Goal: Task Accomplishment & Management: Manage account settings

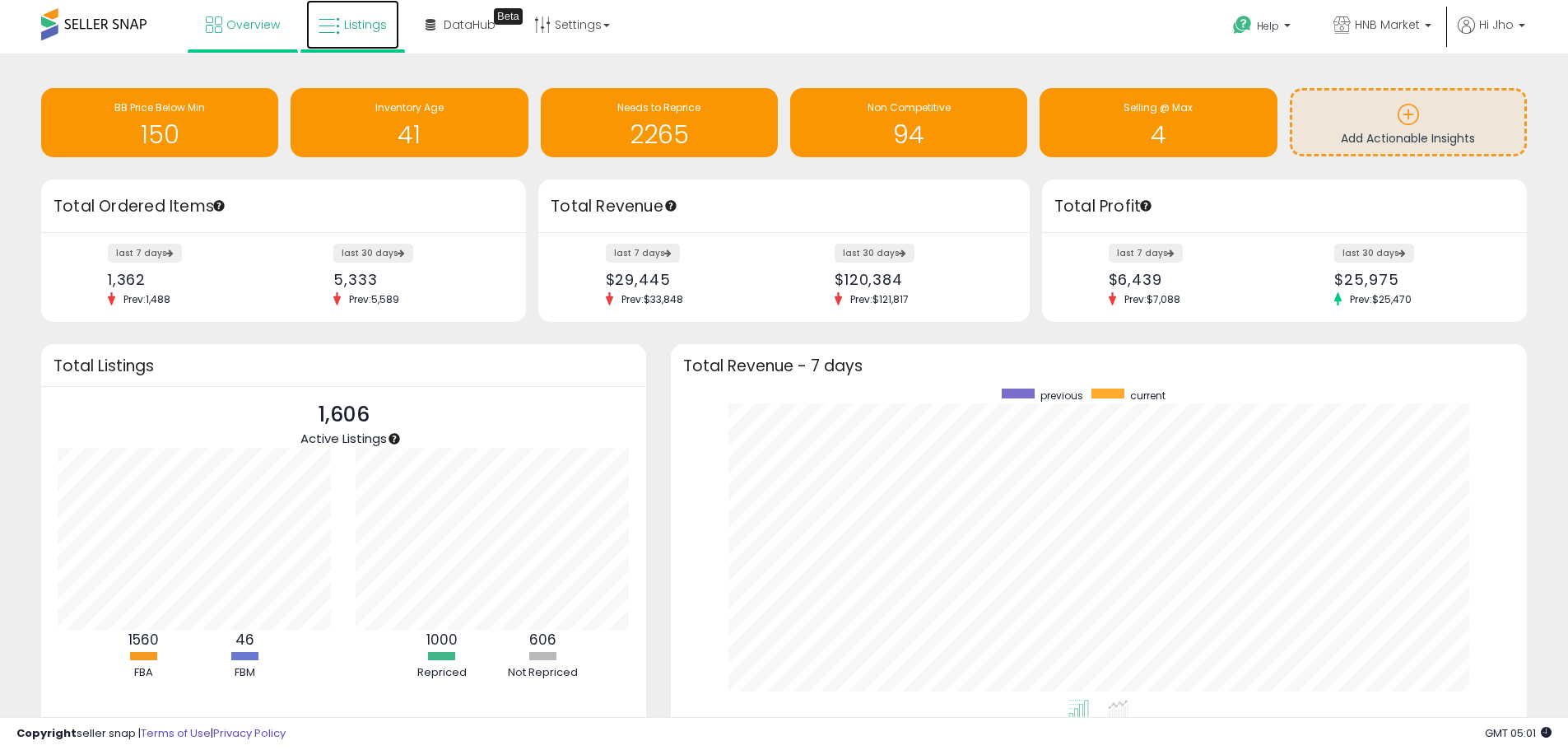
click at [361, 30] on span "Listings" at bounding box center [365, 24] width 42 height 16
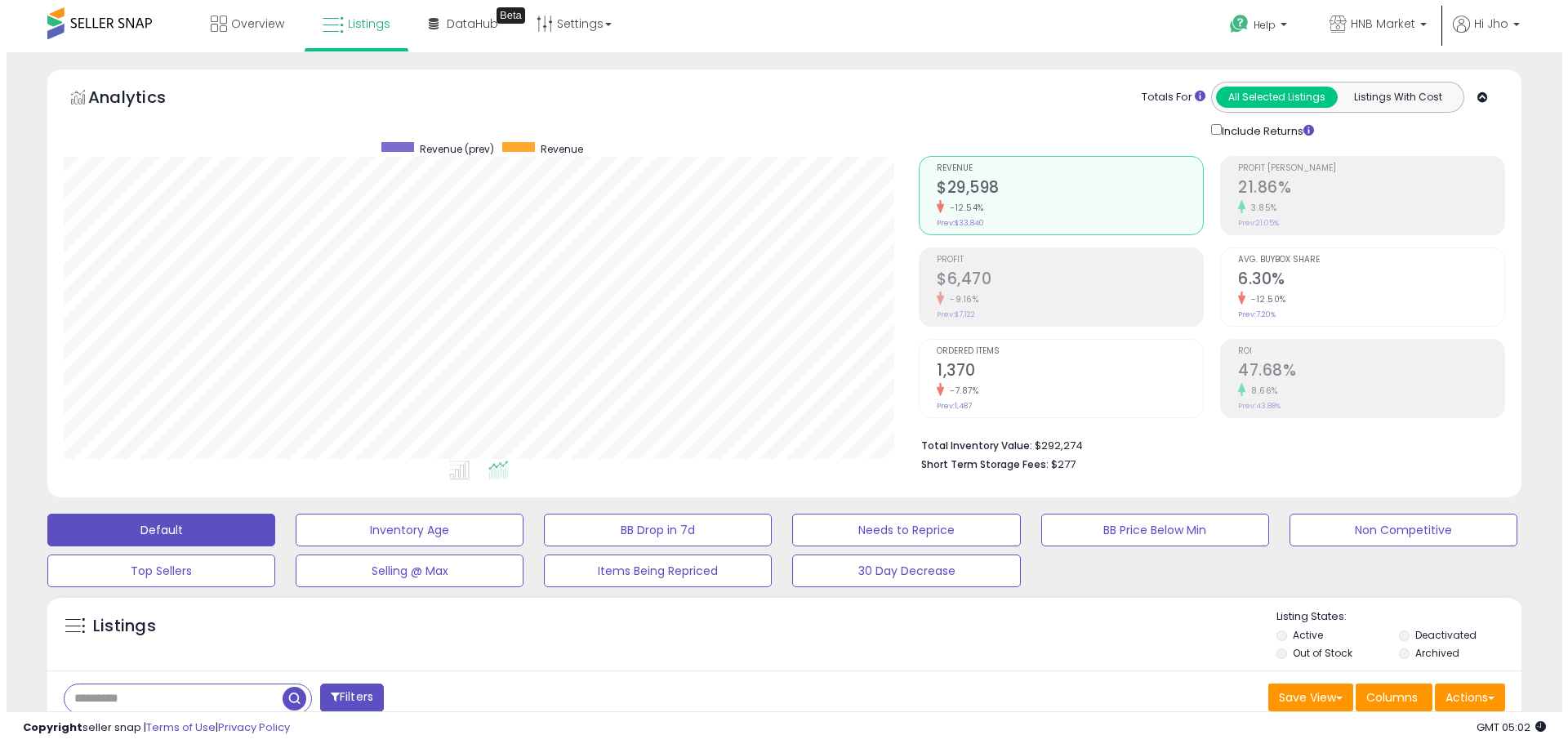
scroll to position [245, 0]
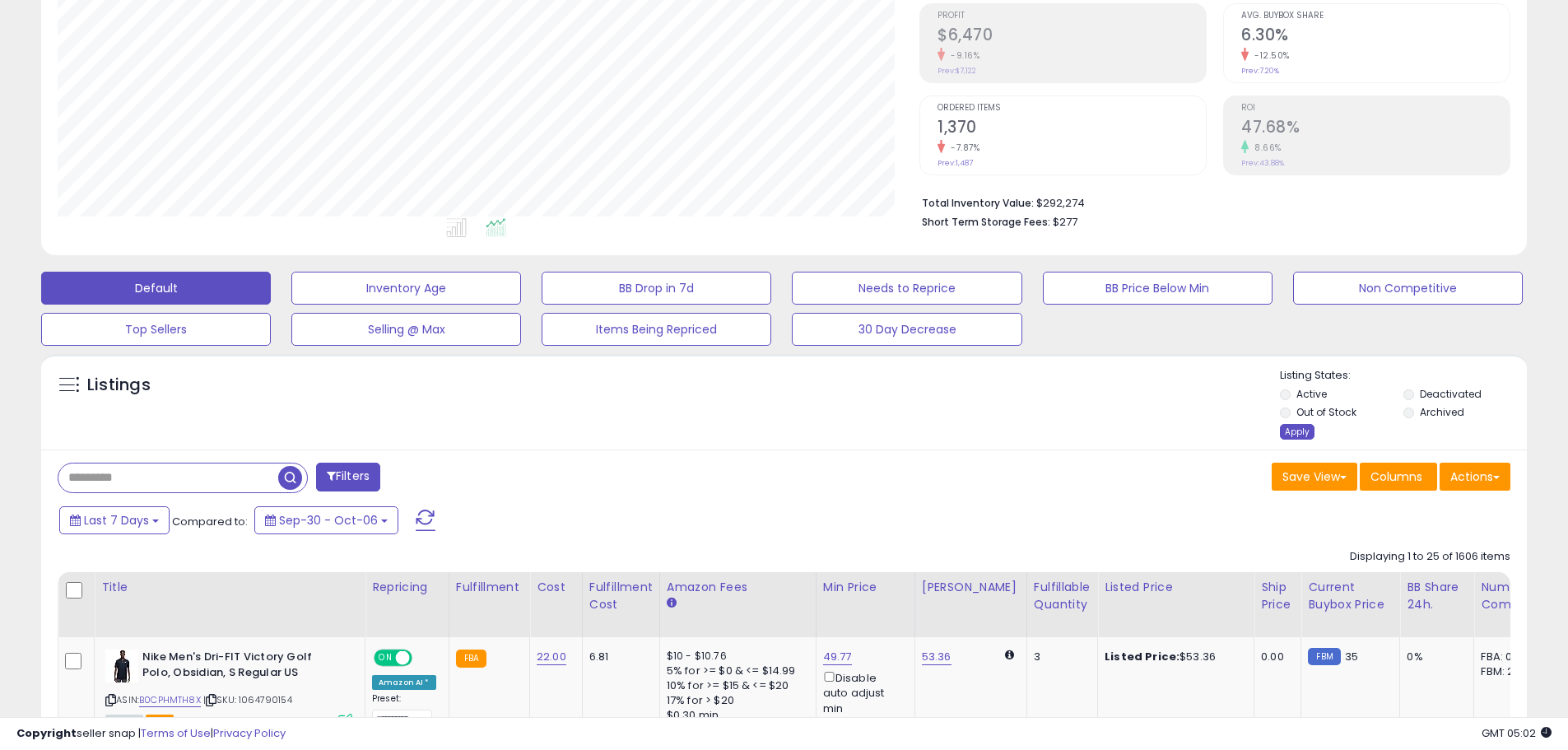
click at [1291, 435] on div "Apply" at bounding box center [1298, 432] width 35 height 15
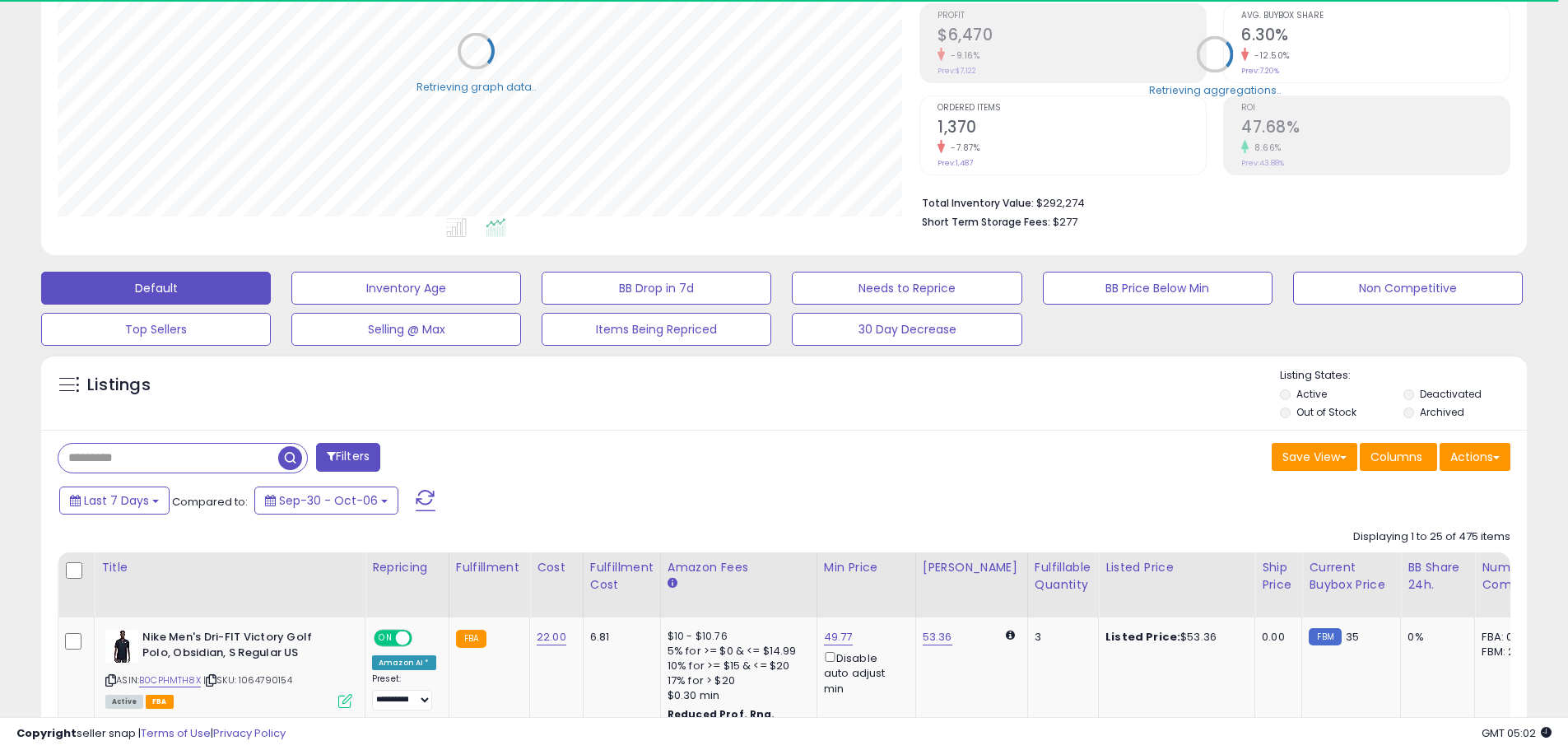
scroll to position [337, 862]
click at [348, 457] on button "Filters" at bounding box center [348, 457] width 65 height 29
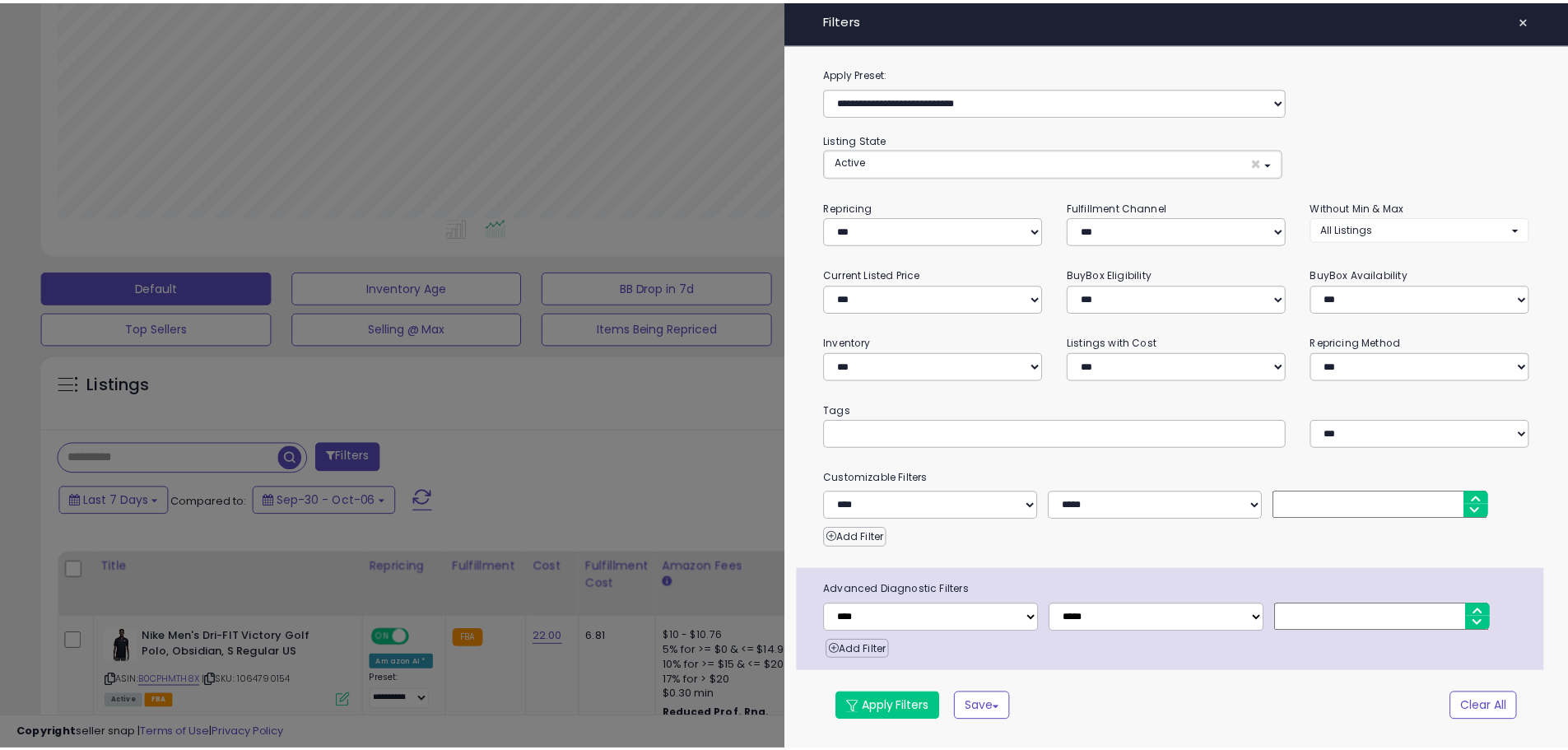
scroll to position [337, 870]
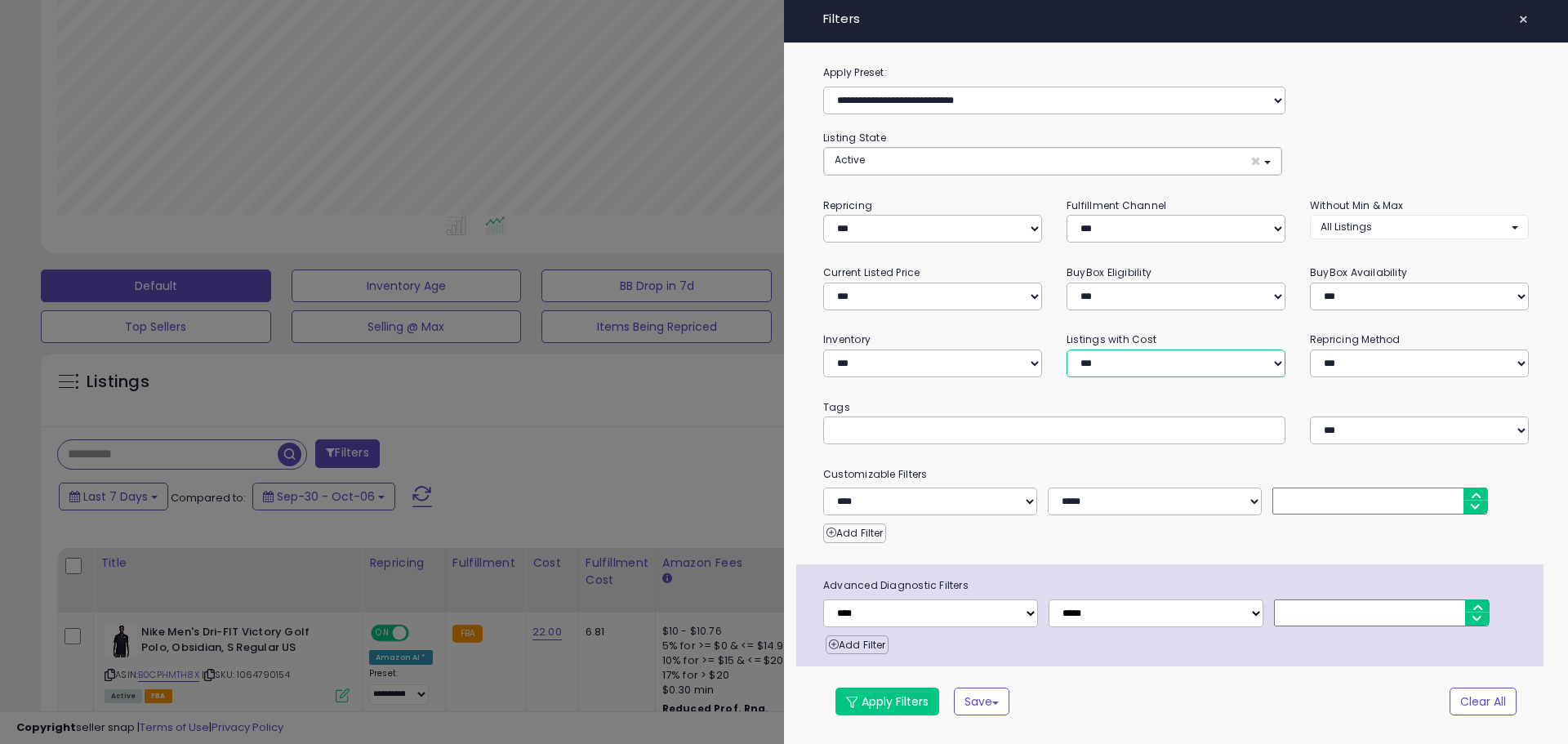
click at [1184, 367] on select "**********" at bounding box center [1176, 362] width 219 height 28
select select "**********"
click at [1067, 349] on select "**********" at bounding box center [1176, 362] width 219 height 28
click at [884, 705] on button "Apply Filters" at bounding box center [887, 701] width 103 height 28
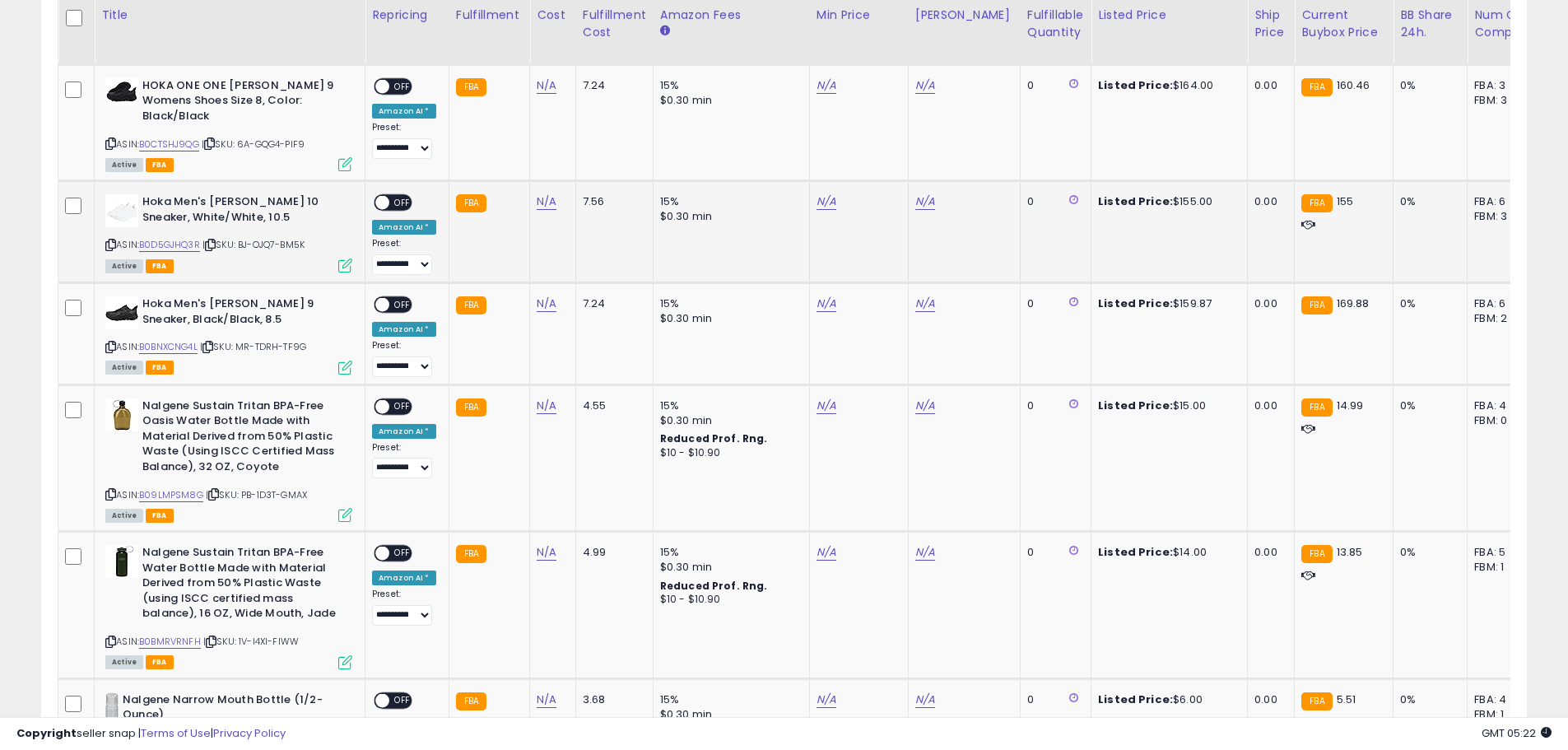
scroll to position [489, 0]
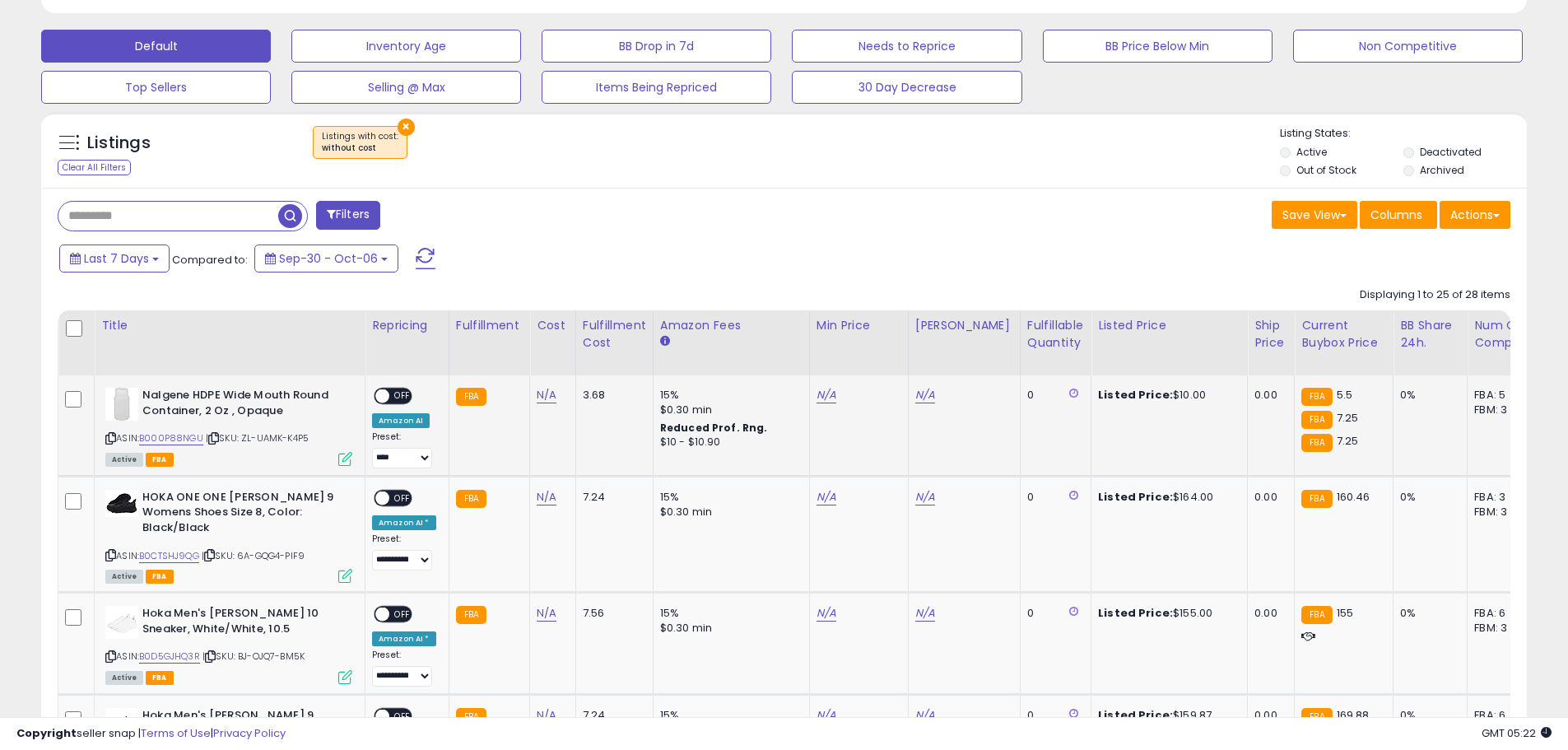
click at [109, 440] on icon at bounding box center [110, 438] width 11 height 9
click at [547, 399] on link "N/A" at bounding box center [547, 394] width 19 height 16
type input "****"
click at [603, 352] on button "submit" at bounding box center [588, 353] width 28 height 25
click at [391, 397] on span "OFF" at bounding box center [402, 396] width 26 height 14
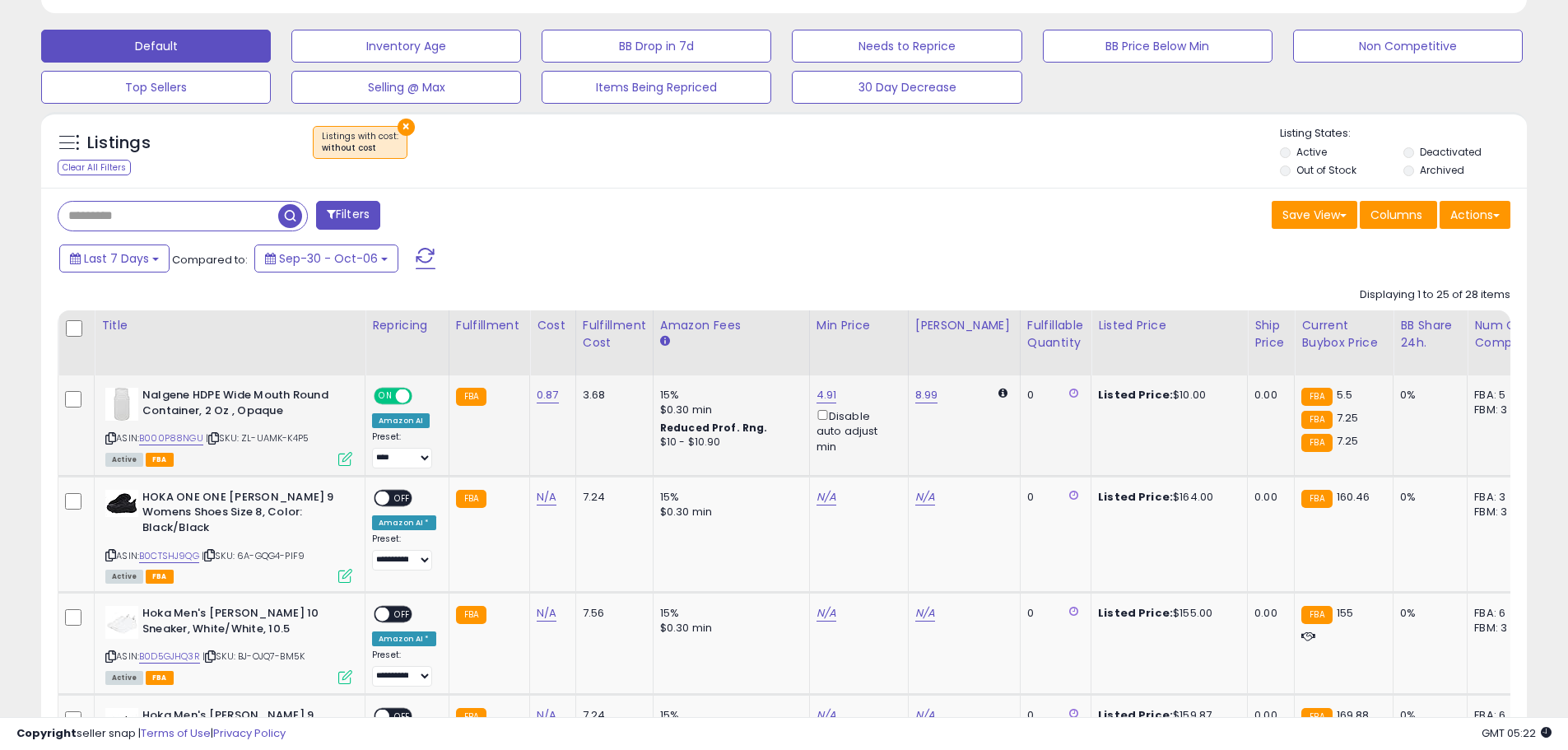
scroll to position [736, 0]
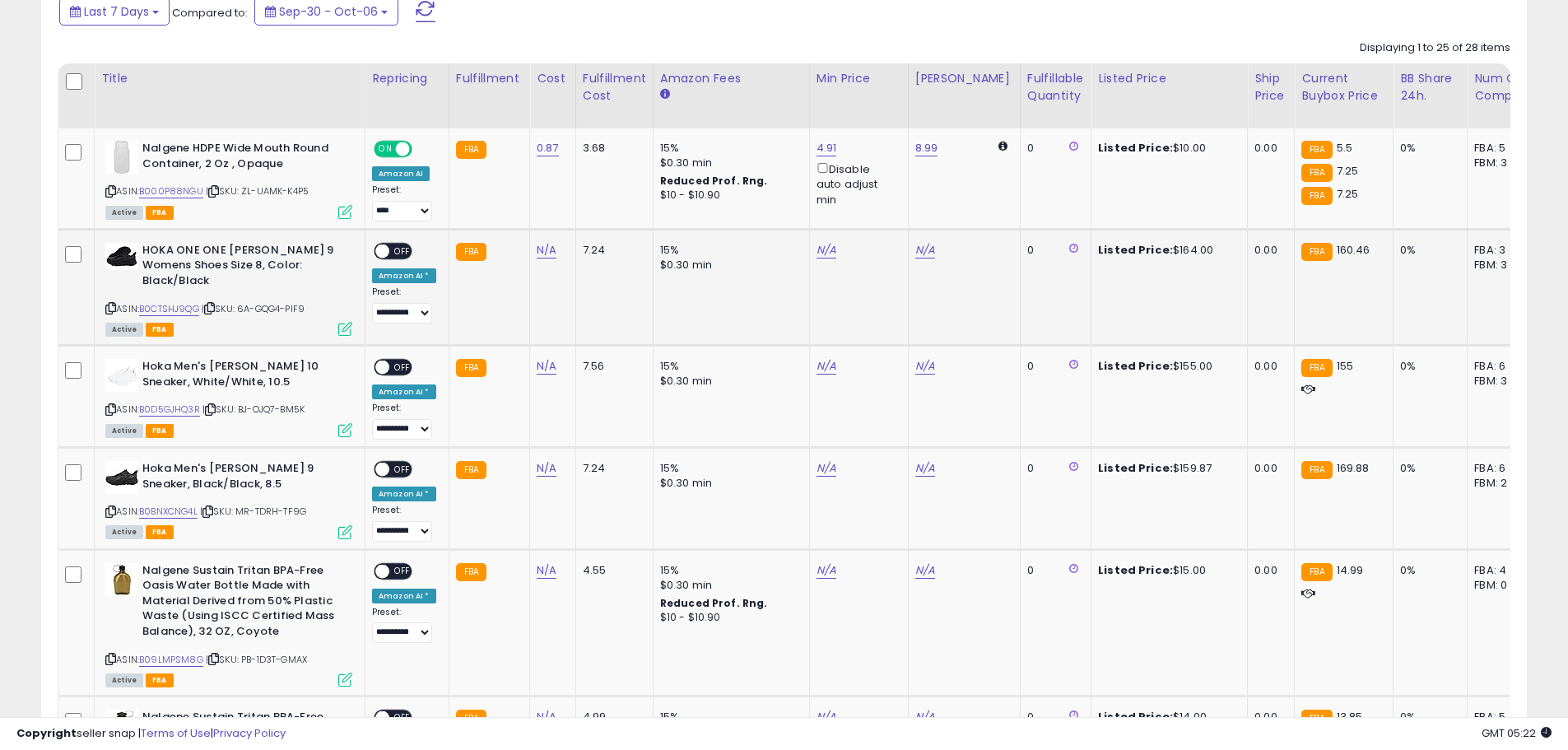
click at [106, 304] on icon at bounding box center [110, 308] width 11 height 9
click at [538, 254] on link "N/A" at bounding box center [547, 250] width 19 height 16
type input "******"
click at [594, 205] on icon "submit" at bounding box center [588, 207] width 10 height 10
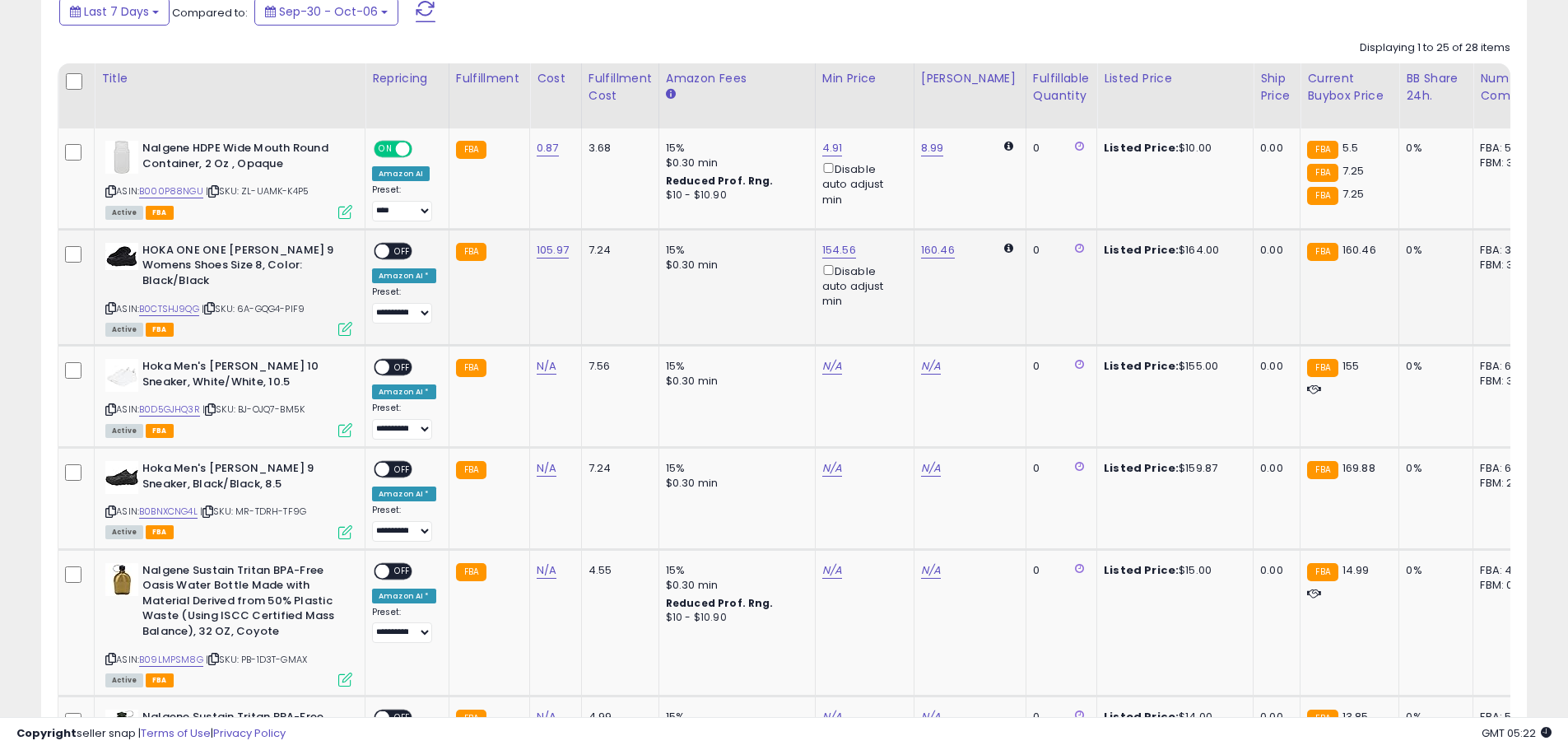
click at [398, 252] on span "OFF" at bounding box center [402, 251] width 26 height 14
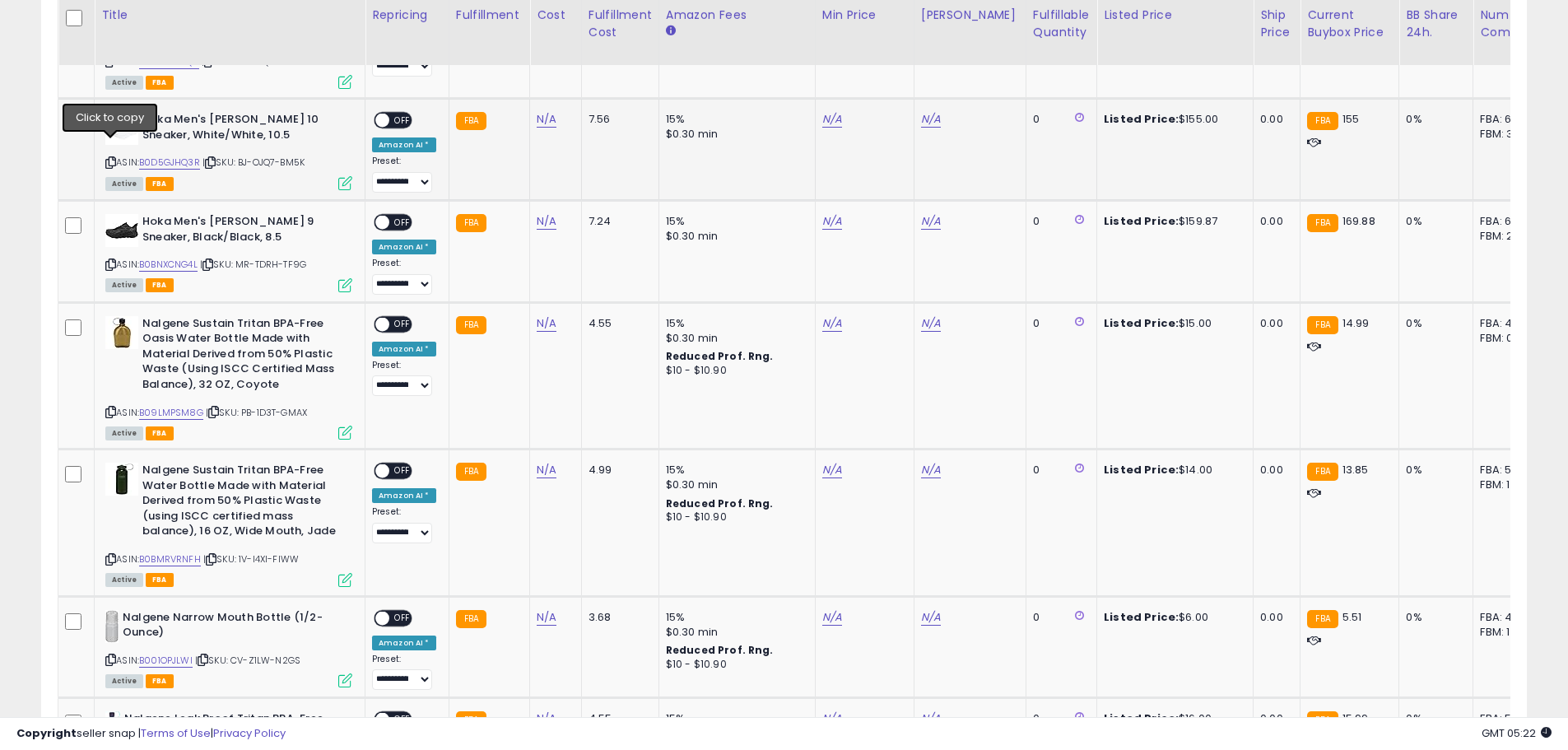
click at [112, 158] on icon at bounding box center [110, 162] width 11 height 9
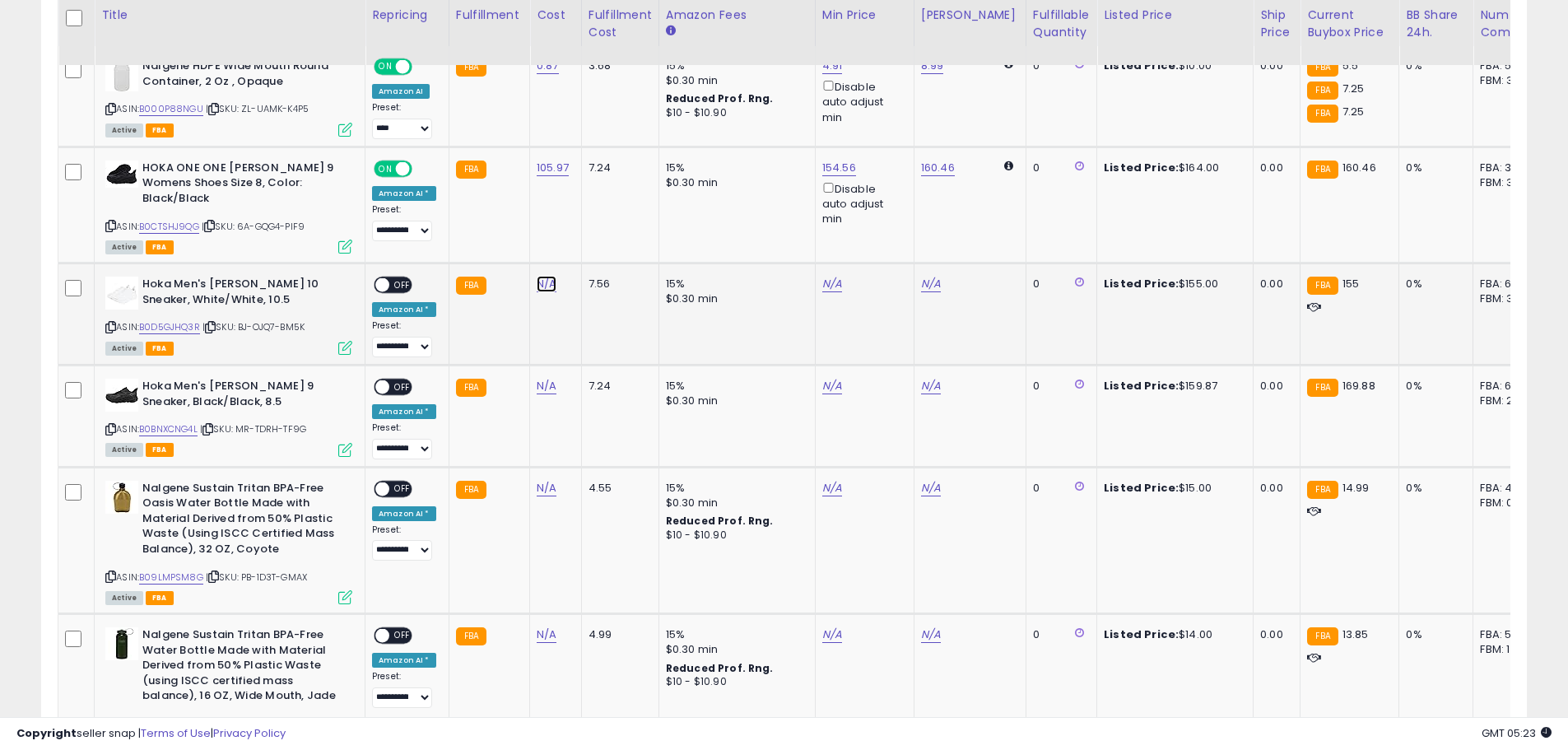
click at [537, 276] on link "N/A" at bounding box center [547, 283] width 19 height 16
type input "*****"
click at [603, 221] on button "submit" at bounding box center [588, 228] width 28 height 25
click at [397, 279] on span "OFF" at bounding box center [402, 285] width 26 height 14
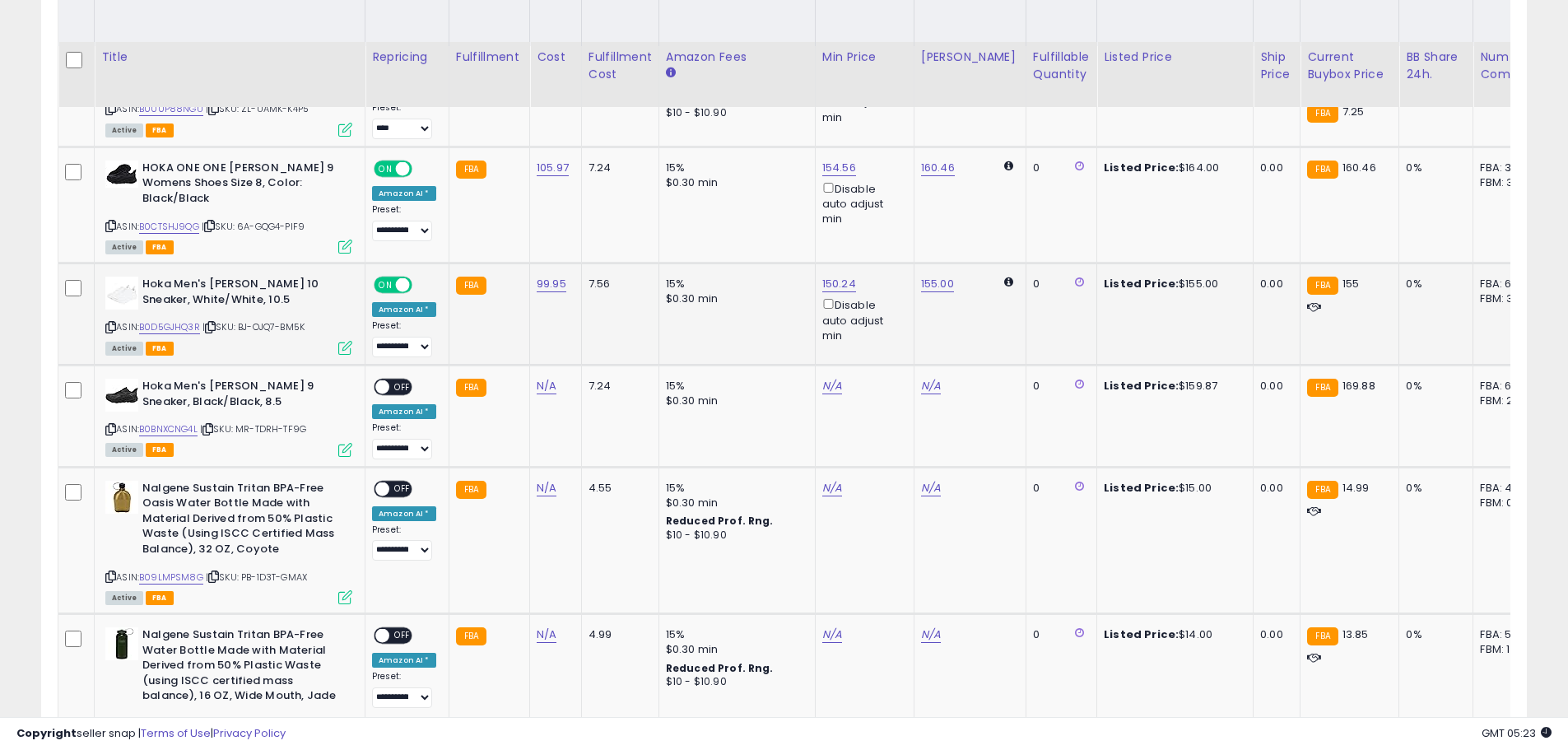
scroll to position [982, 0]
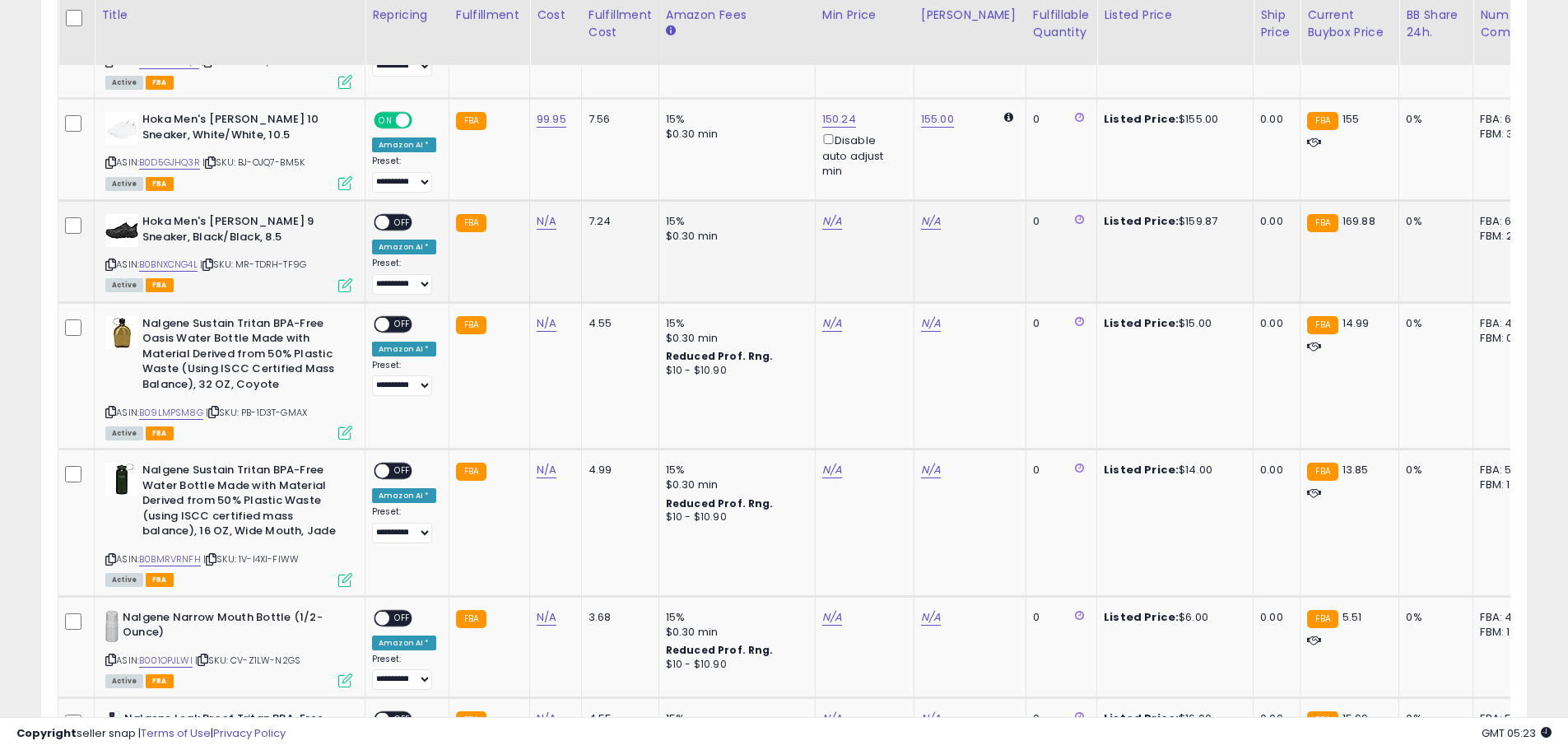
click at [110, 260] on icon at bounding box center [110, 264] width 11 height 9
click at [542, 213] on link "N/A" at bounding box center [547, 221] width 19 height 16
type input "******"
click at [594, 166] on icon "submit" at bounding box center [588, 164] width 10 height 10
click at [401, 216] on span "OFF" at bounding box center [402, 223] width 26 height 14
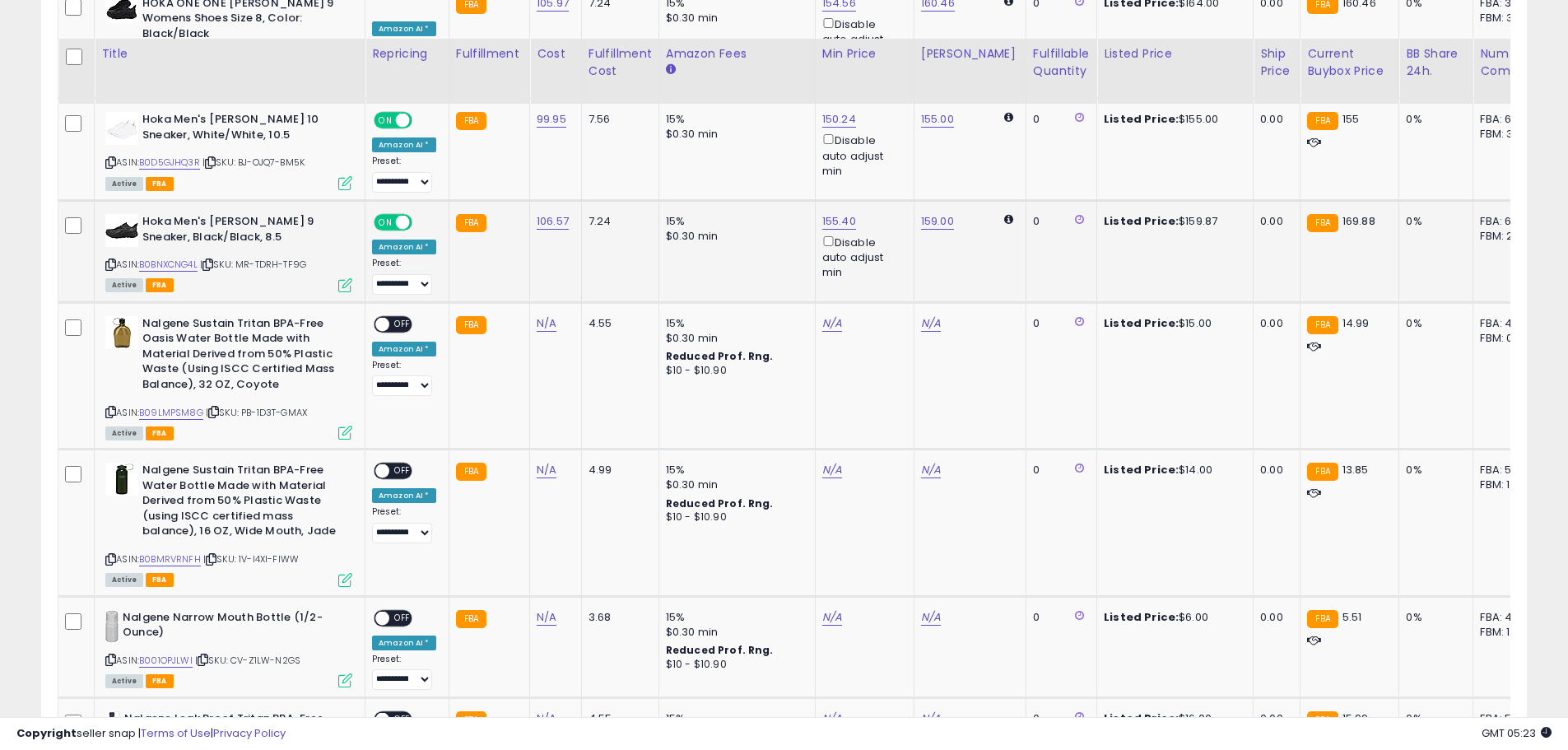
scroll to position [1065, 0]
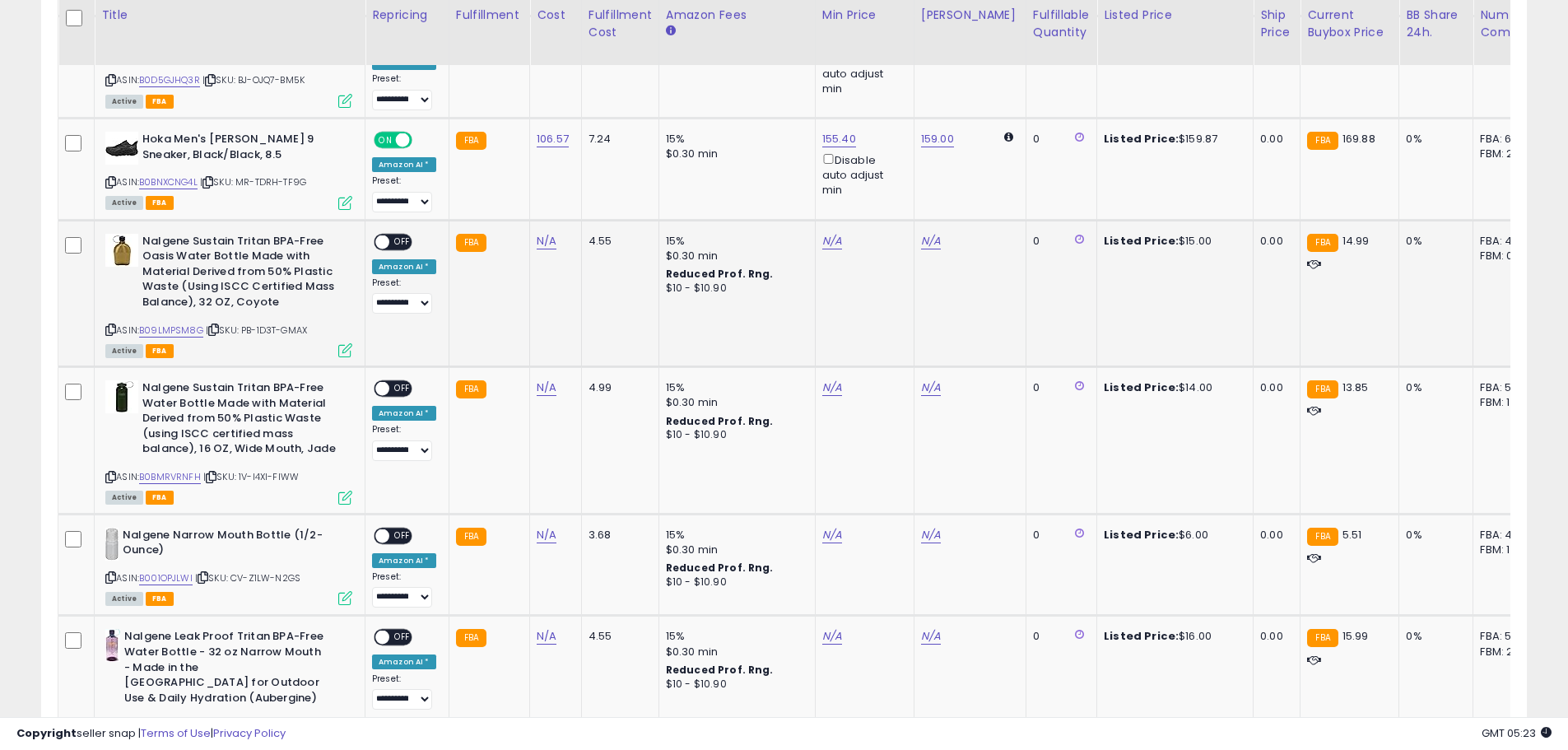
click at [107, 325] on icon at bounding box center [110, 329] width 11 height 9
click at [543, 233] on link "N/A" at bounding box center [547, 241] width 19 height 16
type input "****"
click at [603, 192] on button "submit" at bounding box center [588, 184] width 28 height 25
click at [387, 234] on span at bounding box center [382, 241] width 14 height 14
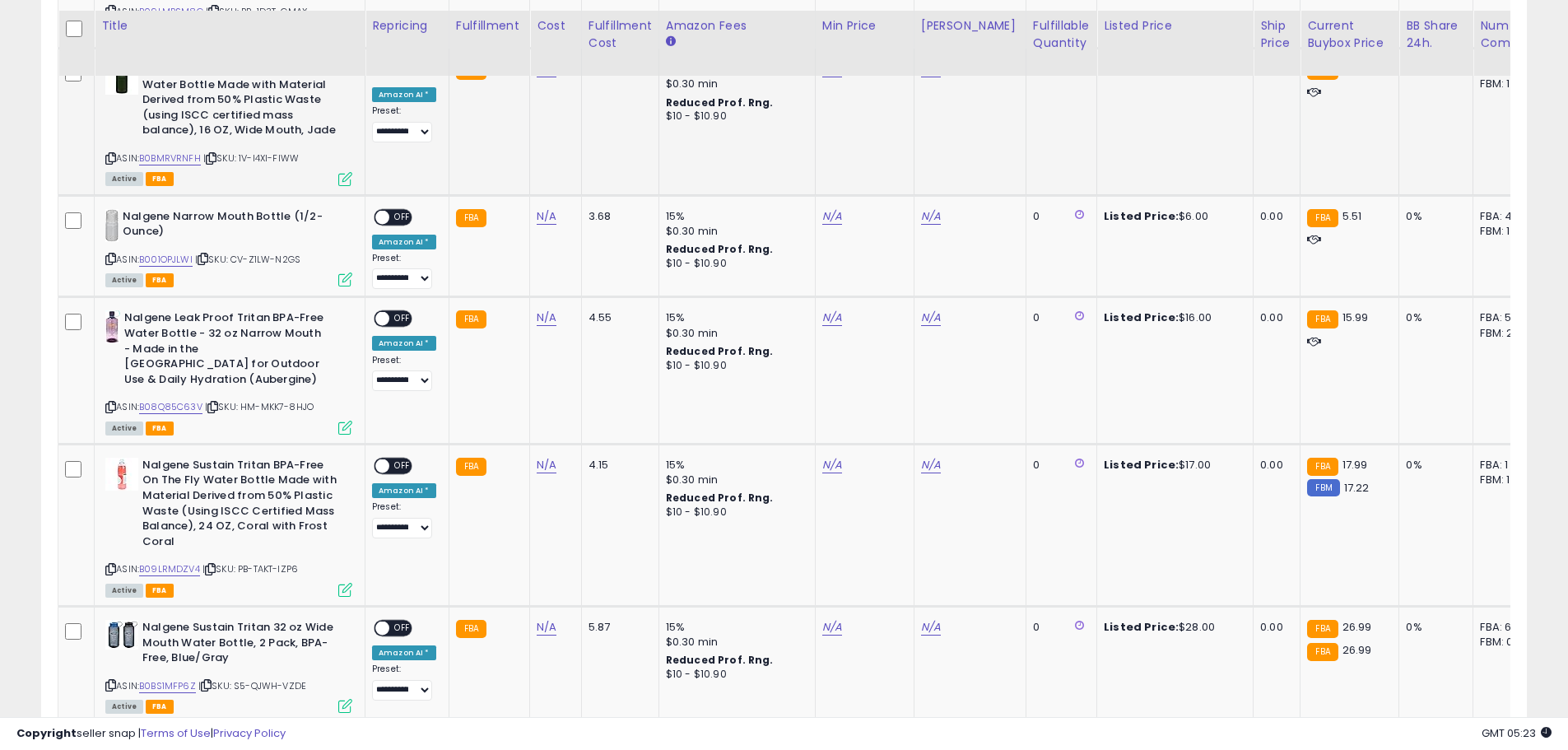
scroll to position [1312, 0]
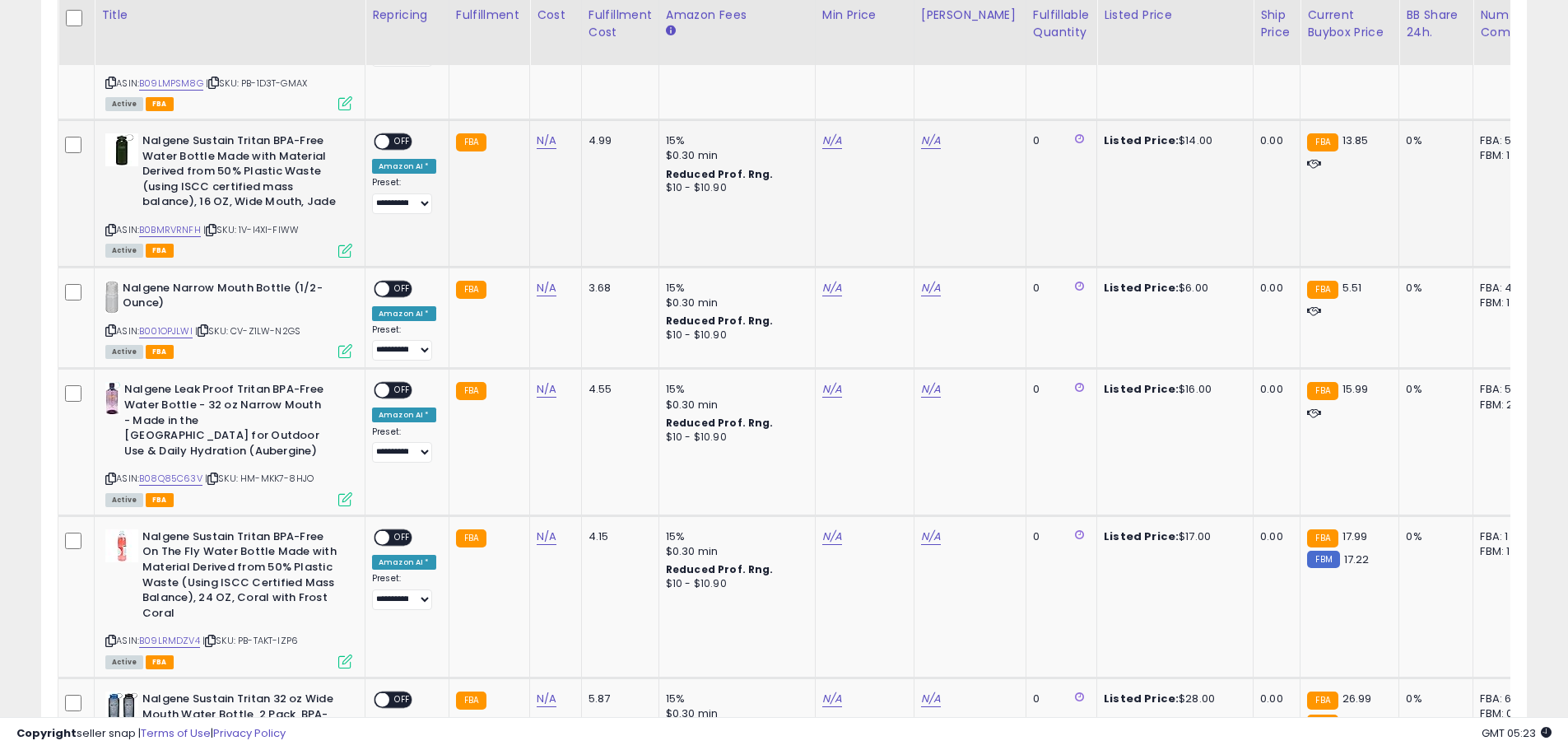
click at [112, 226] on icon at bounding box center [110, 229] width 11 height 9
click at [542, 132] on link "N/A" at bounding box center [547, 140] width 19 height 16
type input "****"
click at [603, 81] on button "submit" at bounding box center [588, 85] width 28 height 25
click at [402, 135] on span "OFF" at bounding box center [402, 142] width 26 height 14
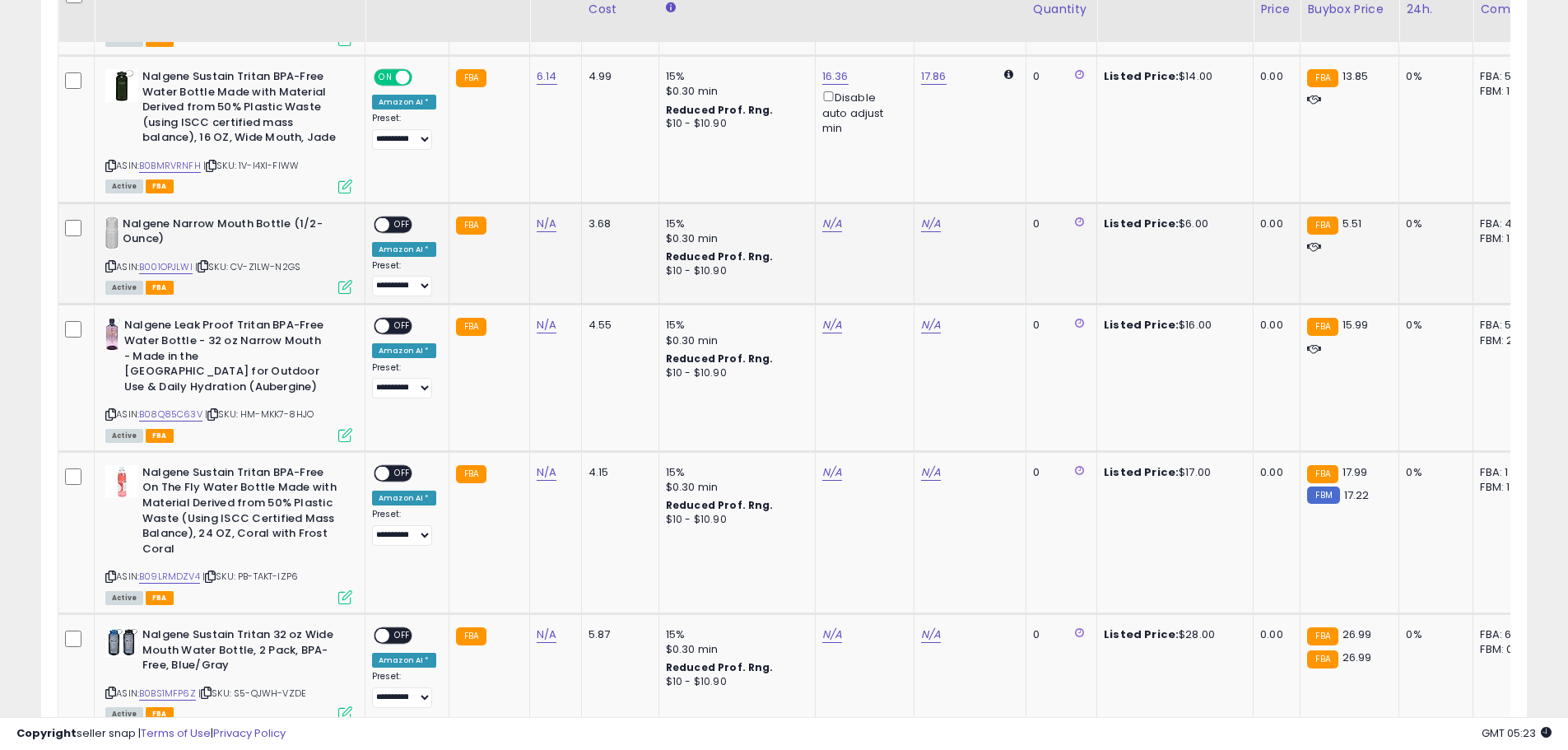
scroll to position [1394, 0]
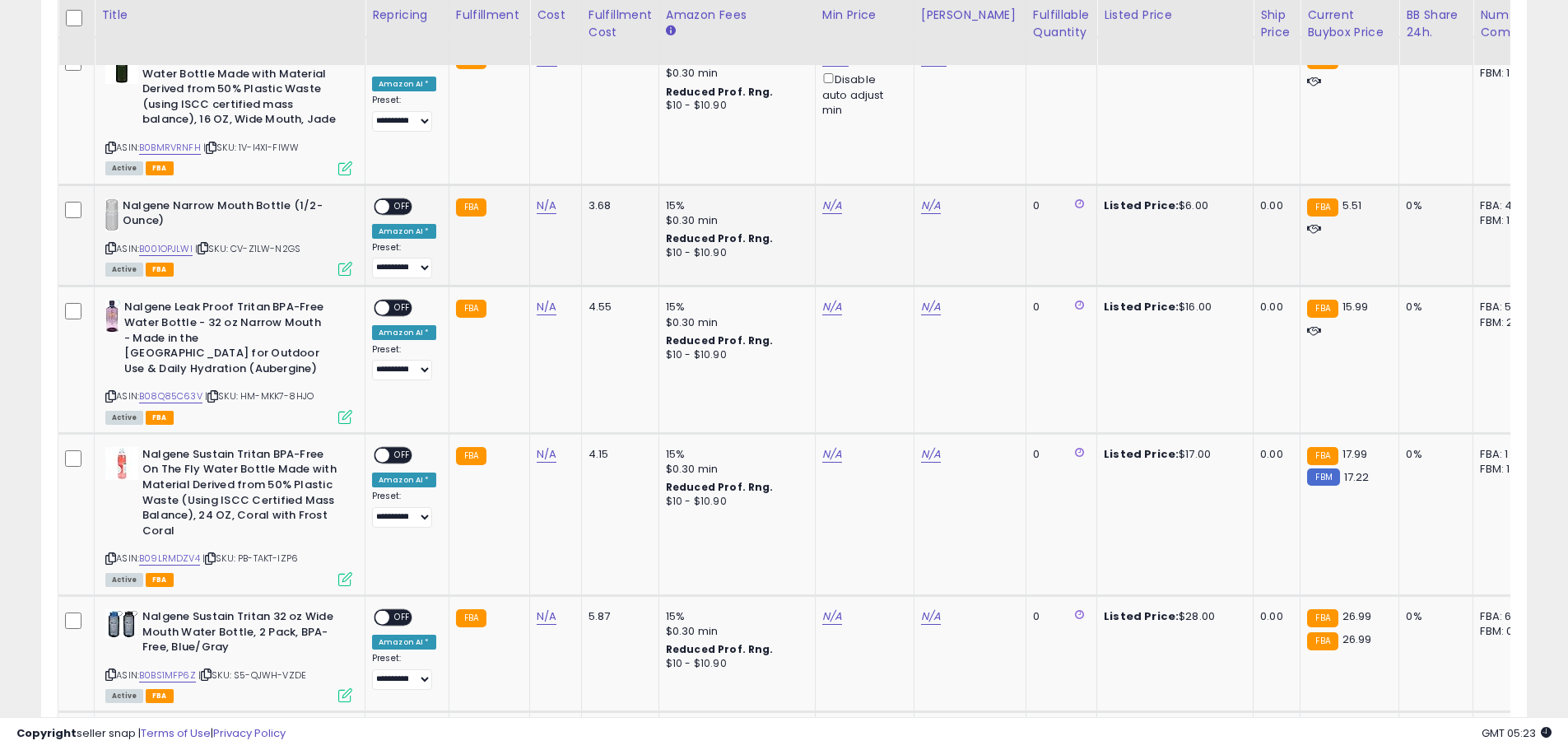
click at [106, 244] on icon at bounding box center [110, 248] width 11 height 9
click at [112, 244] on icon at bounding box center [110, 248] width 11 height 9
click at [537, 198] on link "N/A" at bounding box center [547, 205] width 19 height 16
type input "****"
click at [603, 147] on button "submit" at bounding box center [588, 149] width 28 height 25
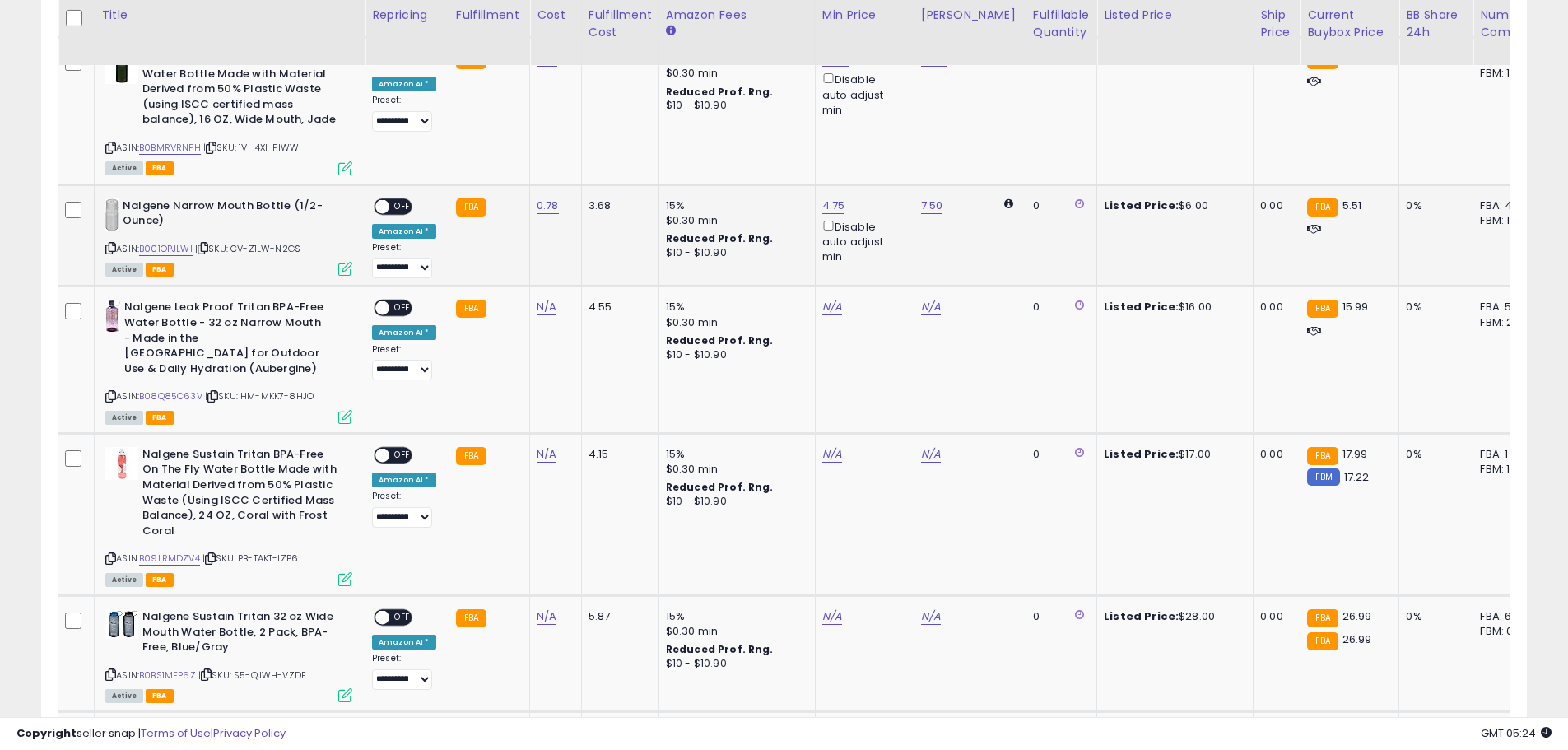
click at [402, 200] on span "OFF" at bounding box center [402, 206] width 26 height 14
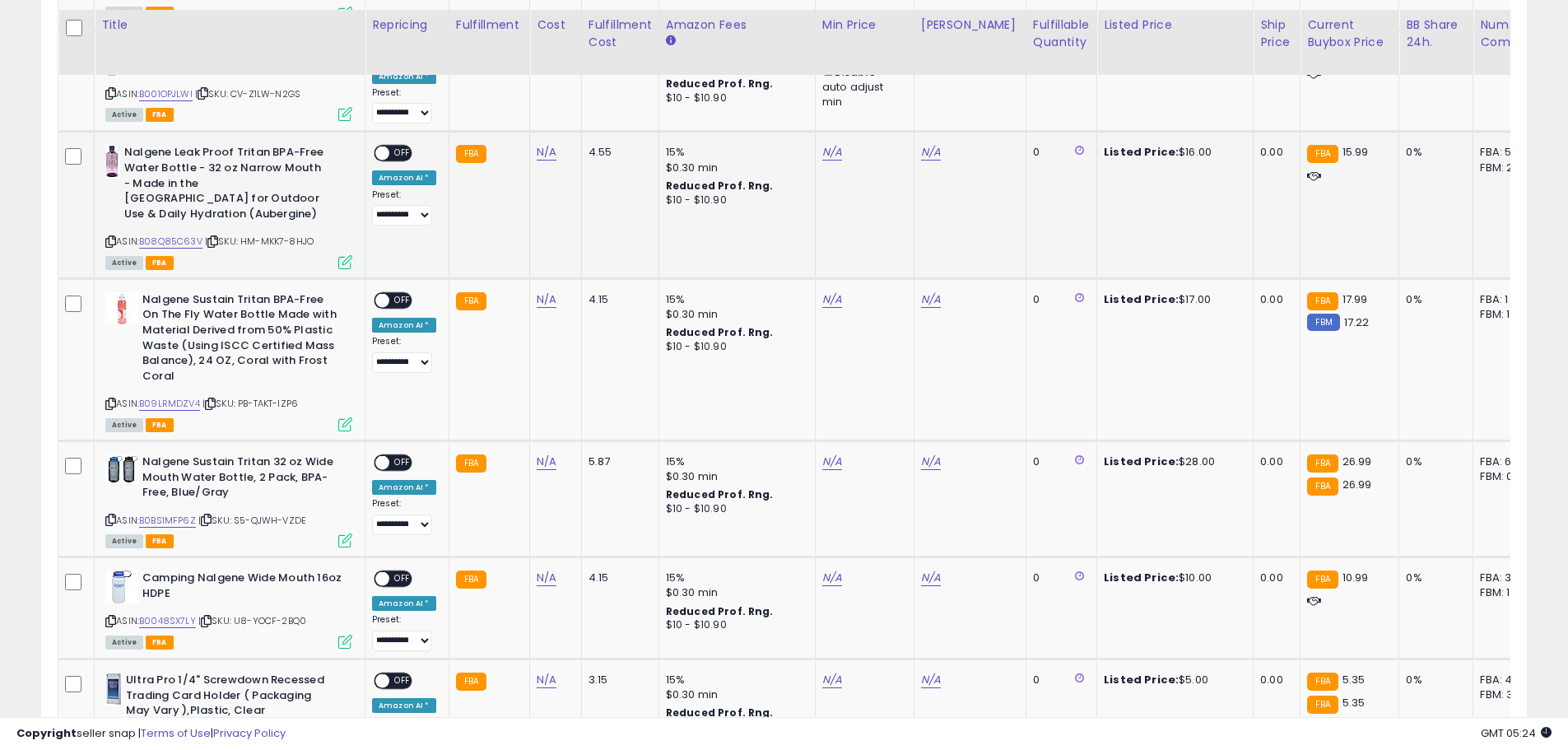
scroll to position [1559, 0]
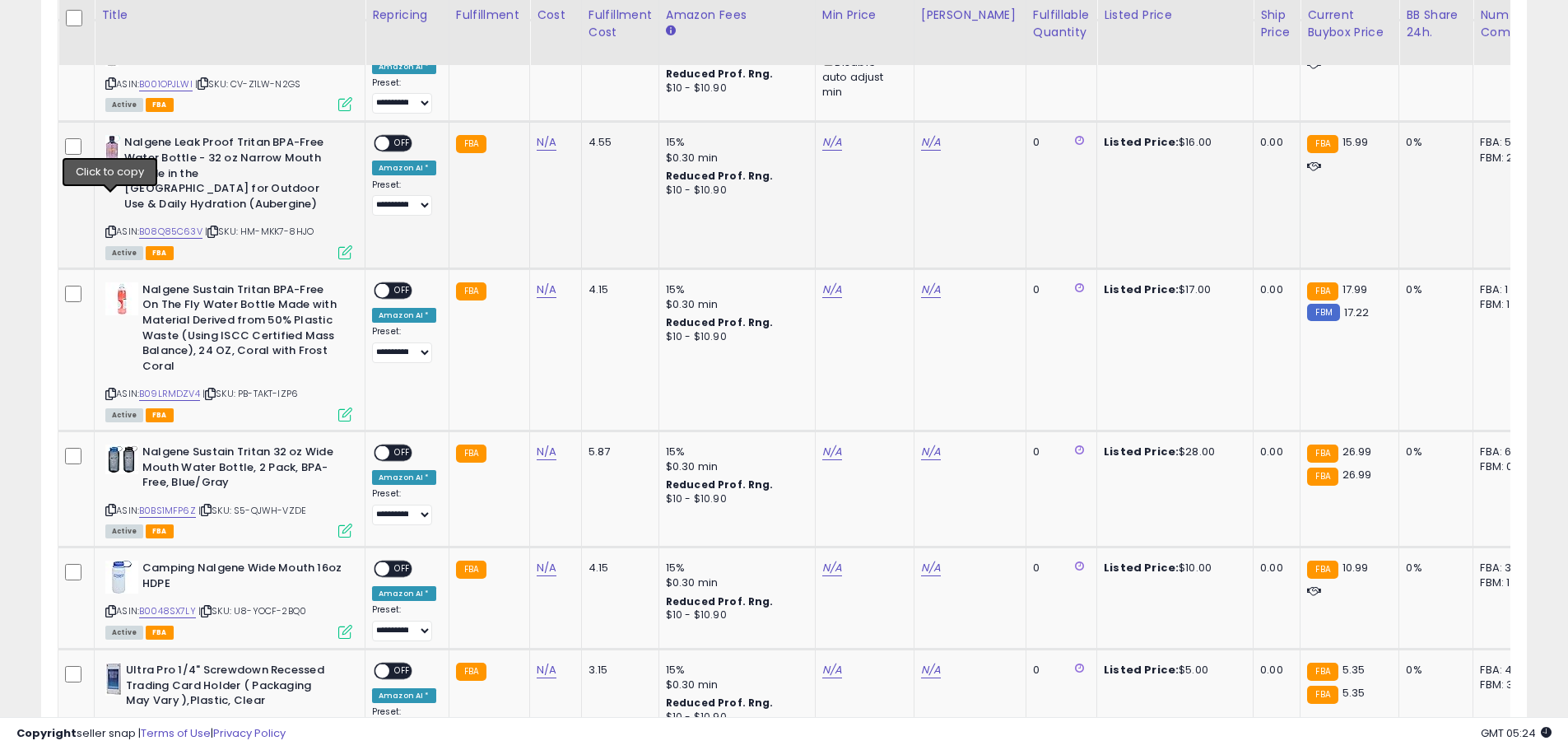
click at [111, 228] on icon at bounding box center [110, 231] width 11 height 9
click at [543, 134] on link "N/A" at bounding box center [547, 142] width 19 height 16
type input "***"
click at [594, 90] on icon "submit" at bounding box center [588, 86] width 10 height 10
click at [393, 137] on span "OFF" at bounding box center [402, 144] width 26 height 14
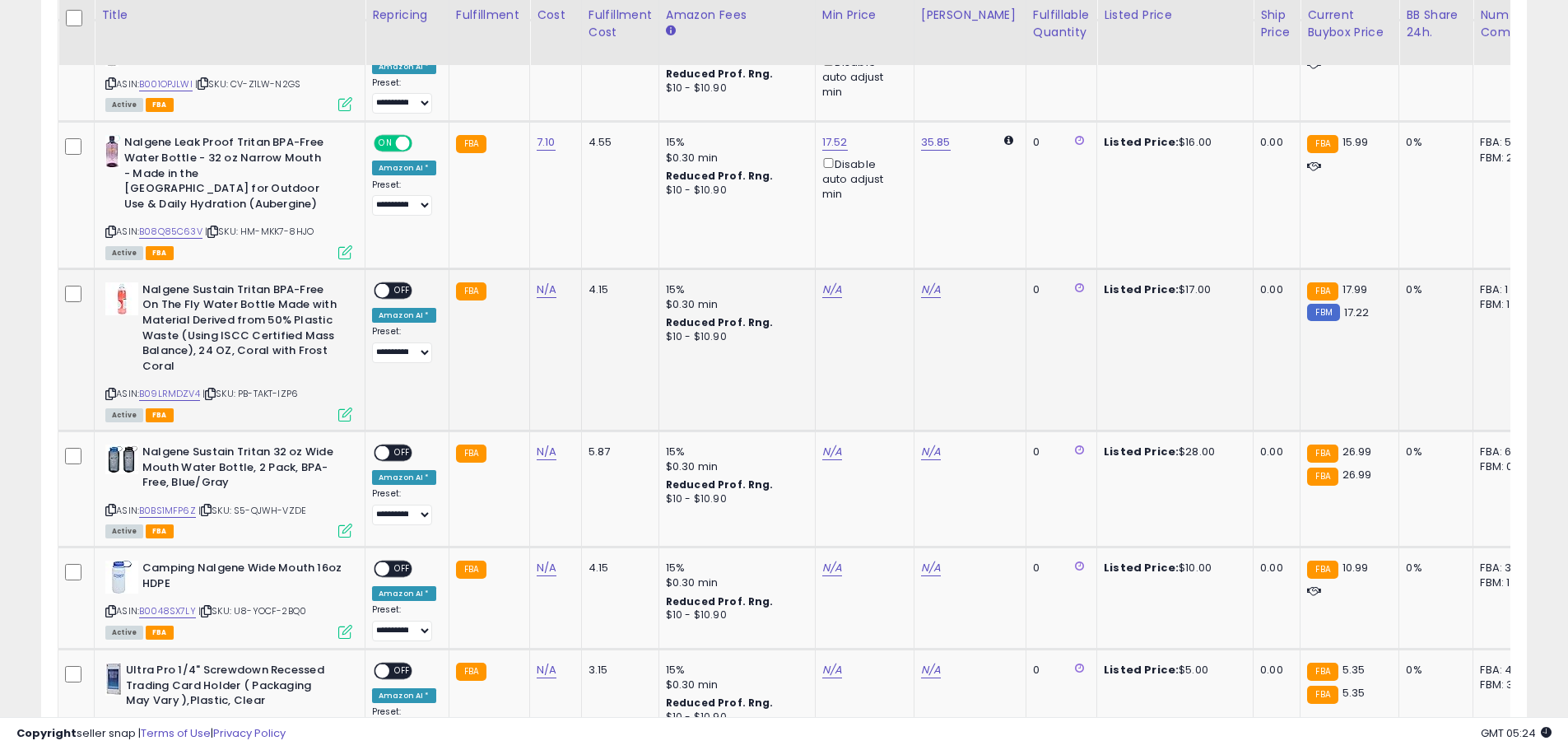
click at [104, 364] on div "Nalgene Sustain Tritan BPA-Free On The Fly Water Bottle Made with Material Deri…" at bounding box center [227, 351] width 251 height 138
click at [112, 389] on icon at bounding box center [110, 393] width 11 height 9
click at [115, 389] on icon at bounding box center [110, 393] width 11 height 9
click at [542, 281] on link "N/A" at bounding box center [547, 289] width 19 height 16
type input "****"
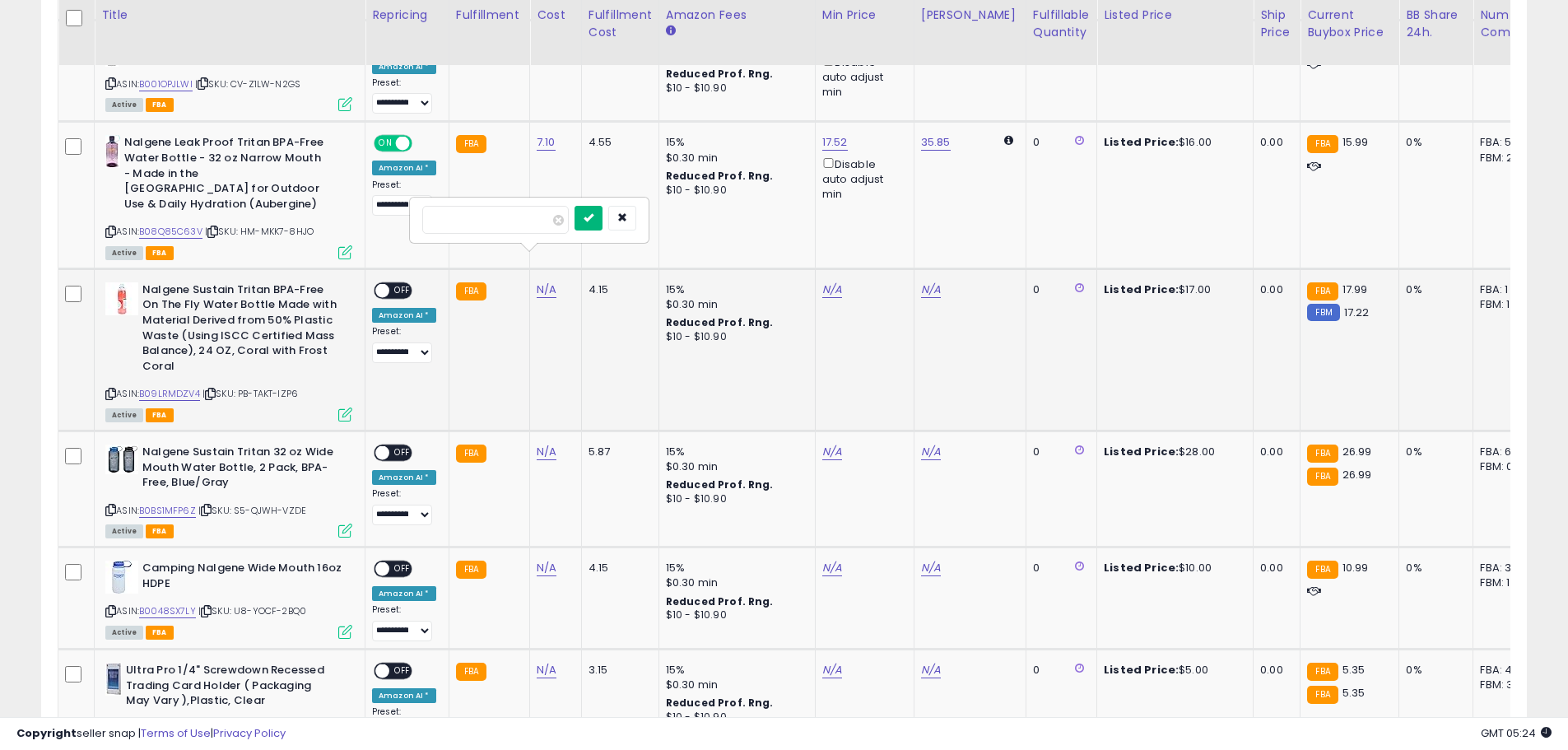
click at [603, 224] on button "submit" at bounding box center [588, 218] width 28 height 25
click at [396, 283] on span "OFF" at bounding box center [402, 290] width 26 height 14
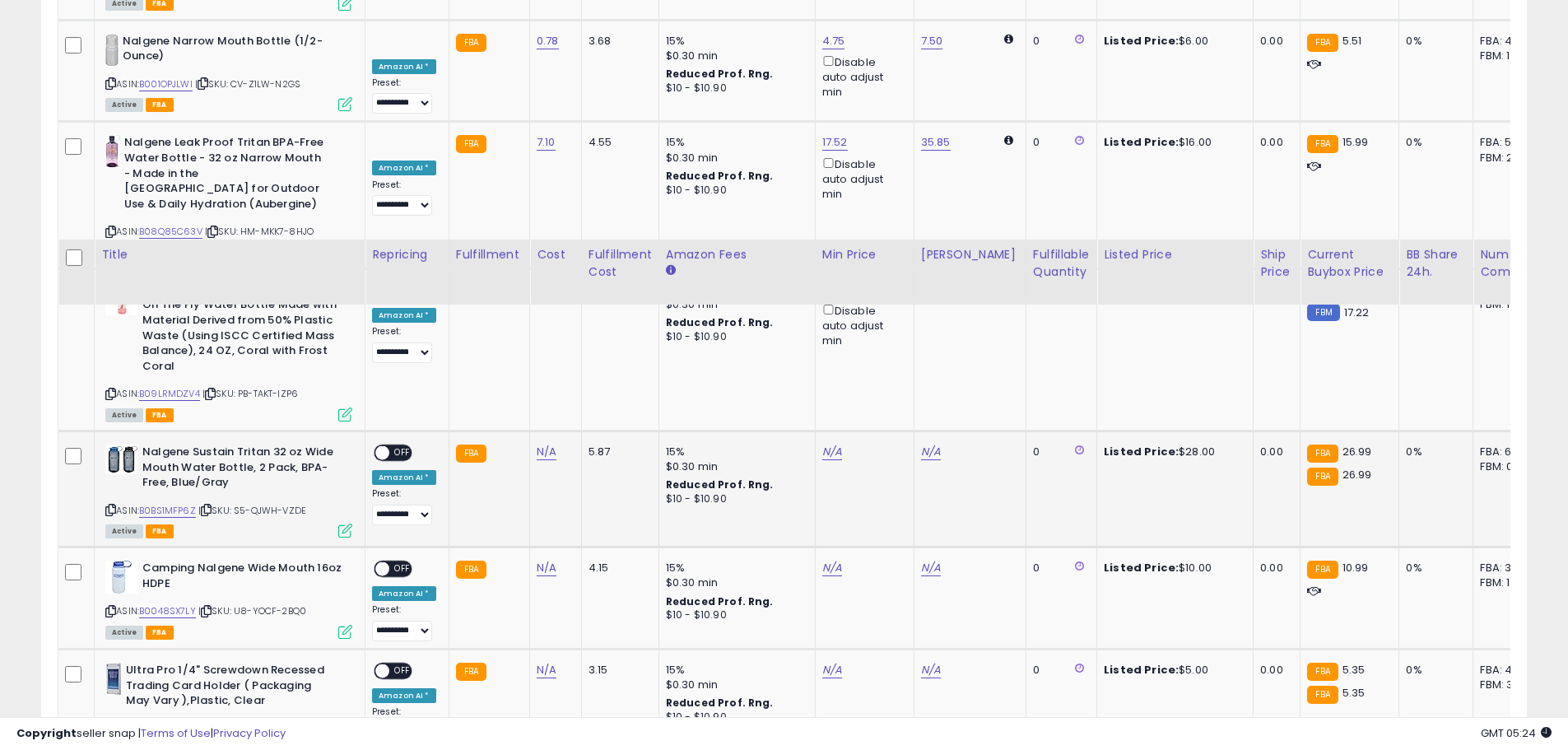
scroll to position [1806, 0]
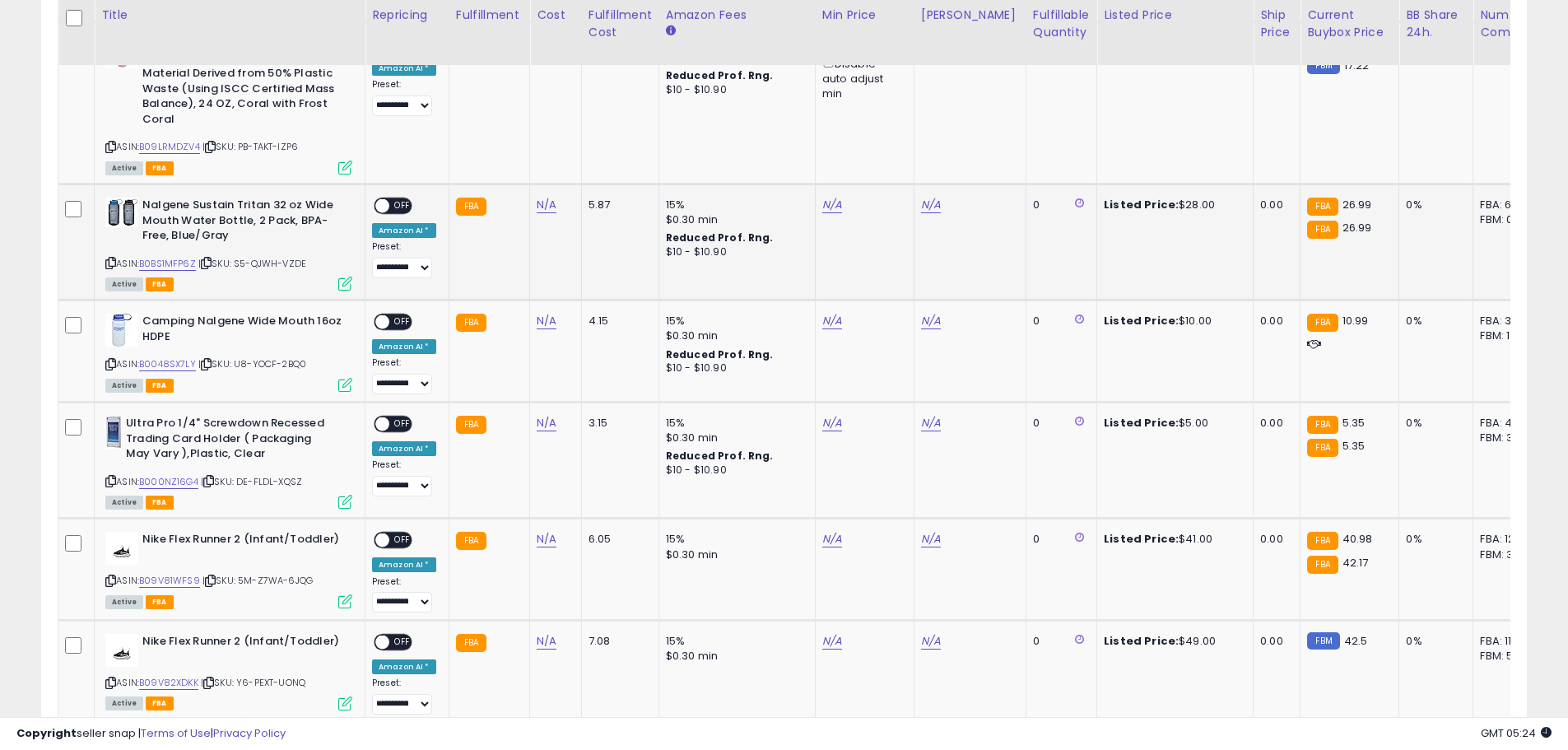
click at [111, 258] on icon at bounding box center [110, 262] width 11 height 9
click at [538, 197] on link "N/A" at bounding box center [547, 204] width 19 height 16
type input "*****"
click at [603, 126] on button "submit" at bounding box center [588, 134] width 28 height 25
click at [392, 200] on span "OFF" at bounding box center [402, 206] width 26 height 14
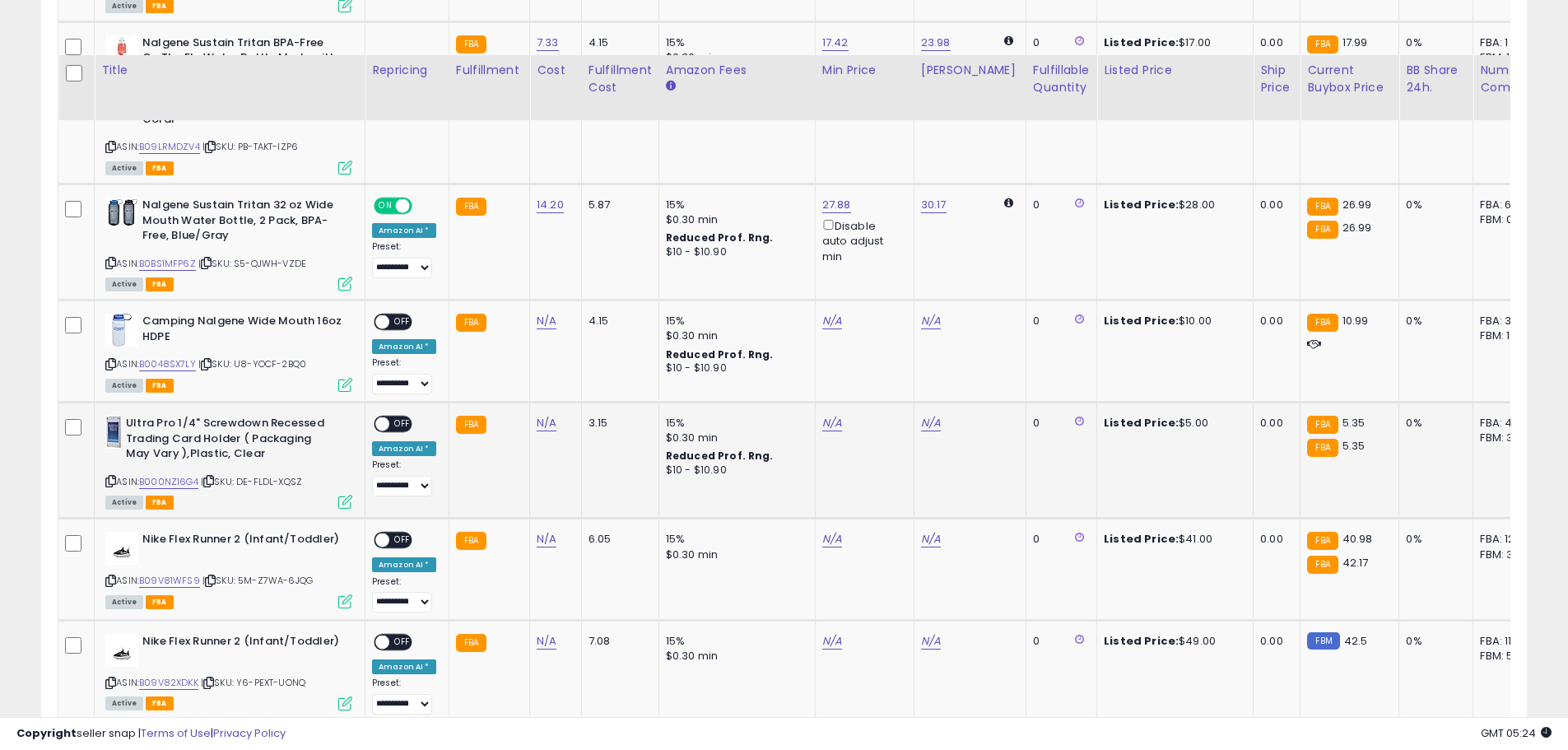
scroll to position [1970, 0]
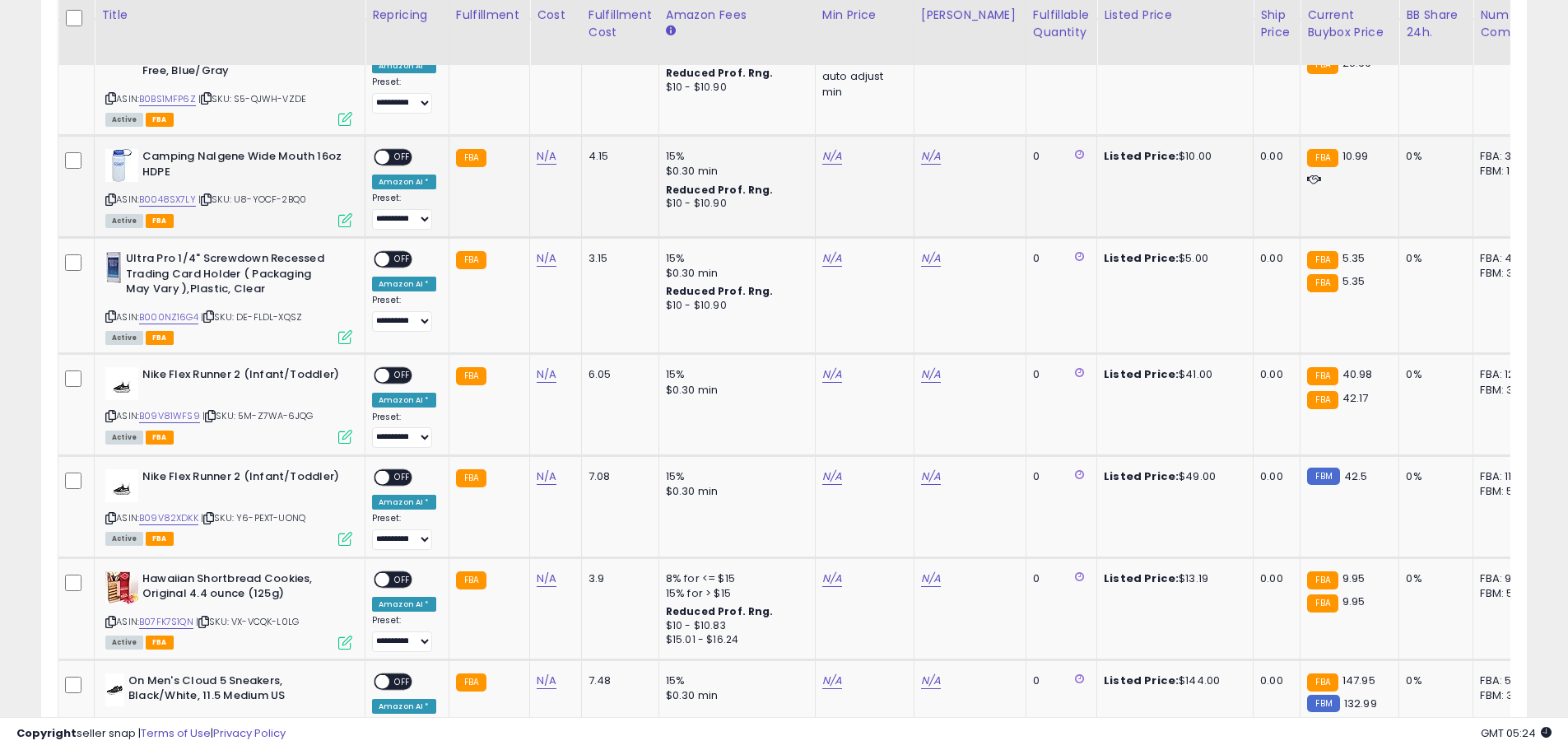
click at [116, 195] on icon at bounding box center [110, 199] width 11 height 9
click at [538, 148] on link "N/A" at bounding box center [547, 156] width 19 height 16
type input "****"
click at [603, 90] on button "submit" at bounding box center [588, 85] width 28 height 25
click at [412, 136] on td "**********" at bounding box center [407, 187] width 84 height 102
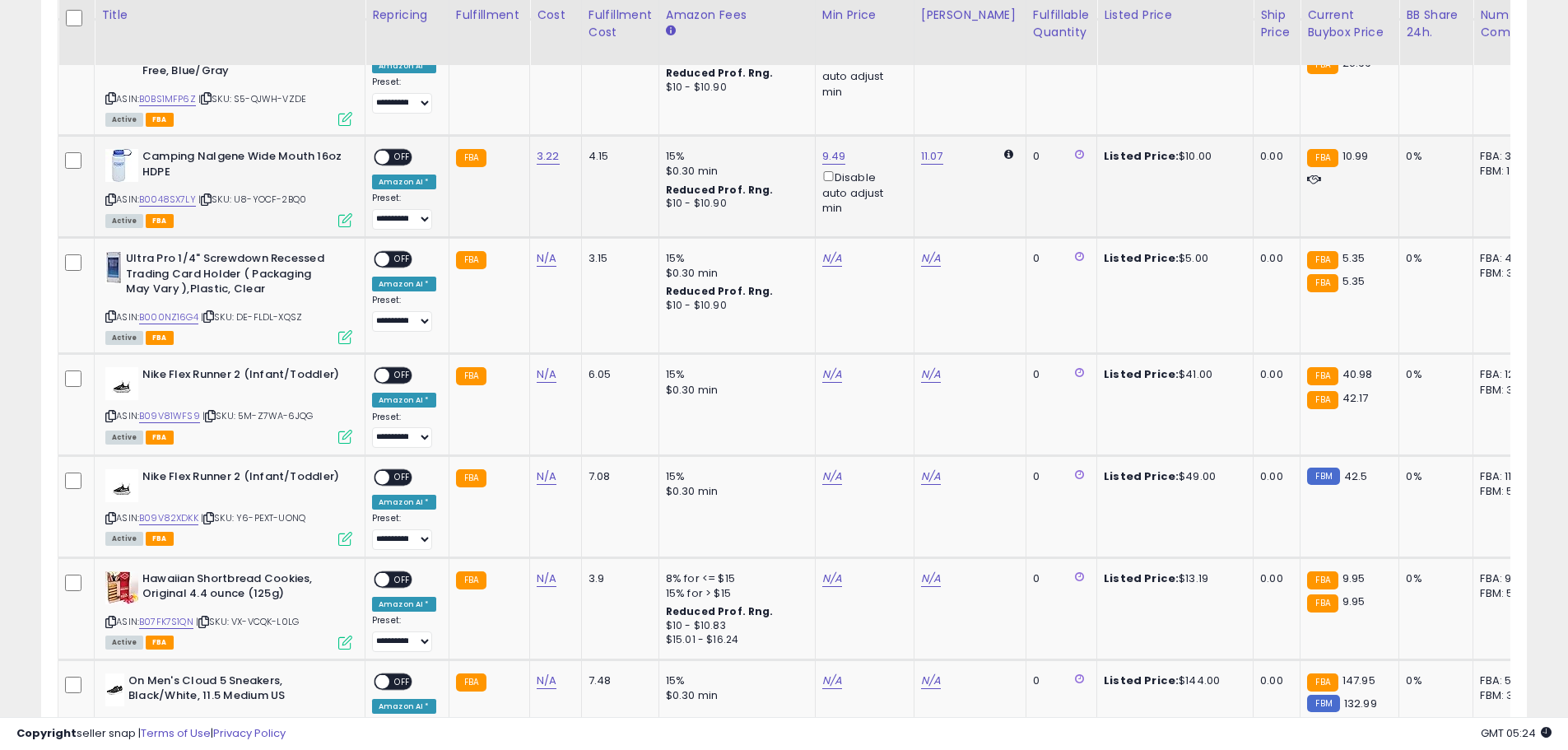
click at [406, 150] on span "OFF" at bounding box center [402, 157] width 26 height 14
click at [113, 312] on icon at bounding box center [110, 316] width 11 height 9
click at [537, 251] on link "N/A" at bounding box center [547, 258] width 19 height 16
type input "****"
click at [603, 177] on button "submit" at bounding box center [588, 187] width 28 height 25
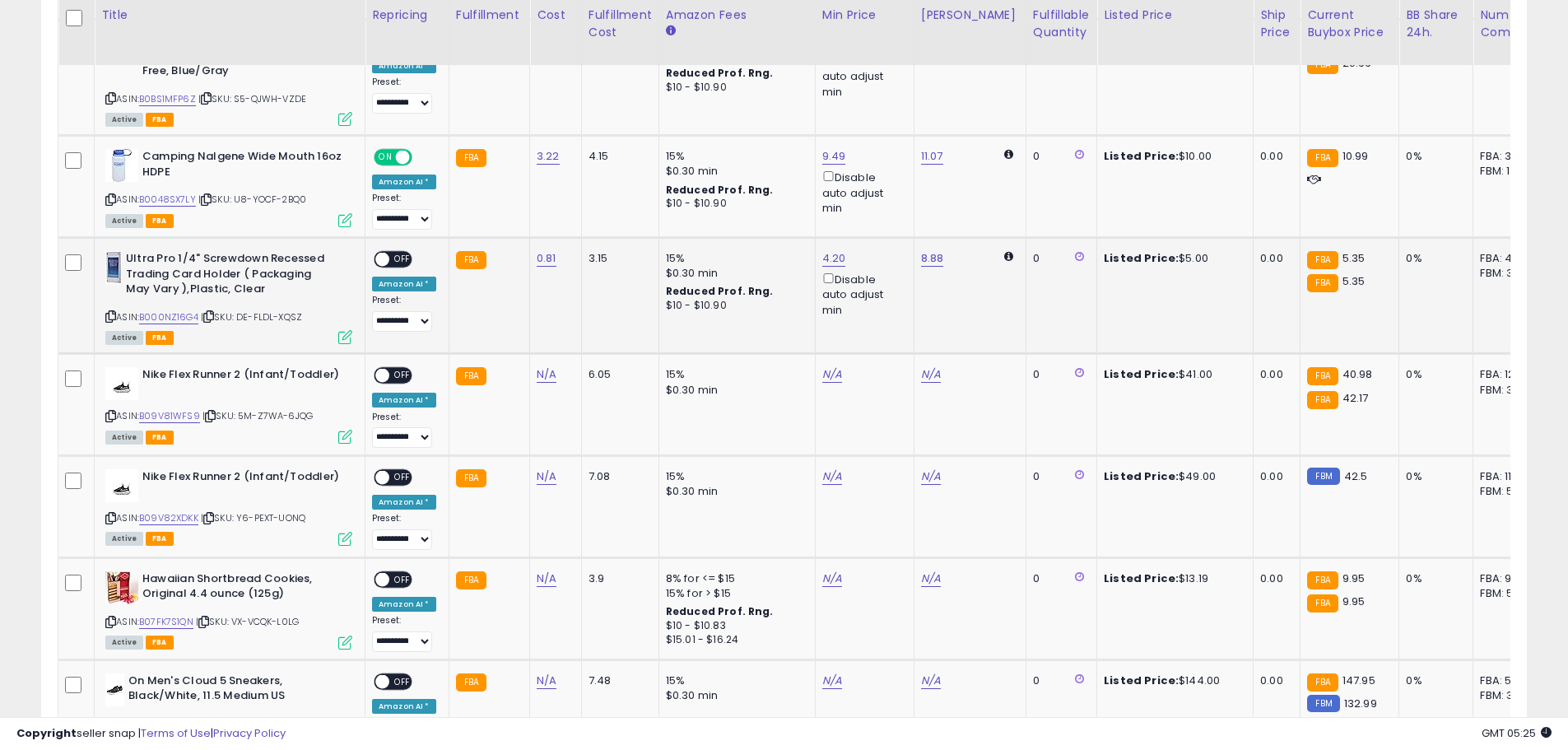
click at [394, 253] on span "OFF" at bounding box center [402, 259] width 26 height 14
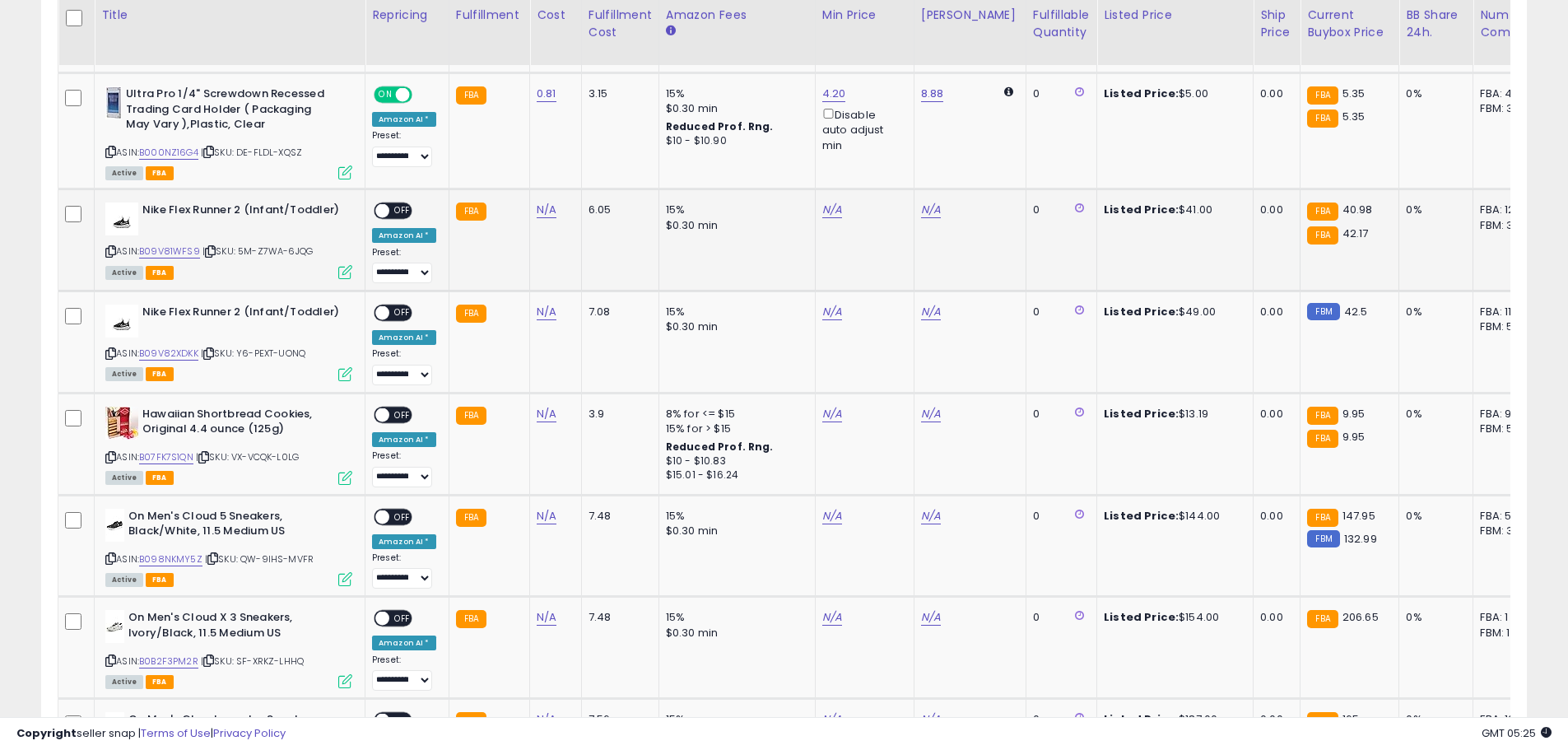
click at [110, 247] on icon at bounding box center [110, 251] width 11 height 9
click at [539, 201] on link "N/A" at bounding box center [547, 209] width 19 height 16
type input "*****"
click at [594, 140] on icon "submit" at bounding box center [588, 137] width 10 height 10
click at [392, 204] on span "OFF" at bounding box center [402, 211] width 26 height 14
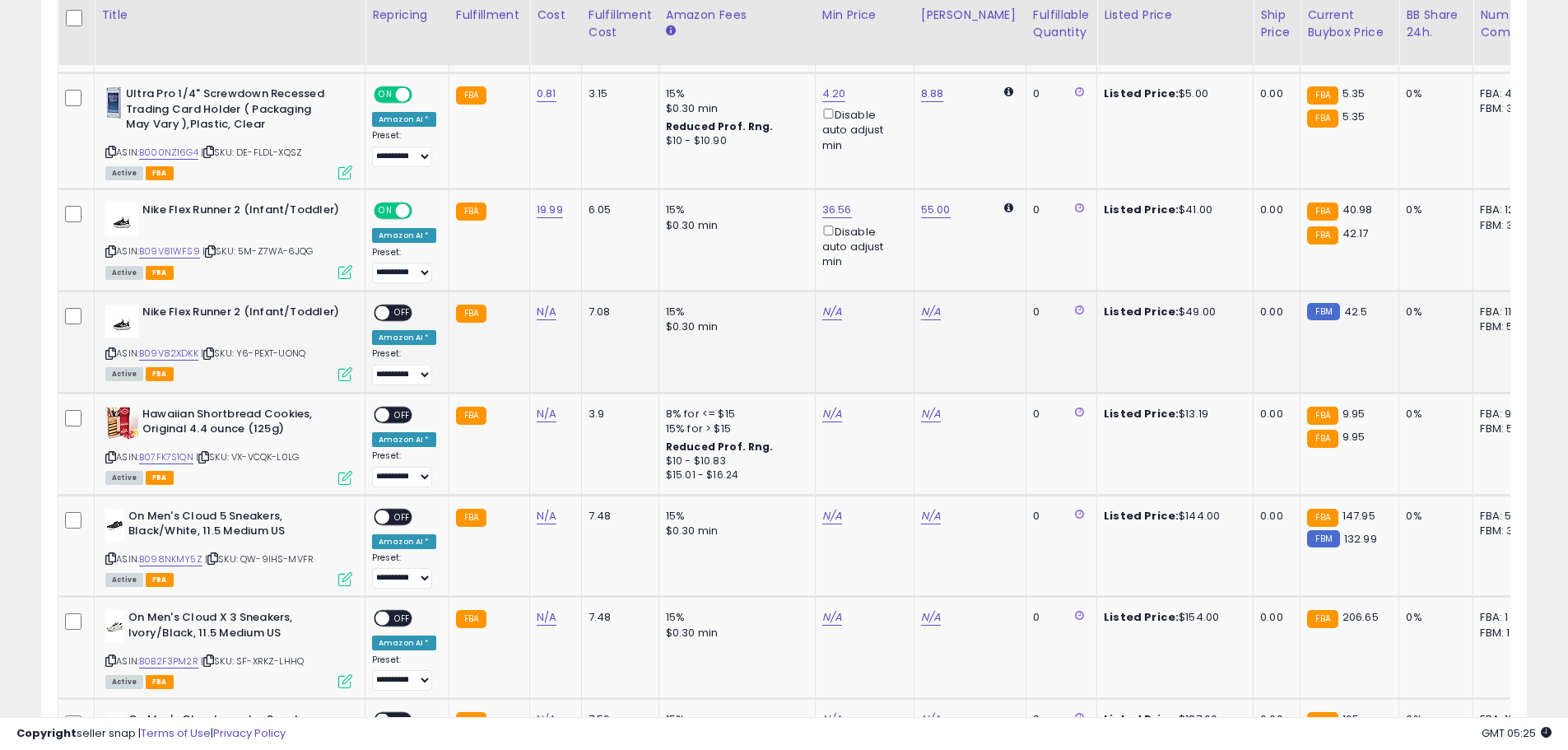
click at [105, 349] on icon at bounding box center [110, 353] width 11 height 9
click at [547, 304] on link "N/A" at bounding box center [547, 311] width 19 height 16
type input "*****"
click at [594, 243] on icon "submit" at bounding box center [588, 239] width 10 height 10
click at [397, 307] on span "OFF" at bounding box center [402, 313] width 26 height 14
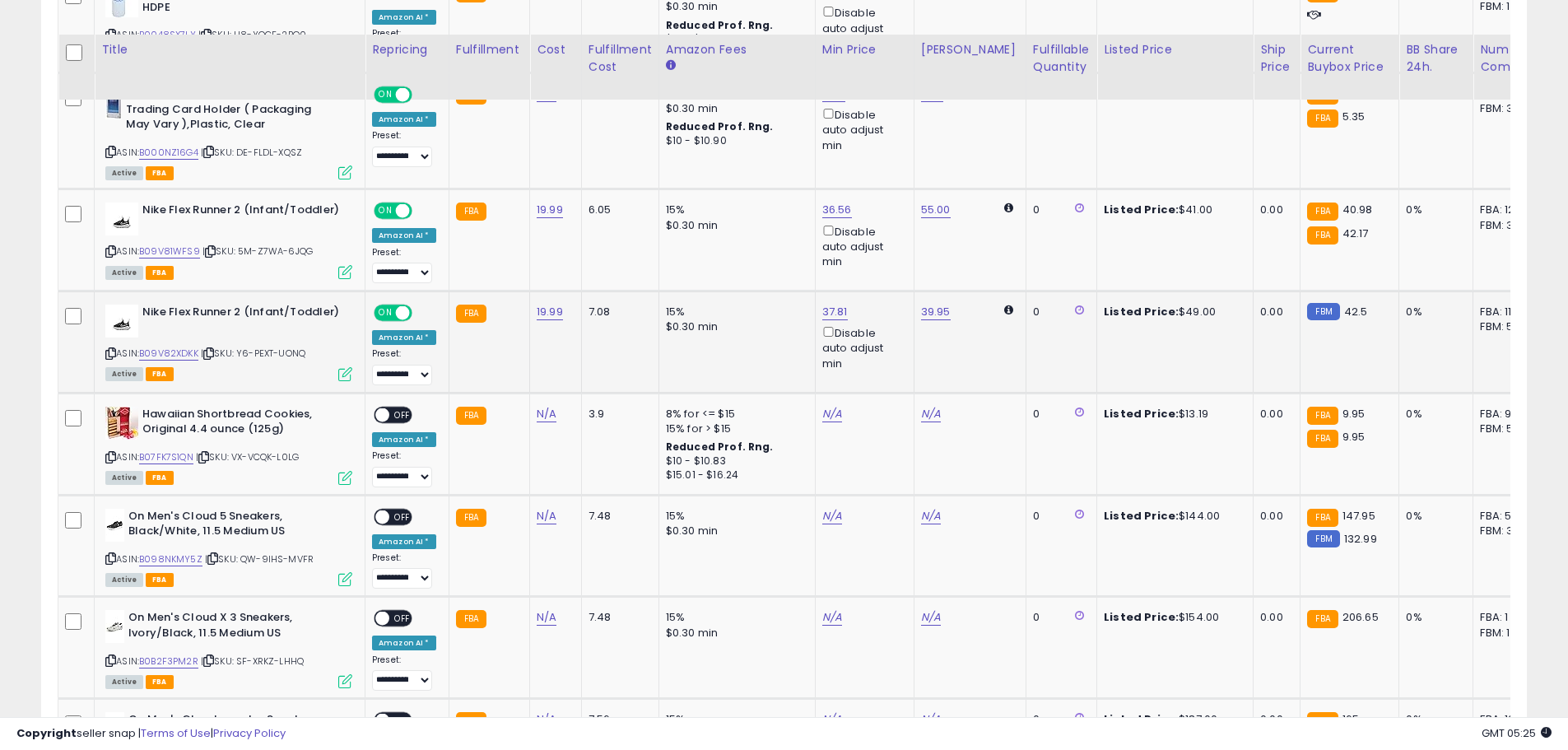
scroll to position [2299, 0]
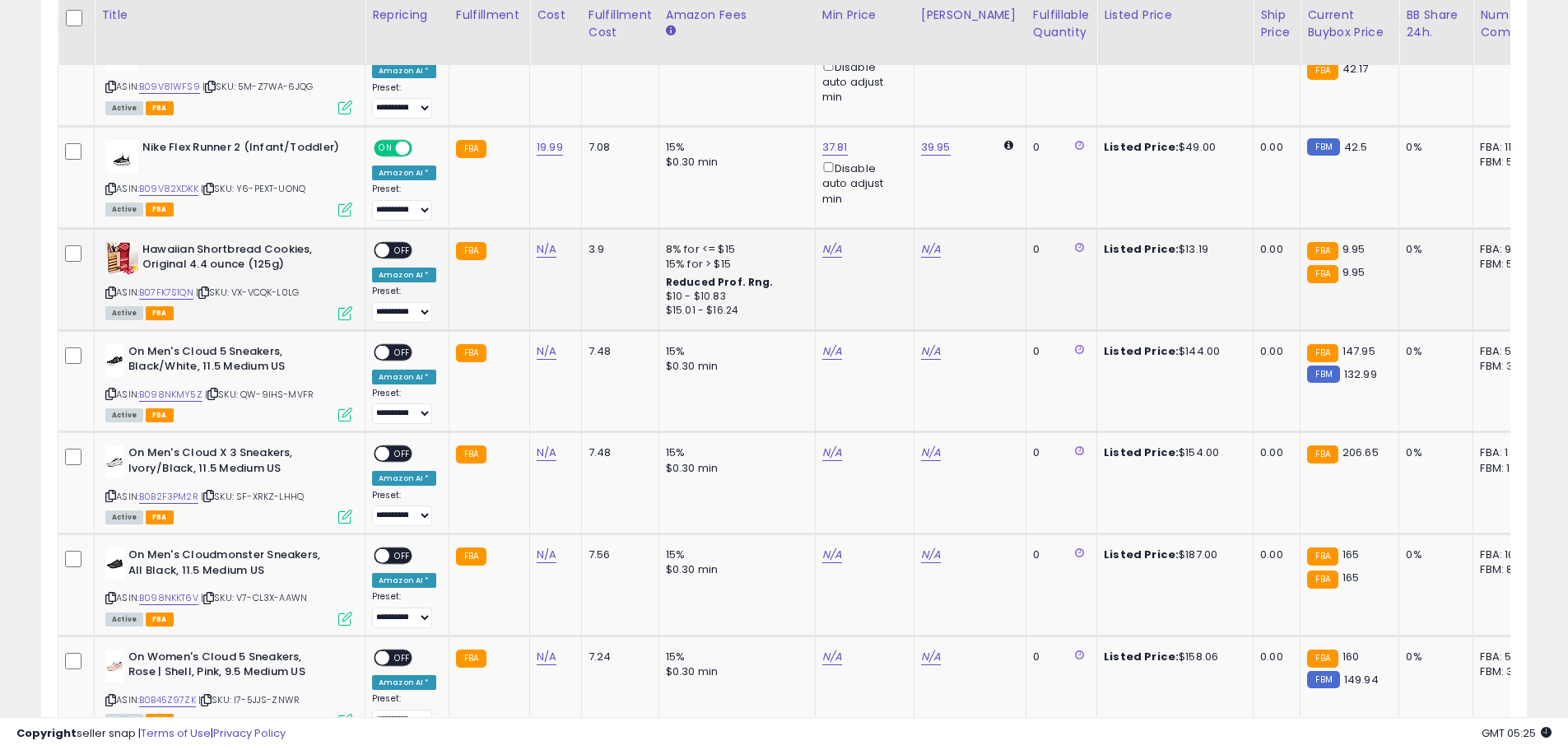
click at [112, 288] on icon at bounding box center [110, 292] width 11 height 9
click at [537, 241] on link "N/A" at bounding box center [547, 249] width 19 height 16
type input "****"
click at [603, 186] on button "submit" at bounding box center [588, 178] width 28 height 25
click at [400, 243] on span "OFF" at bounding box center [402, 250] width 26 height 14
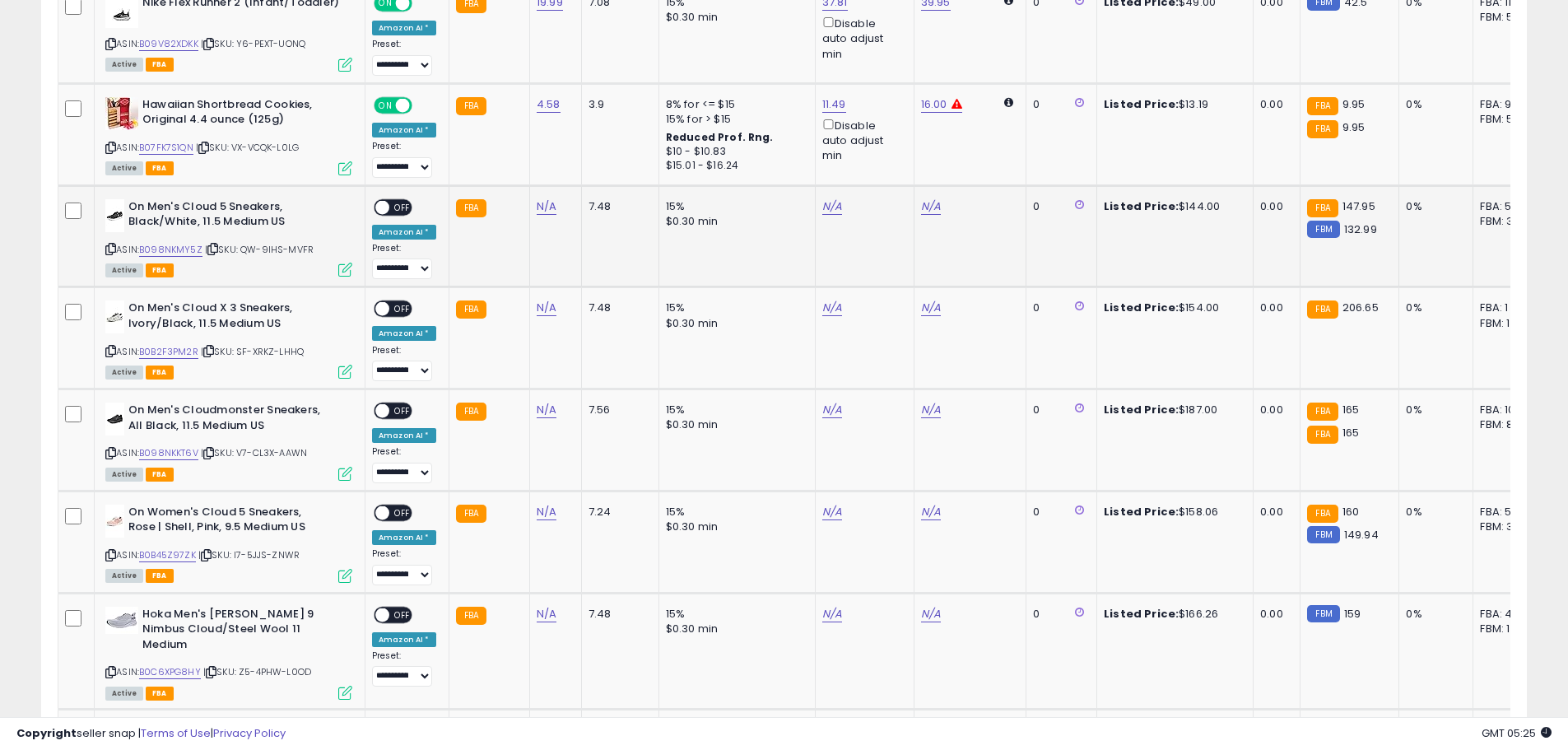
scroll to position [2464, 0]
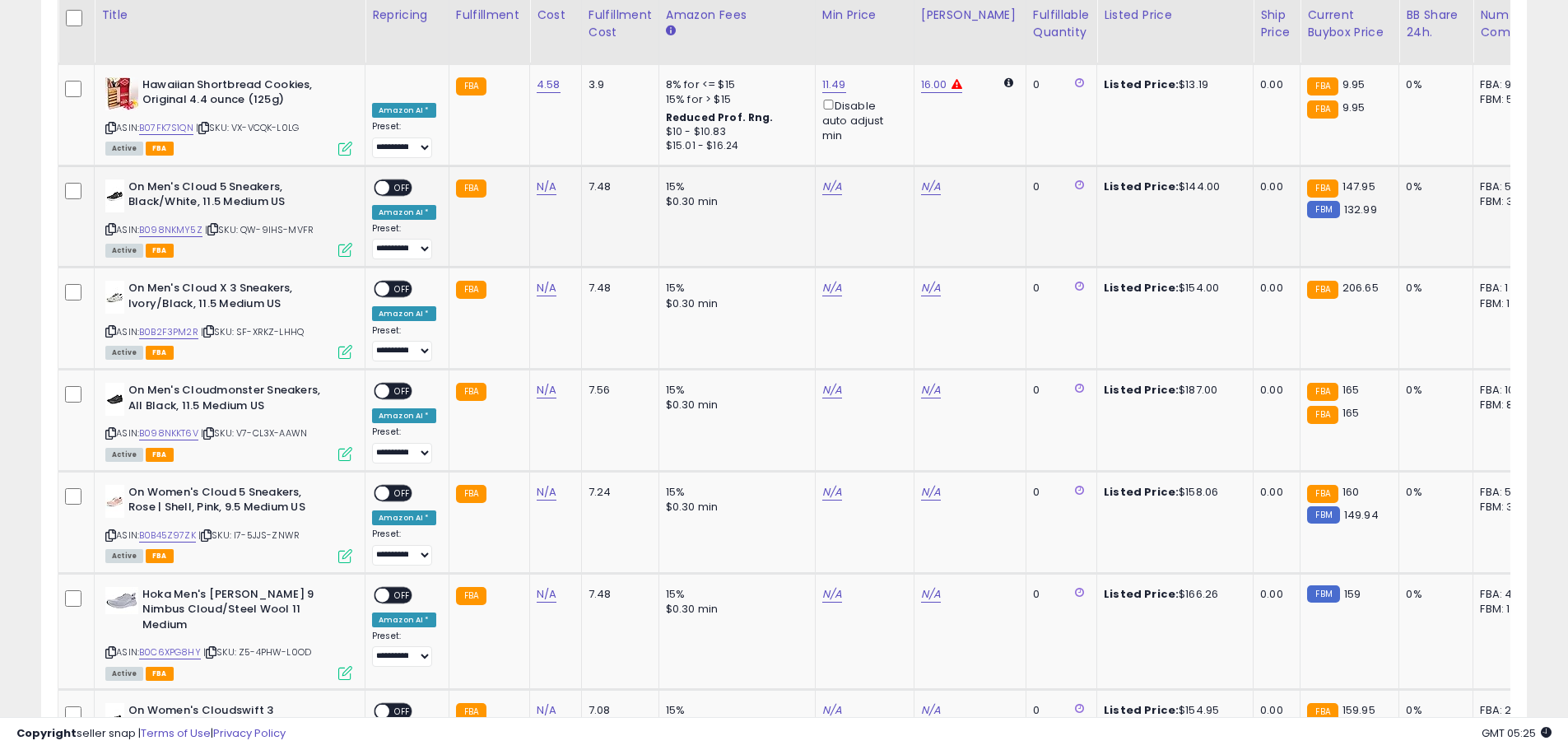
click at [112, 225] on icon at bounding box center [110, 228] width 11 height 9
click at [542, 178] on link "N/A" at bounding box center [547, 186] width 19 height 16
type input "*****"
click at [603, 121] on button "submit" at bounding box center [588, 115] width 28 height 25
click at [392, 180] on span "OFF" at bounding box center [402, 187] width 26 height 14
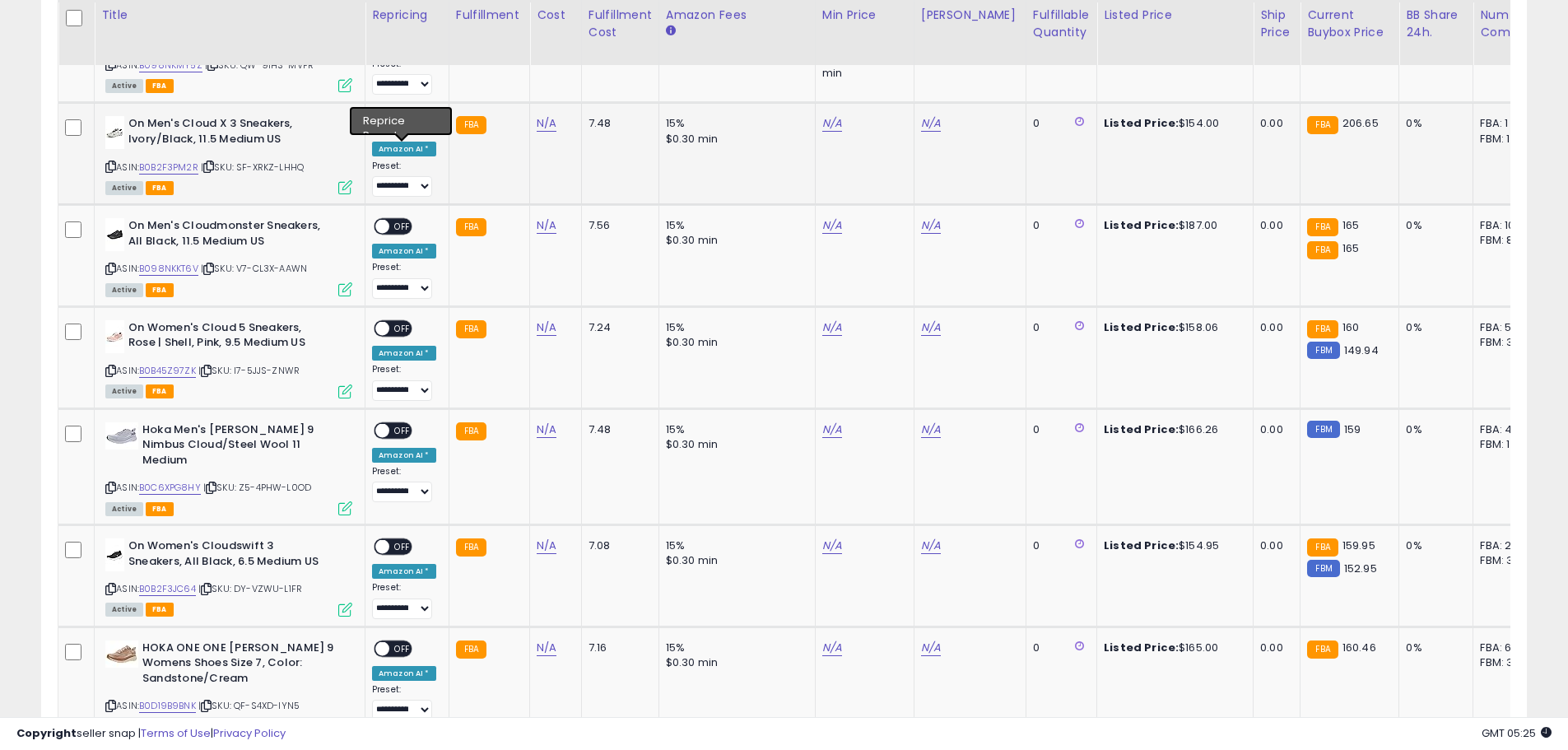
scroll to position [2547, 0]
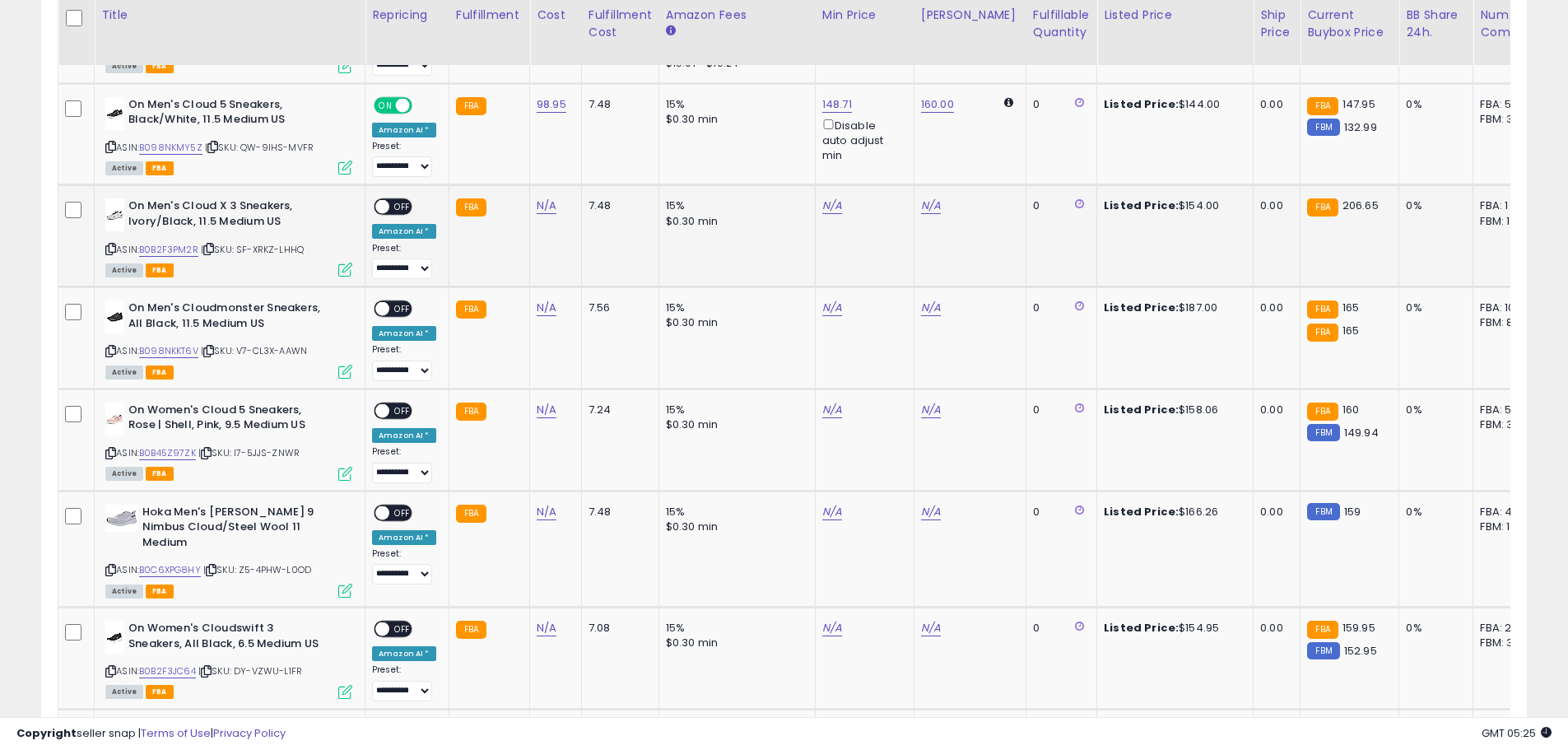
click at [110, 245] on icon at bounding box center [110, 249] width 11 height 9
click at [548, 198] on link "N/A" at bounding box center [547, 205] width 19 height 16
type input "******"
click at [603, 126] on button "submit" at bounding box center [588, 134] width 28 height 25
click at [393, 200] on span "OFF" at bounding box center [402, 206] width 26 height 14
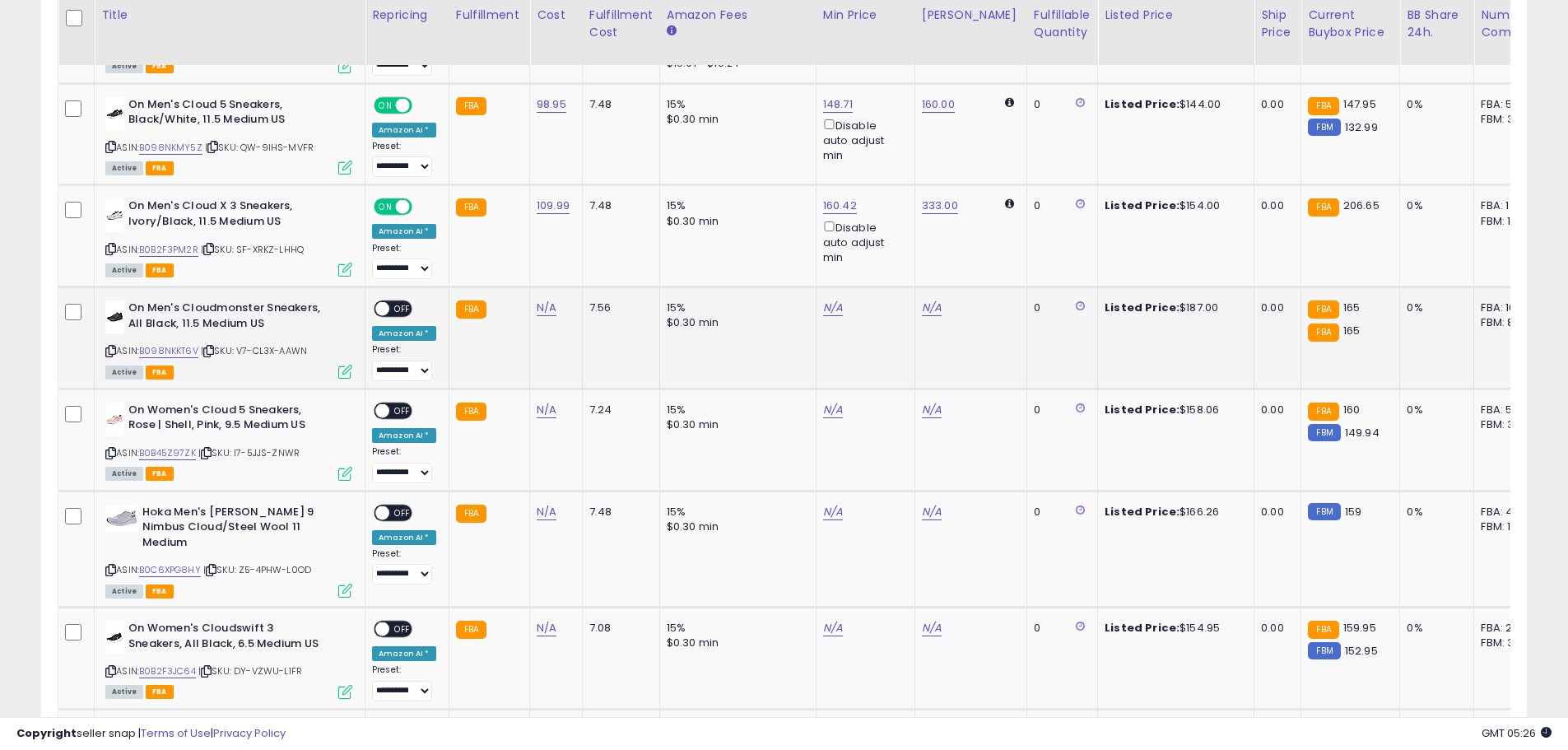
click at [102, 321] on div "On Men's Cloudmonster Sneakers, All Black, 11.5 Medium US ASIN: B098NKKT6V | SK…" at bounding box center [227, 338] width 251 height 76
click at [110, 346] on icon at bounding box center [110, 350] width 11 height 9
click at [539, 300] on link "N/A" at bounding box center [547, 308] width 19 height 16
type input "******"
click at [594, 237] on icon "submit" at bounding box center [588, 235] width 10 height 10
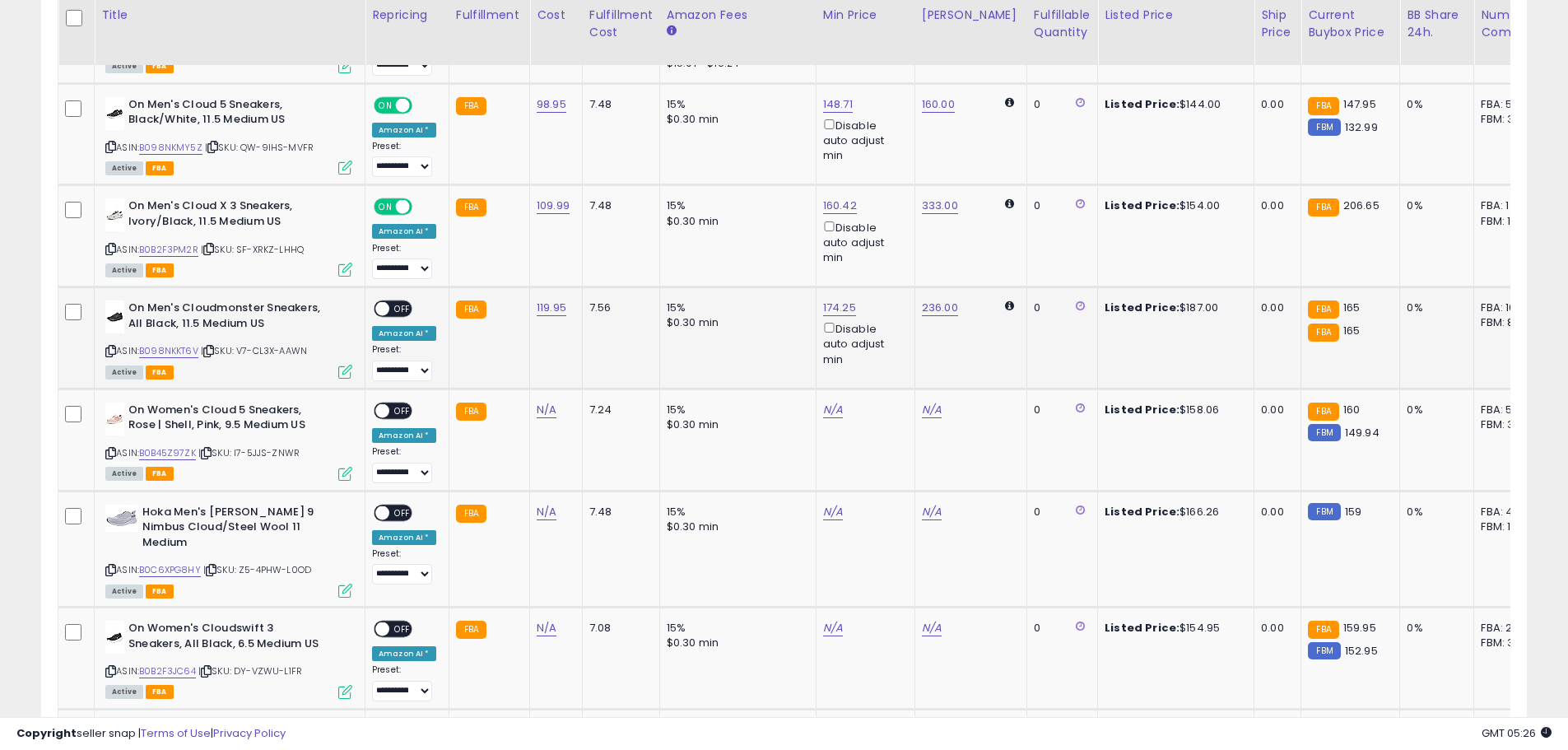
click at [403, 302] on span "OFF" at bounding box center [402, 308] width 26 height 14
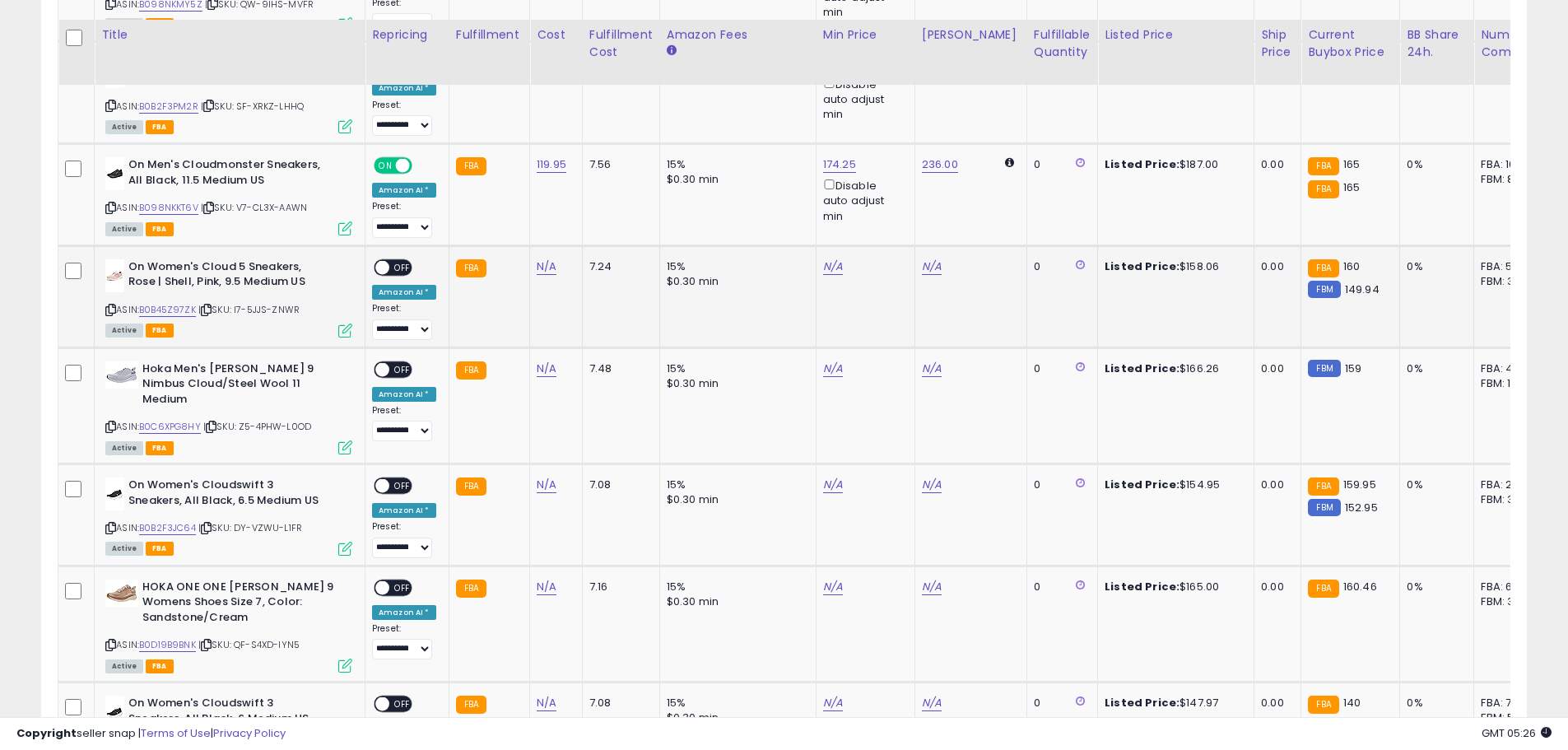
scroll to position [2711, 0]
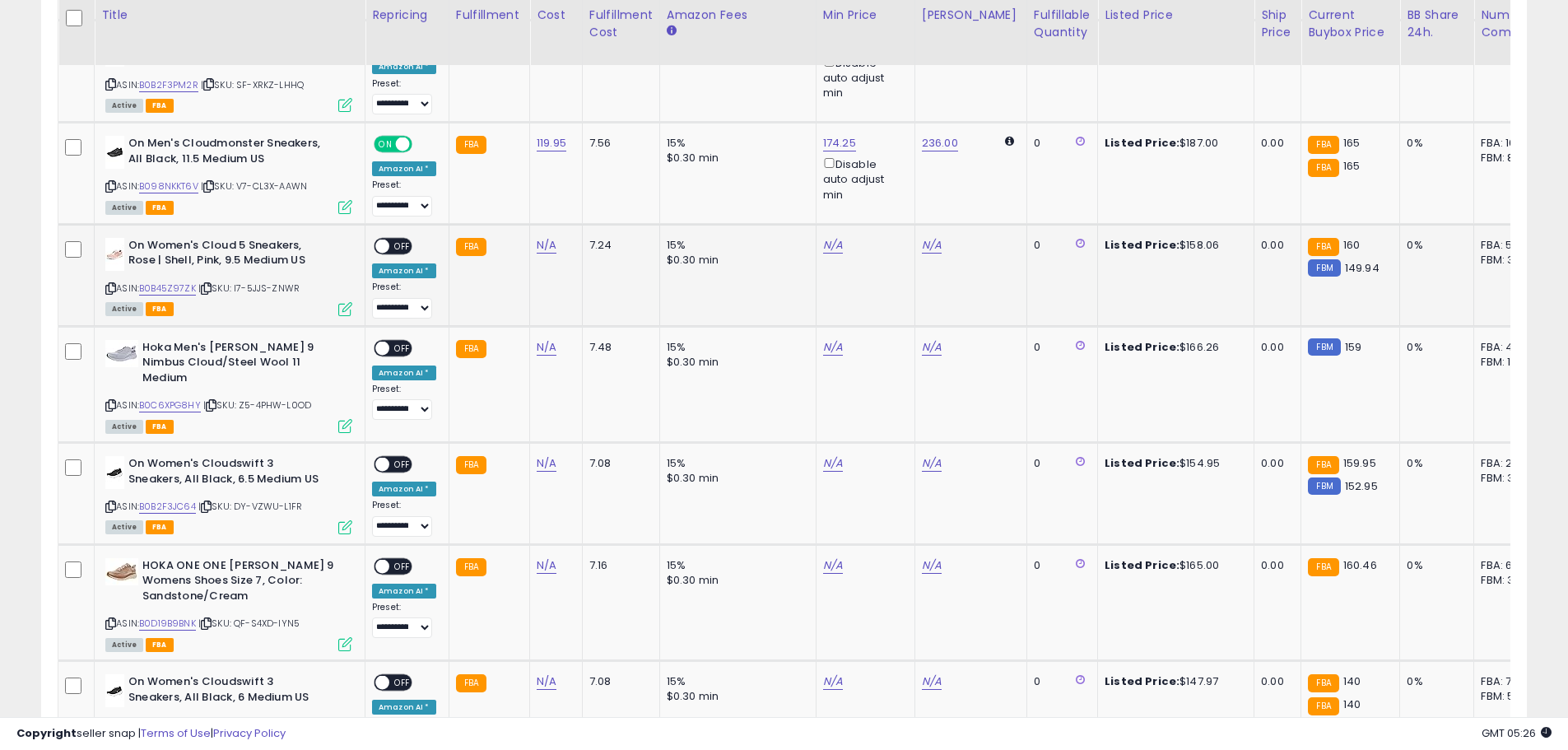
click at [109, 284] on icon at bounding box center [110, 288] width 11 height 9
click at [546, 237] on link "N/A" at bounding box center [547, 245] width 19 height 16
type input "******"
click at [594, 175] on icon "submit" at bounding box center [588, 173] width 10 height 10
click at [393, 239] on span "OFF" at bounding box center [402, 246] width 26 height 14
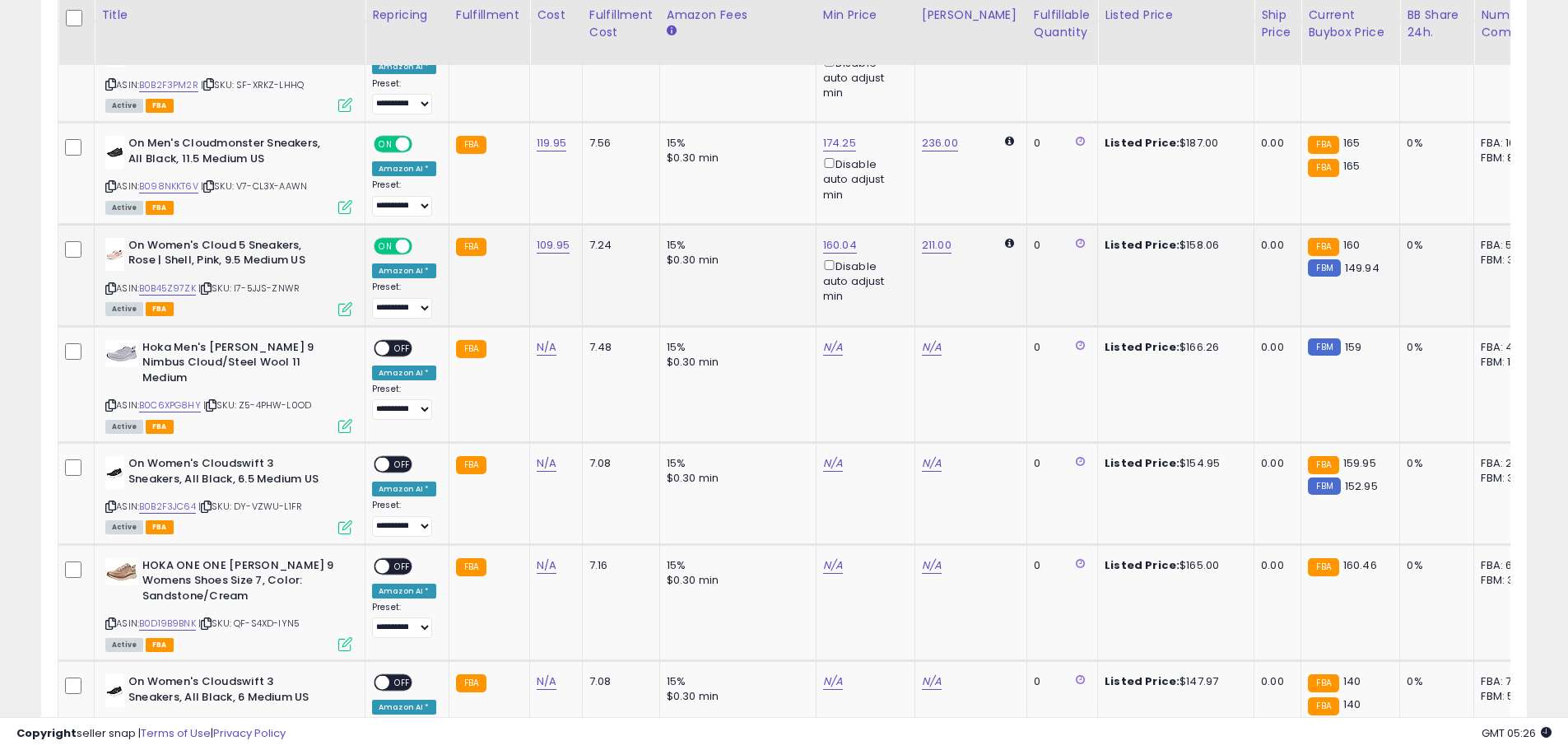
scroll to position [2958, 0]
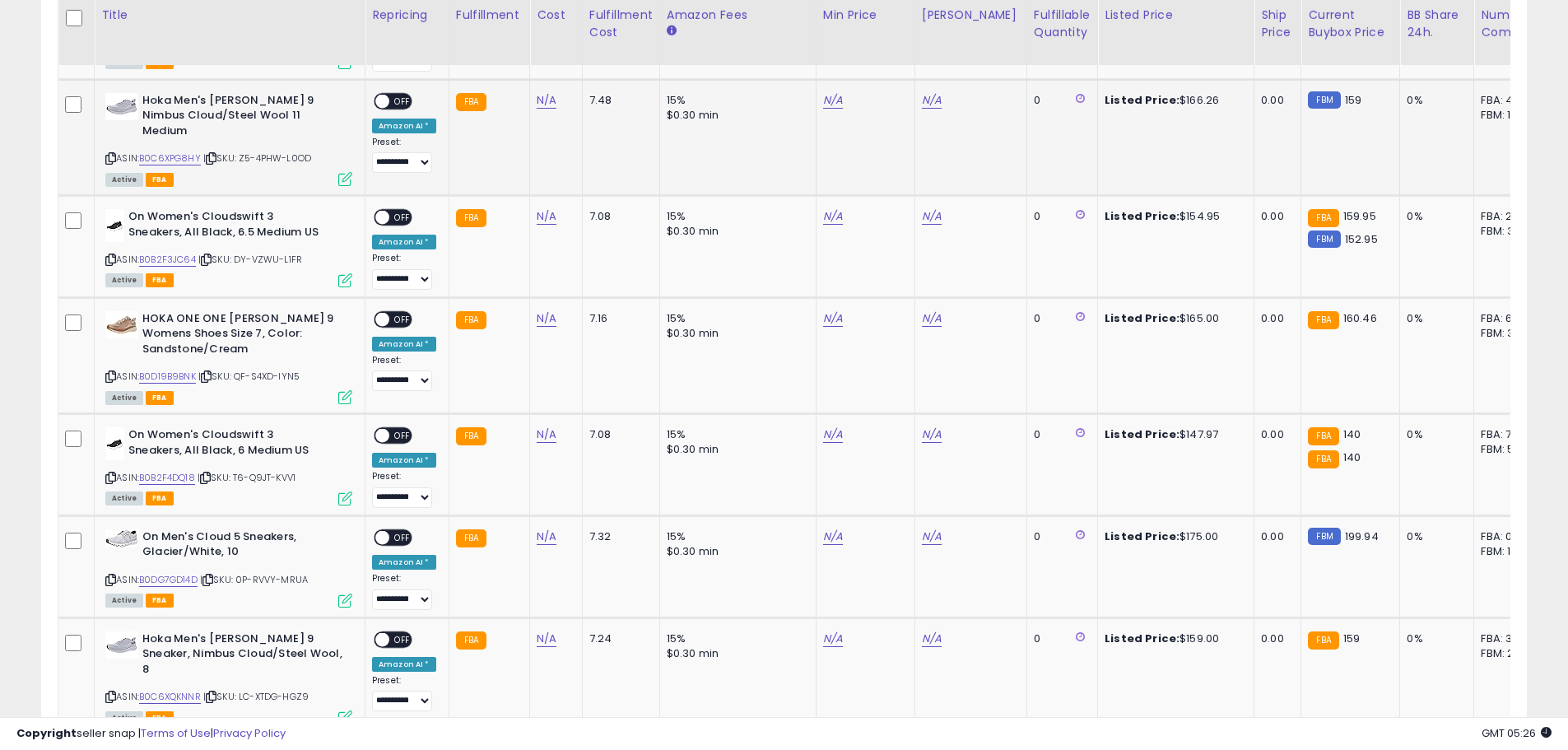
click at [115, 154] on icon at bounding box center [110, 158] width 11 height 9
click at [546, 93] on link "N/A" at bounding box center [547, 100] width 19 height 16
type input "******"
click at [603, 33] on button "submit" at bounding box center [588, 28] width 28 height 25
click at [402, 94] on span "OFF" at bounding box center [402, 100] width 26 height 14
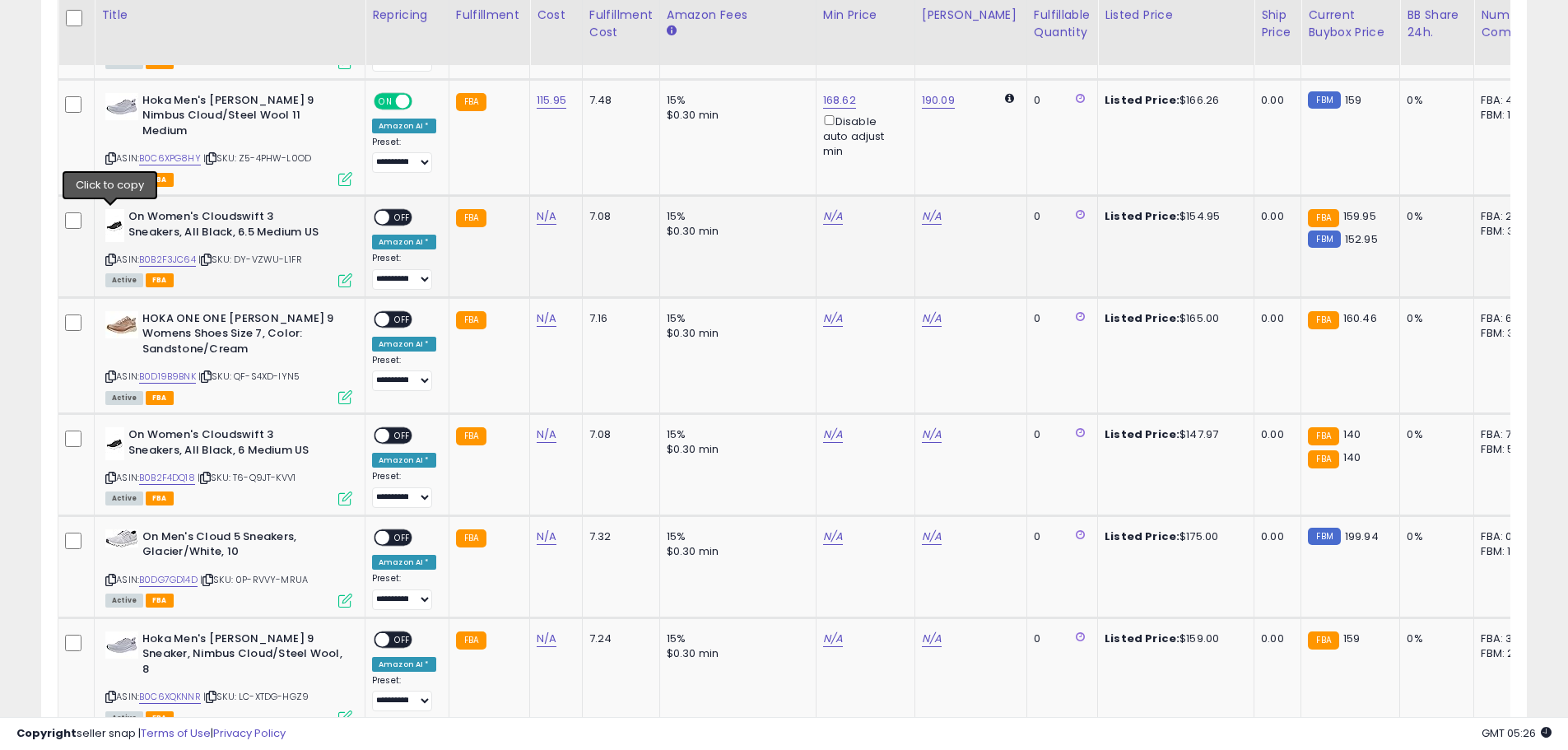
click at [112, 255] on icon at bounding box center [110, 259] width 11 height 9
click at [537, 208] on link "N/A" at bounding box center [547, 216] width 19 height 16
type input "*****"
click at [594, 132] on icon "submit" at bounding box center [588, 129] width 10 height 10
click at [393, 211] on div "ON OFF" at bounding box center [375, 218] width 39 height 14
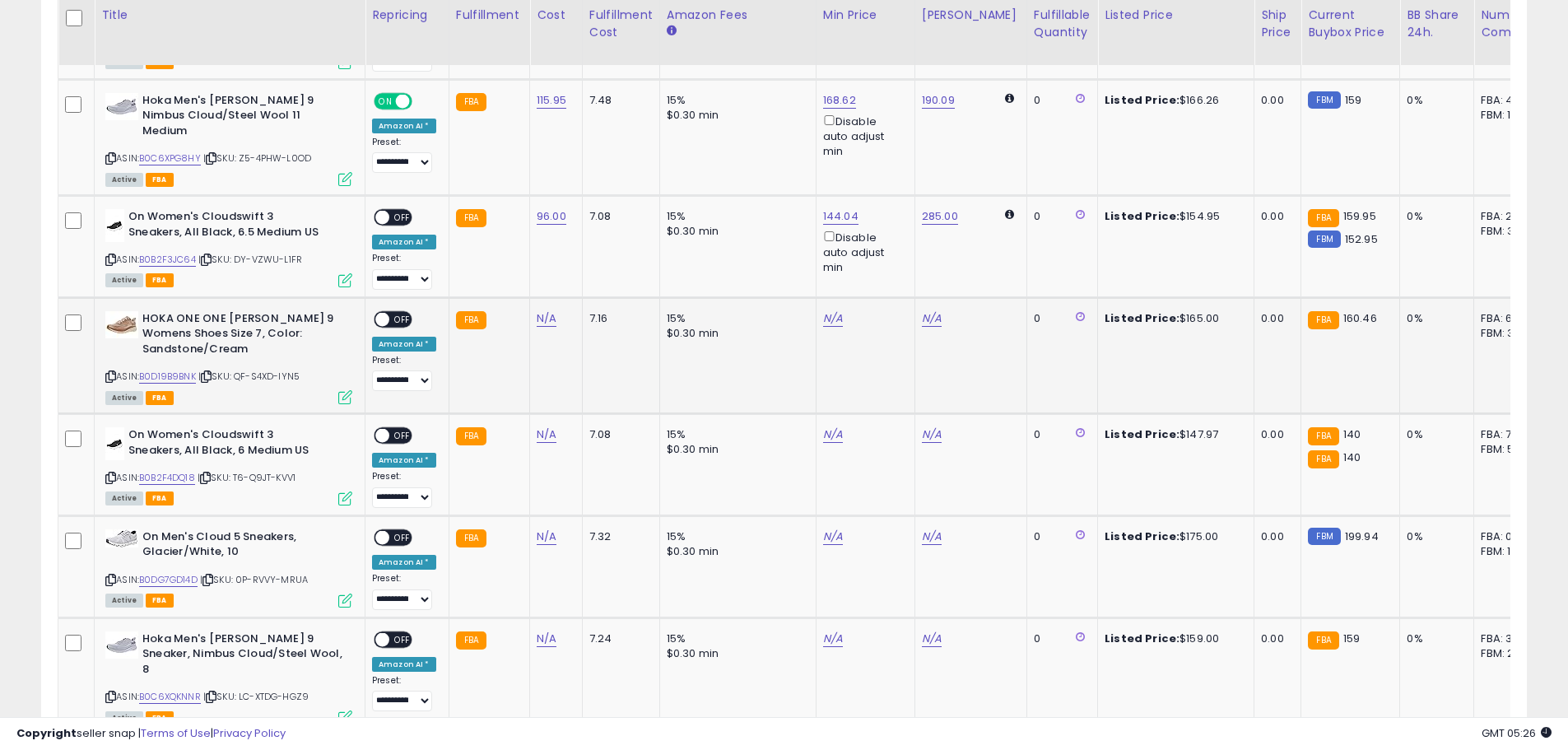
click at [113, 372] on icon at bounding box center [110, 376] width 11 height 9
click at [537, 310] on link "N/A" at bounding box center [547, 318] width 19 height 16
click at [405, 211] on span "OFF" at bounding box center [402, 218] width 26 height 14
click at [542, 310] on link "N/A" at bounding box center [547, 318] width 19 height 16
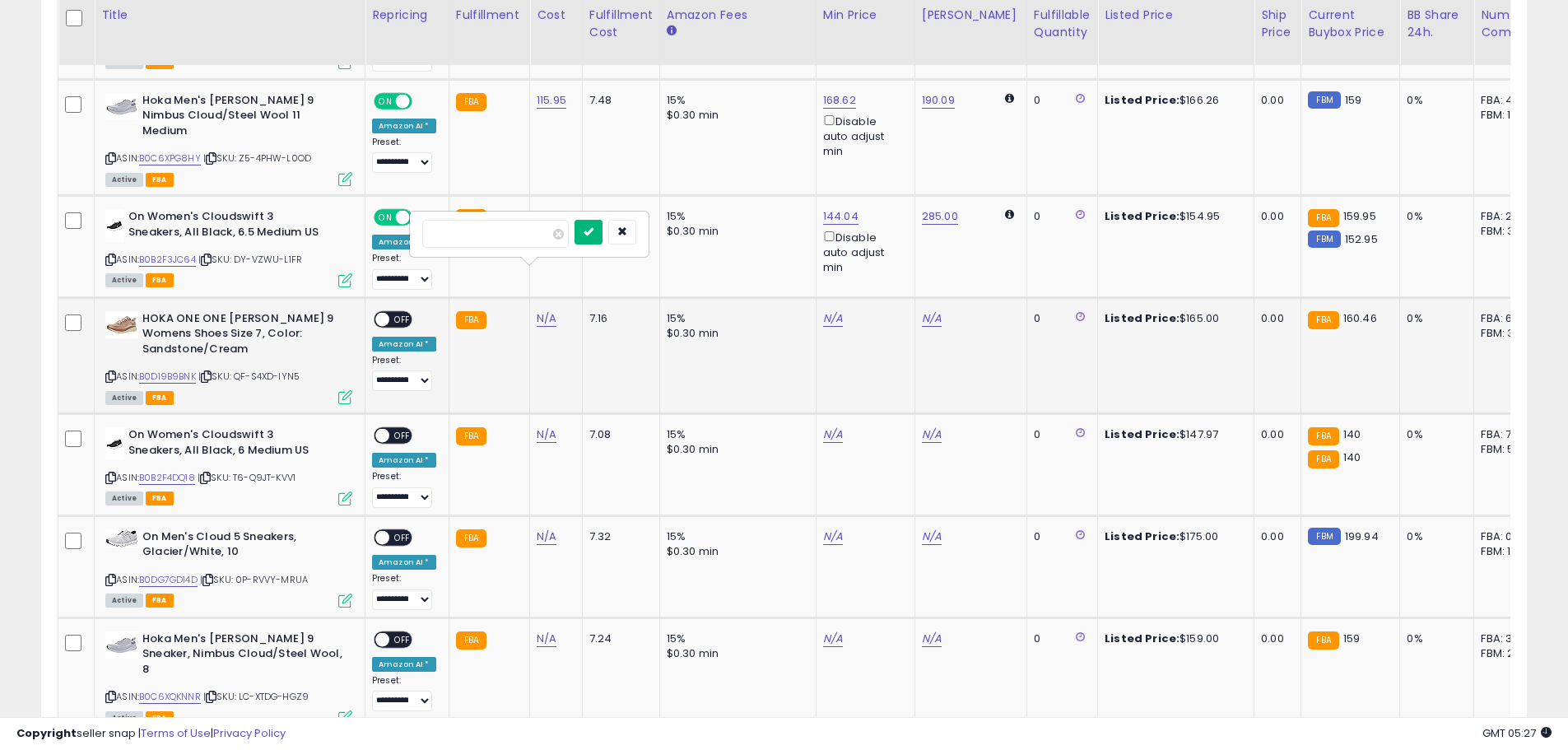
type input "******"
click at [603, 233] on button "submit" at bounding box center [588, 232] width 28 height 25
click at [390, 312] on span "OFF" at bounding box center [402, 319] width 26 height 14
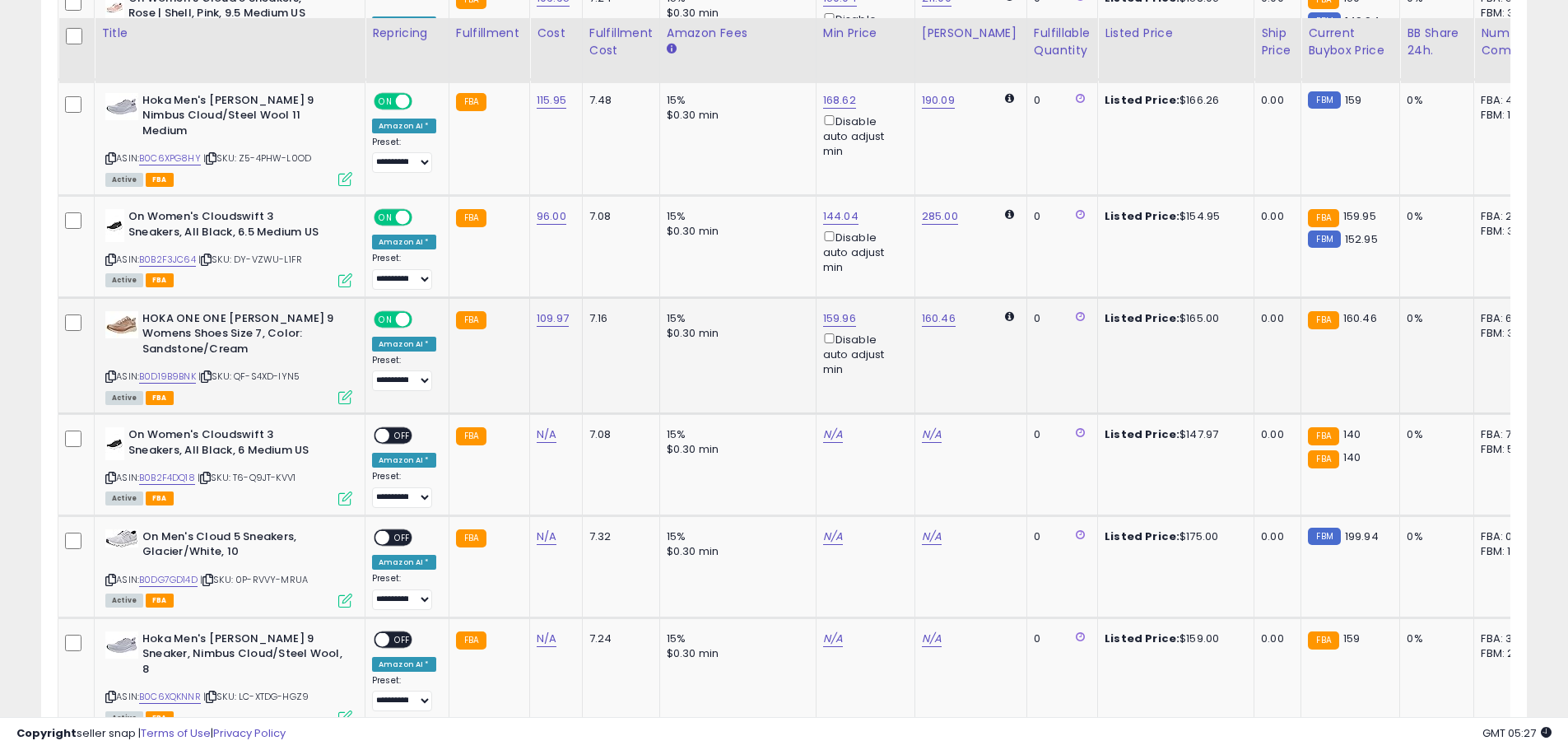
scroll to position [3040, 0]
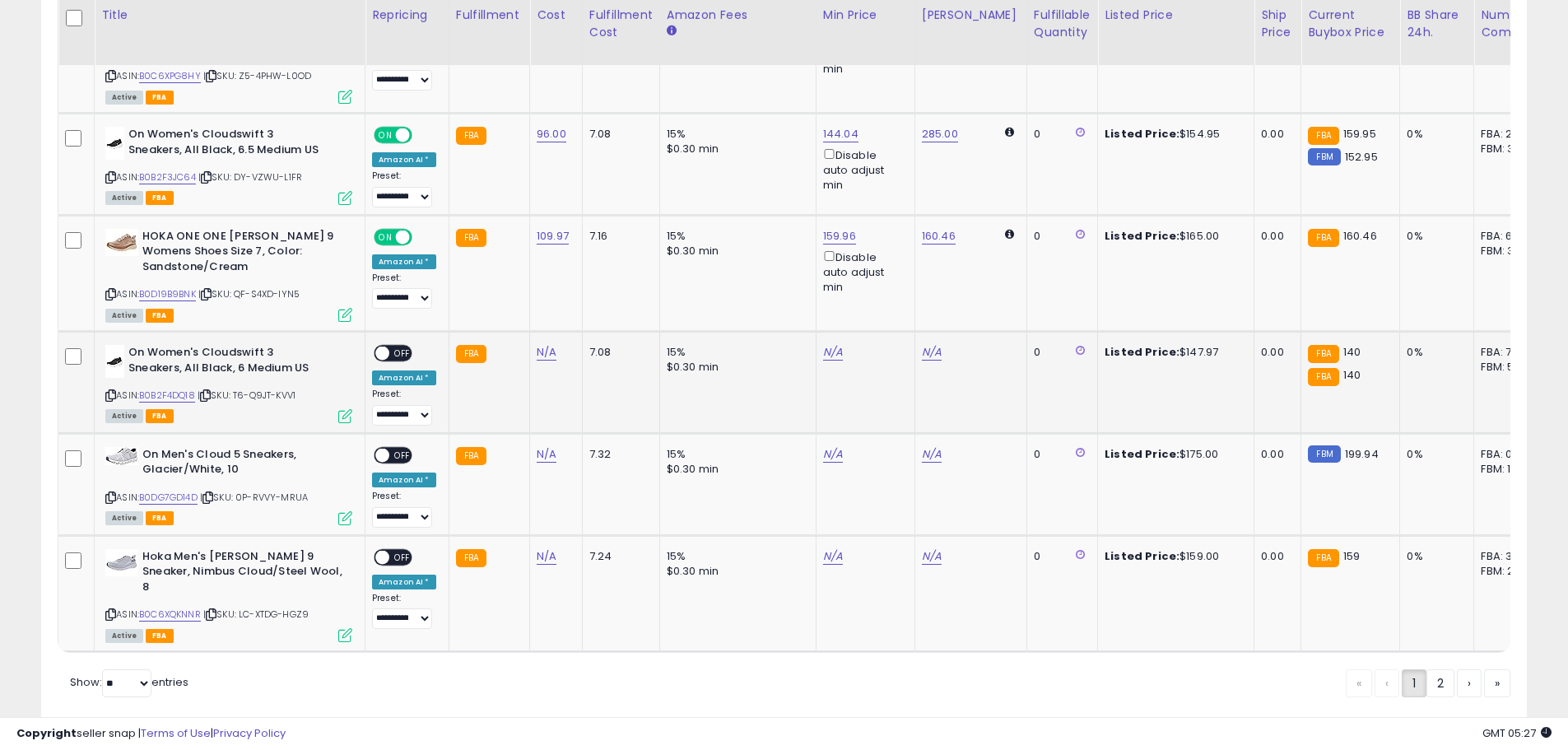
click at [112, 391] on icon at bounding box center [110, 395] width 11 height 9
click at [546, 344] on link "N/A" at bounding box center [547, 352] width 19 height 16
type input "*****"
click at [603, 268] on button "submit" at bounding box center [588, 266] width 28 height 25
click at [392, 346] on span "OFF" at bounding box center [402, 353] width 26 height 14
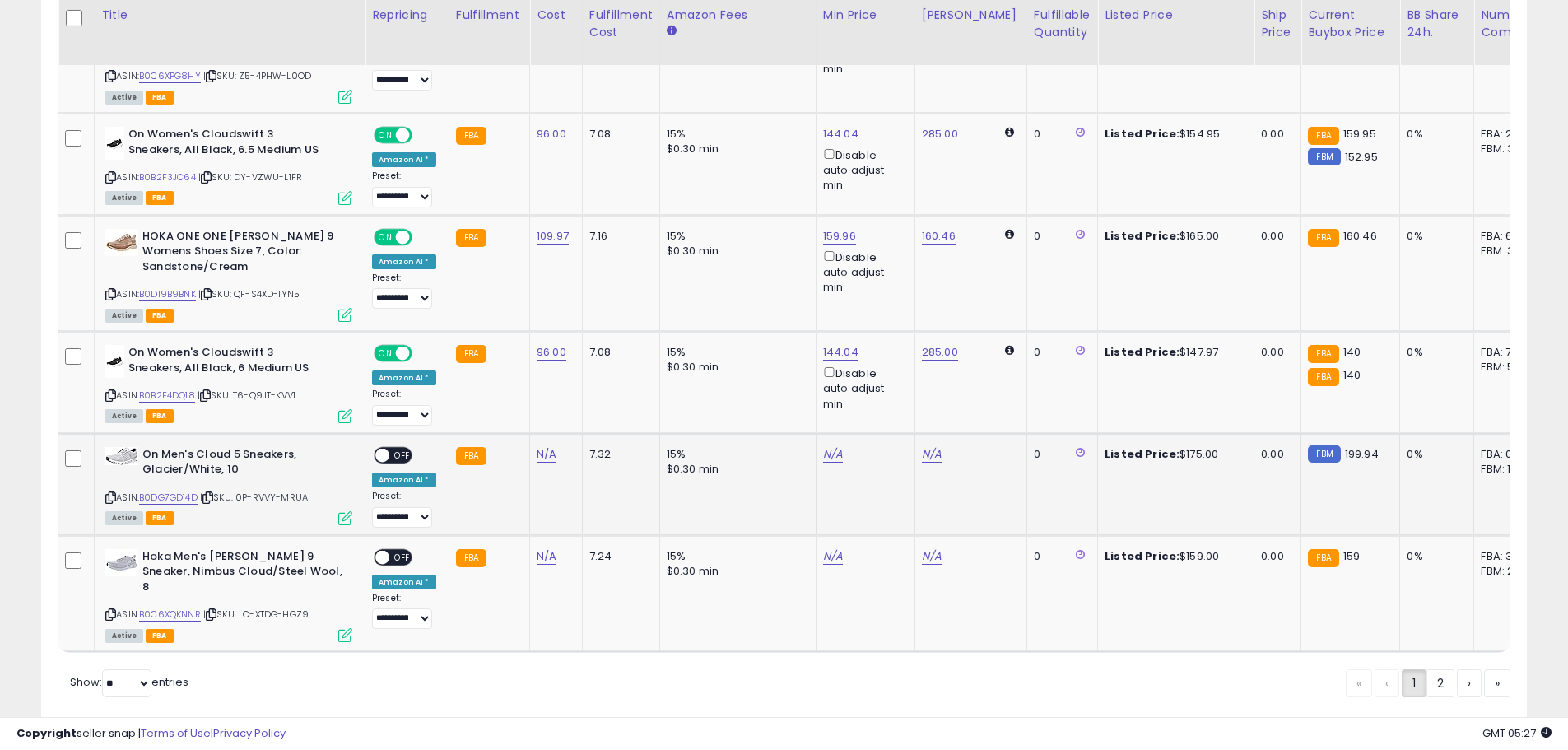
click at [110, 493] on icon at bounding box center [110, 496] width 11 height 9
click at [537, 446] on link "N/A" at bounding box center [547, 454] width 19 height 16
type input "******"
click at [603, 376] on button "submit" at bounding box center [588, 368] width 28 height 25
click at [397, 447] on span "OFF" at bounding box center [402, 454] width 26 height 14
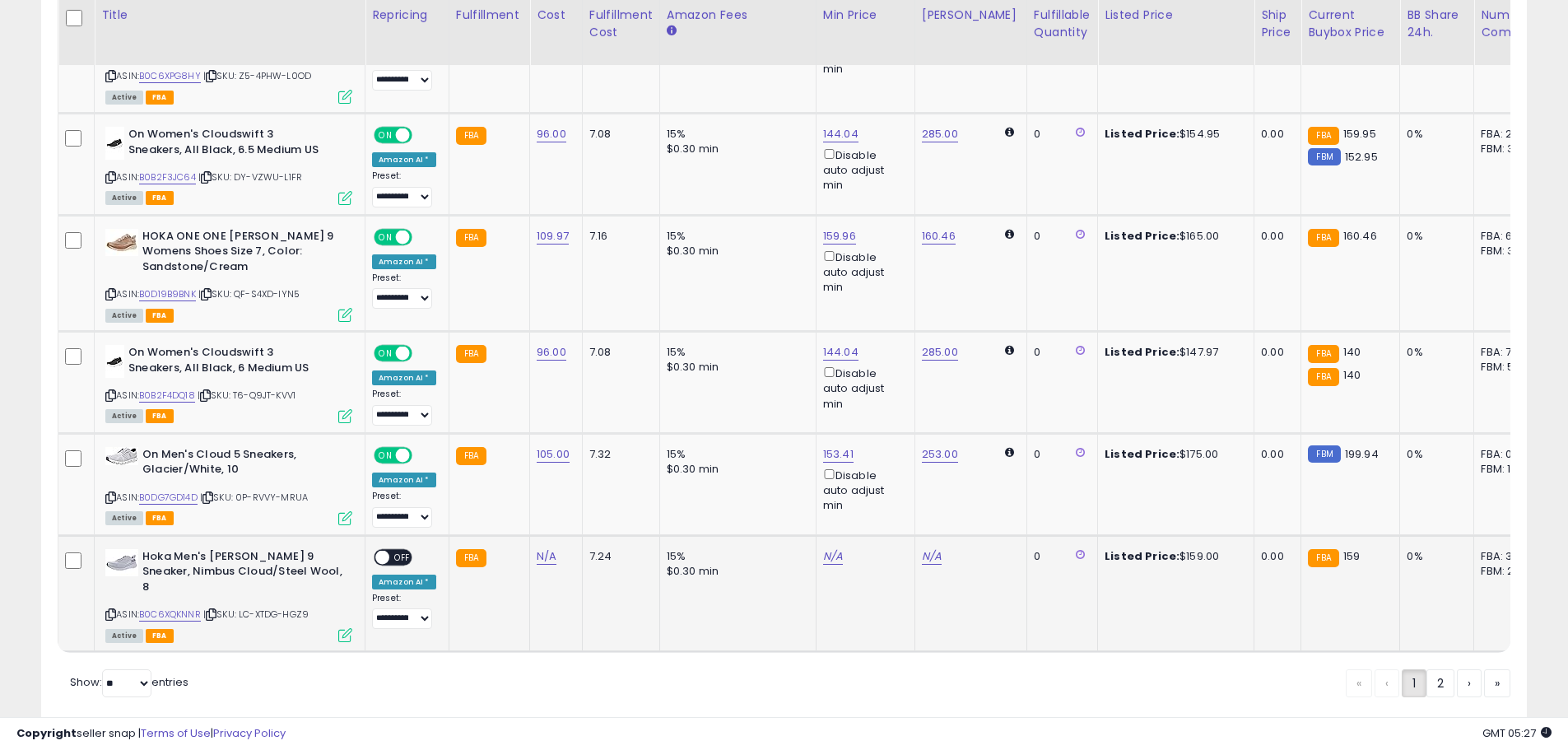
click at [104, 555] on div "Hoka Men's [PERSON_NAME] 9 Sneaker, Nimbus Cloud/Steel Wool, 8 ASIN: B0C6XQKNNR…" at bounding box center [227, 594] width 251 height 92
click at [109, 610] on icon at bounding box center [110, 614] width 11 height 9
click at [541, 549] on link "N/A" at bounding box center [547, 556] width 19 height 16
type input "******"
click at [603, 478] on button "submit" at bounding box center [588, 470] width 28 height 25
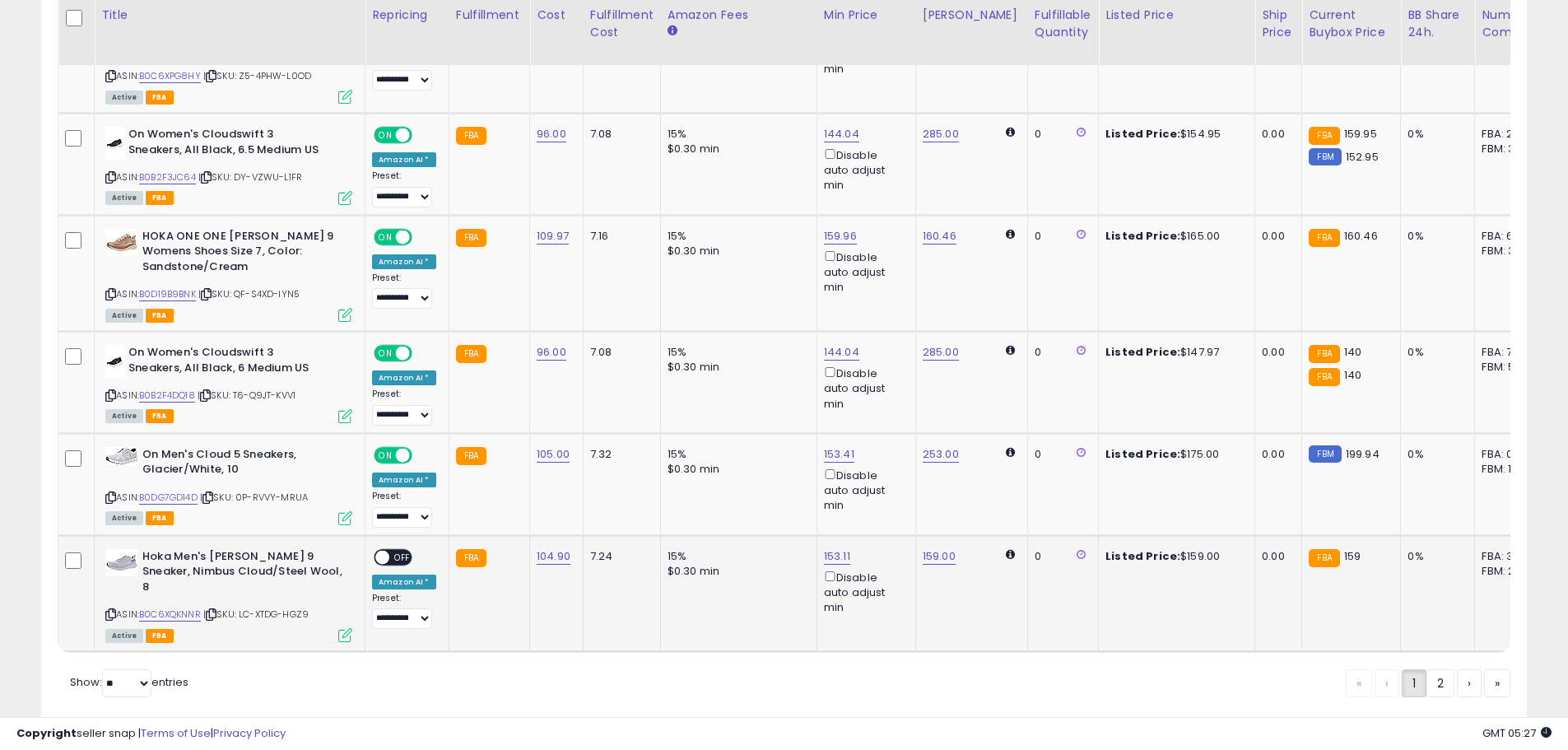
click at [395, 549] on span "OFF" at bounding box center [402, 556] width 26 height 14
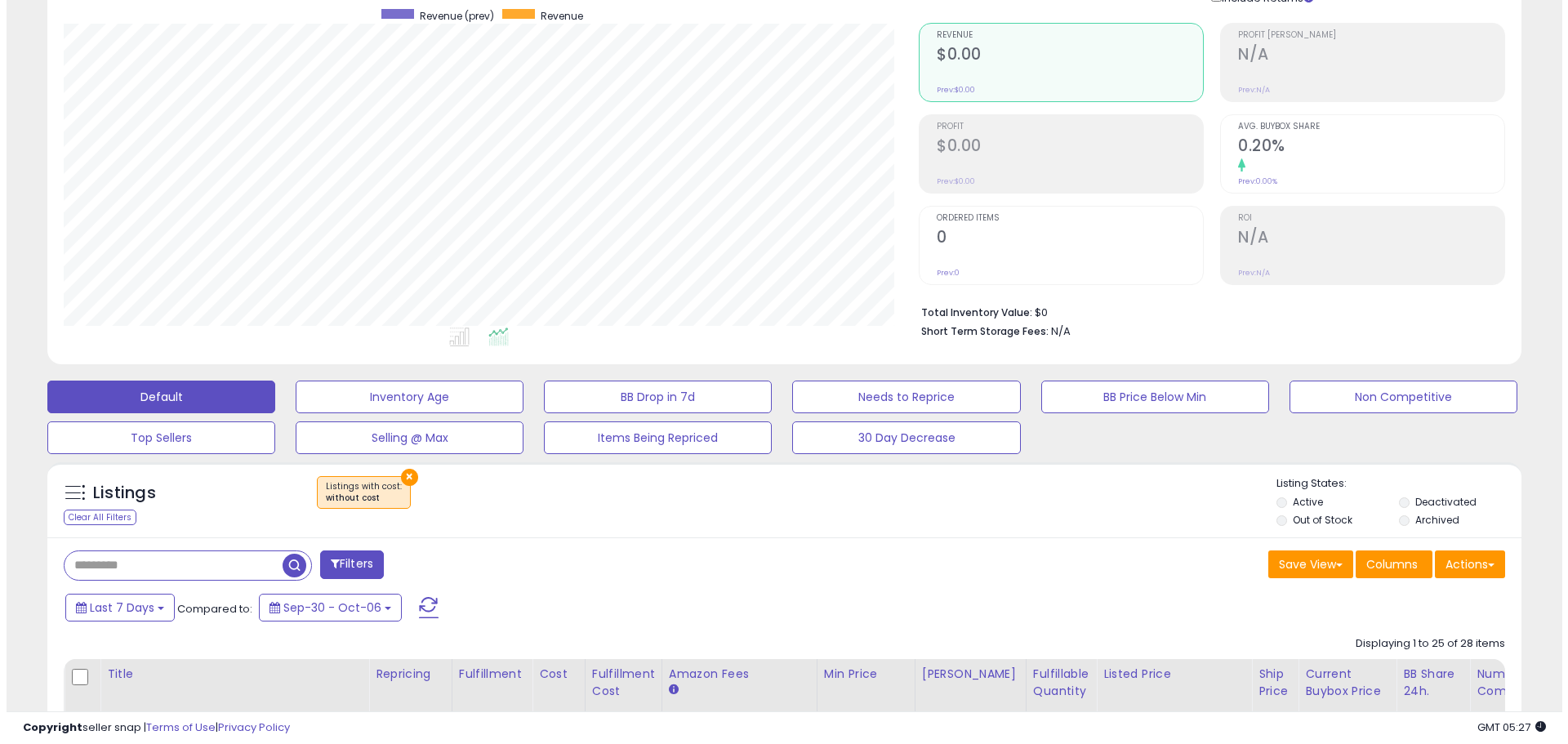
scroll to position [77, 0]
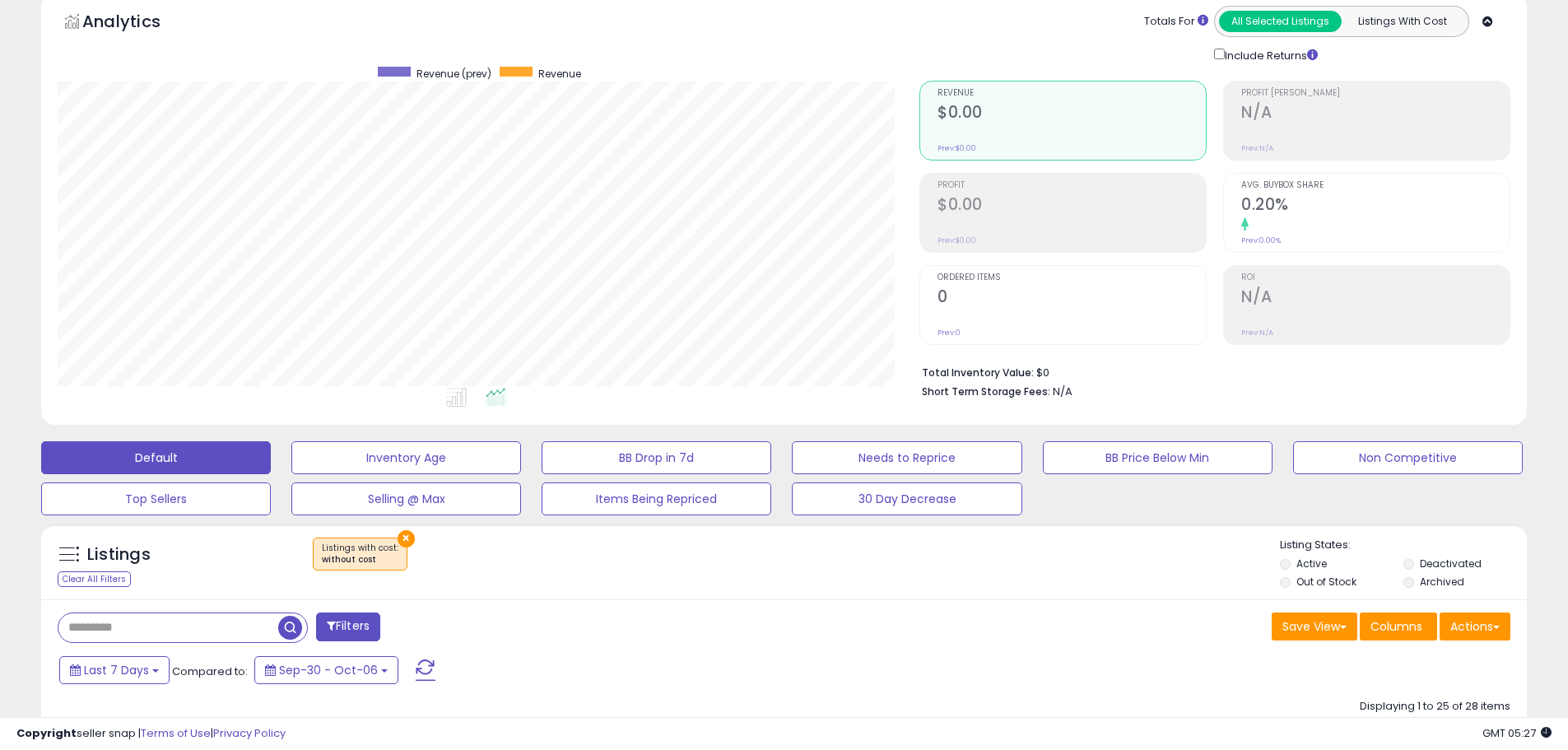
click at [425, 670] on span at bounding box center [425, 670] width 19 height 21
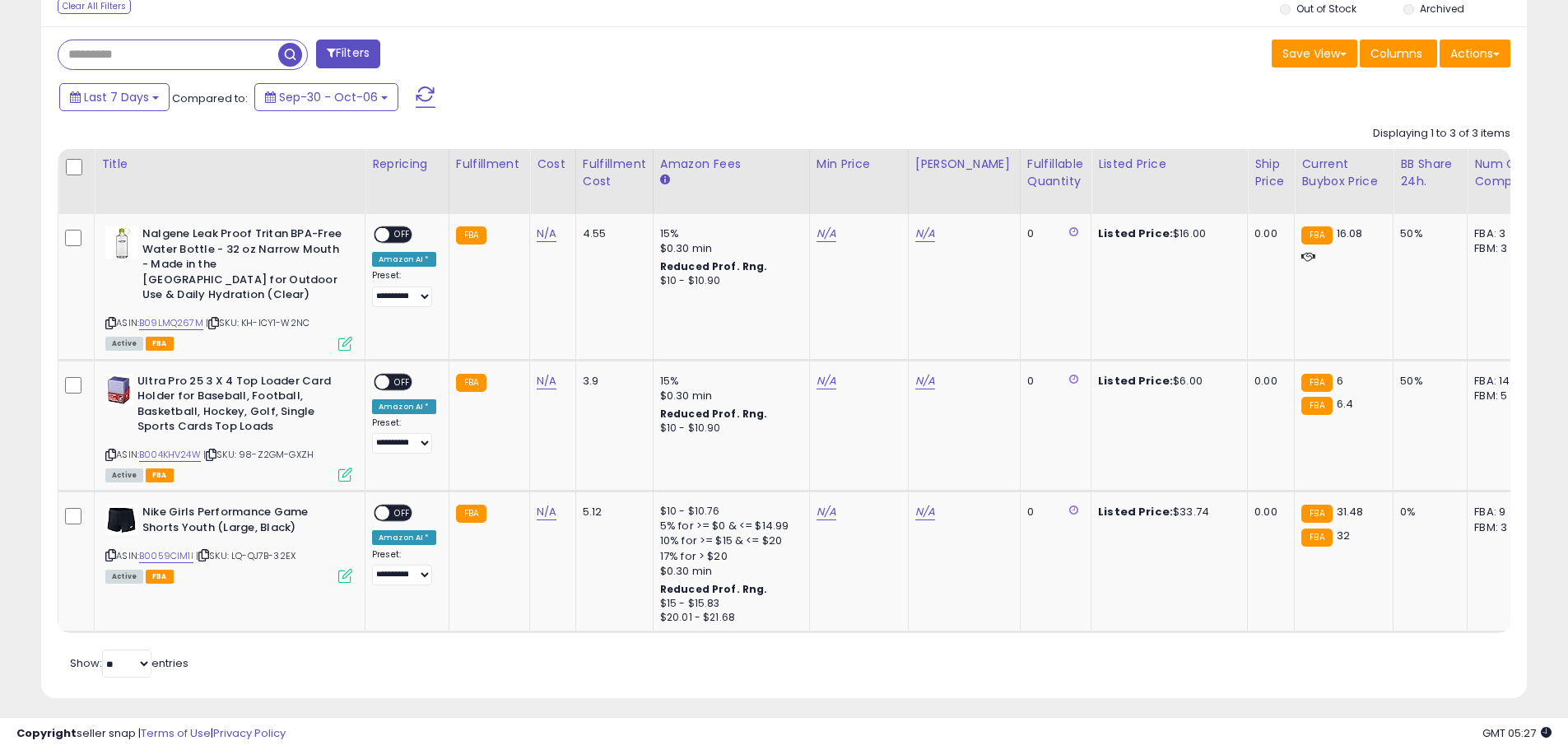
scroll to position [657, 0]
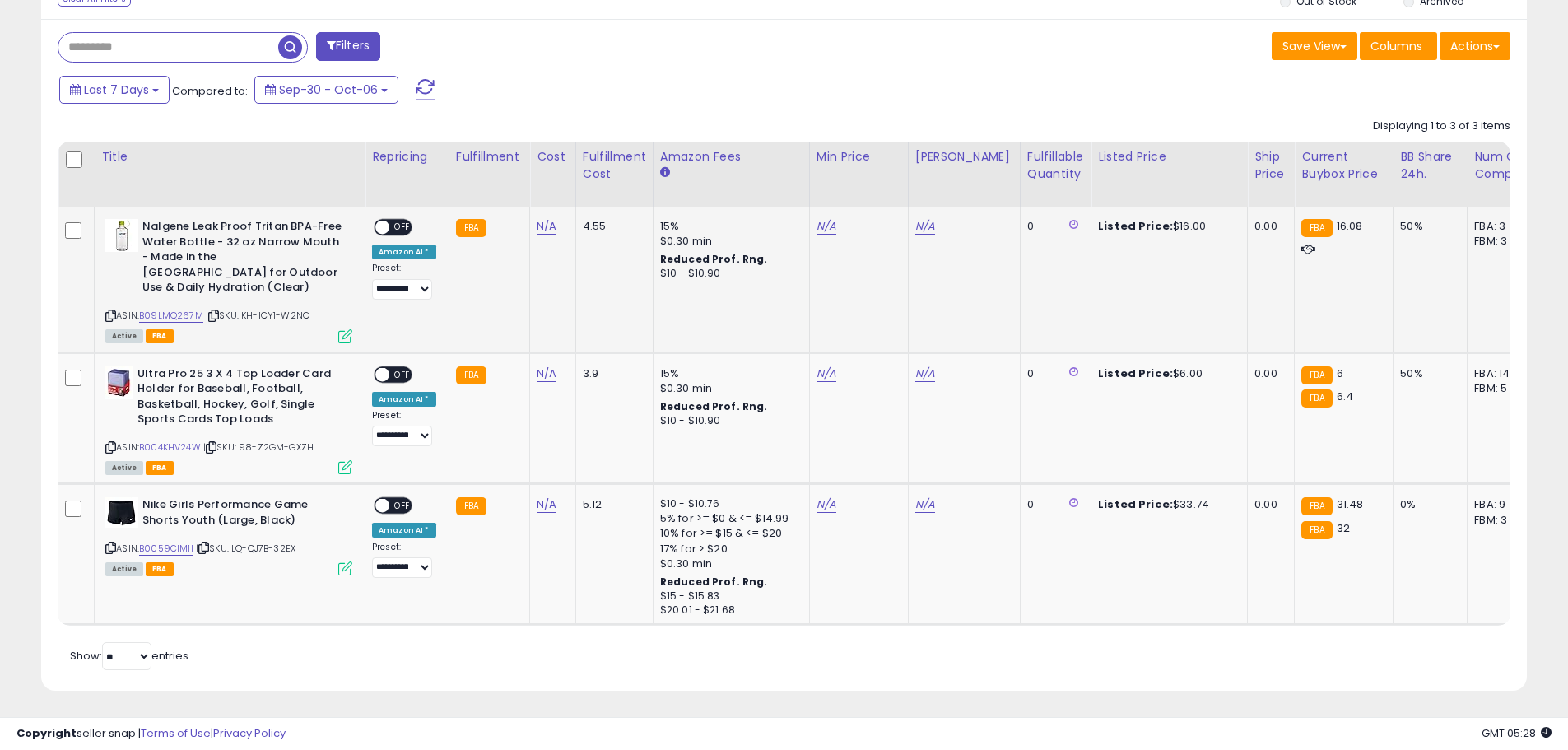
click at [111, 311] on icon at bounding box center [110, 315] width 11 height 9
click at [548, 231] on link "N/A" at bounding box center [547, 226] width 19 height 16
type input "****"
click at [603, 192] on button "submit" at bounding box center [588, 184] width 28 height 25
click at [400, 232] on span "OFF" at bounding box center [402, 228] width 26 height 14
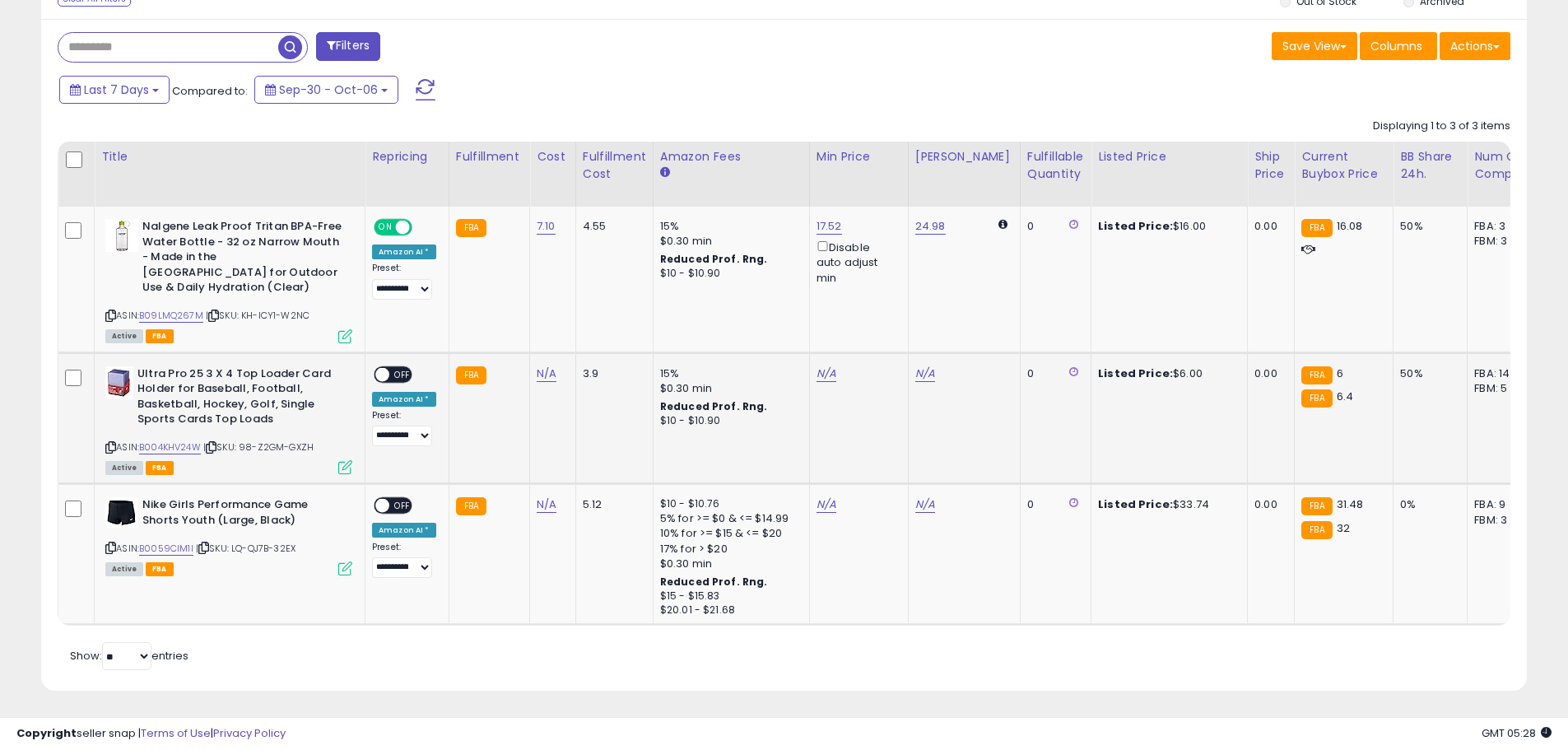
click at [112, 442] on icon at bounding box center [110, 446] width 11 height 9
click at [545, 365] on link "N/A" at bounding box center [547, 373] width 19 height 16
type input "****"
click at [594, 318] on icon "submit" at bounding box center [588, 315] width 10 height 10
click at [376, 367] on span at bounding box center [382, 374] width 14 height 14
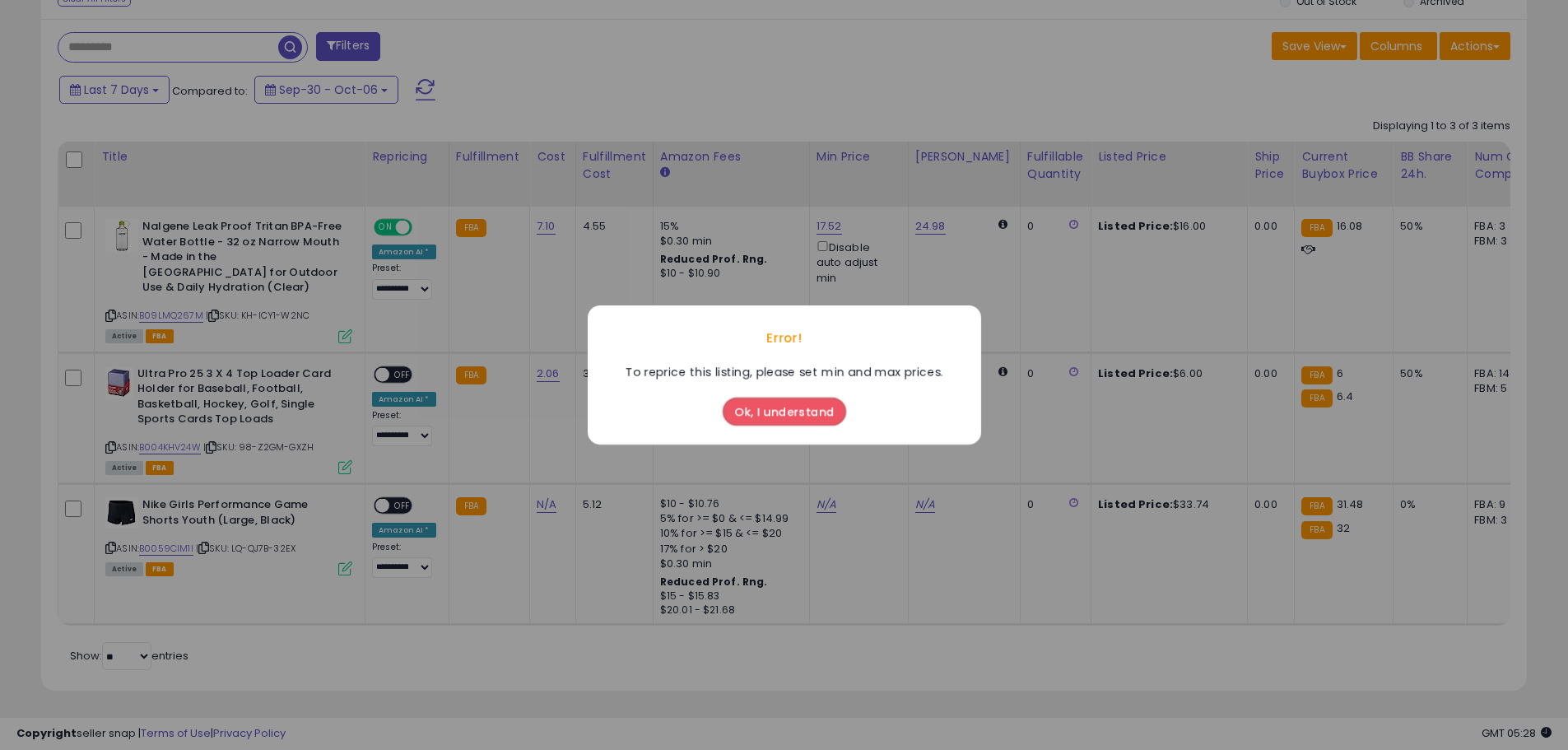
click at [813, 415] on button "Ok, I understand" at bounding box center [785, 411] width 123 height 28
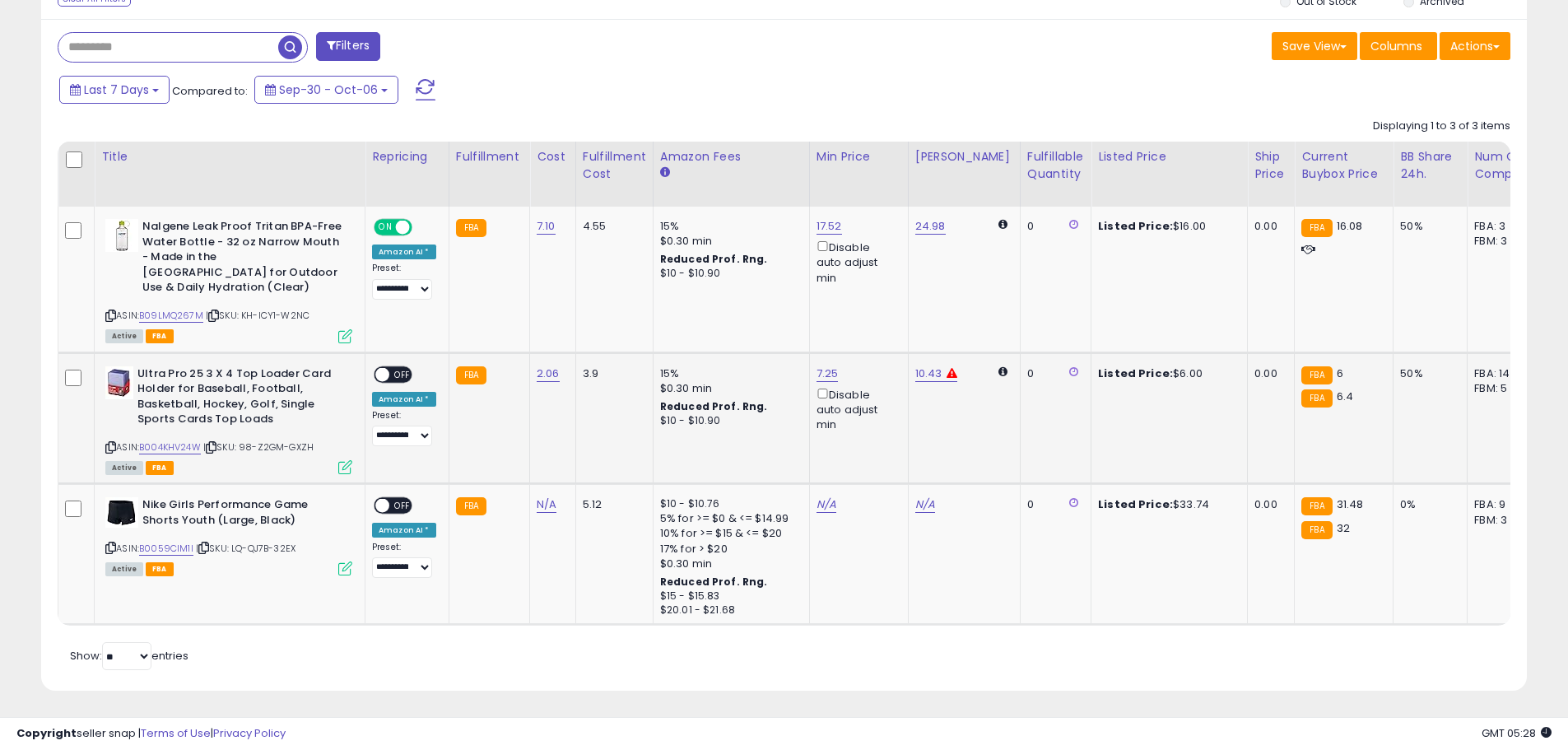
click at [400, 367] on span "OFF" at bounding box center [402, 374] width 26 height 14
click at [108, 543] on icon at bounding box center [110, 547] width 11 height 9
click at [538, 496] on link "N/A" at bounding box center [547, 504] width 19 height 16
type input "*****"
click at [603, 451] on button "submit" at bounding box center [588, 448] width 28 height 25
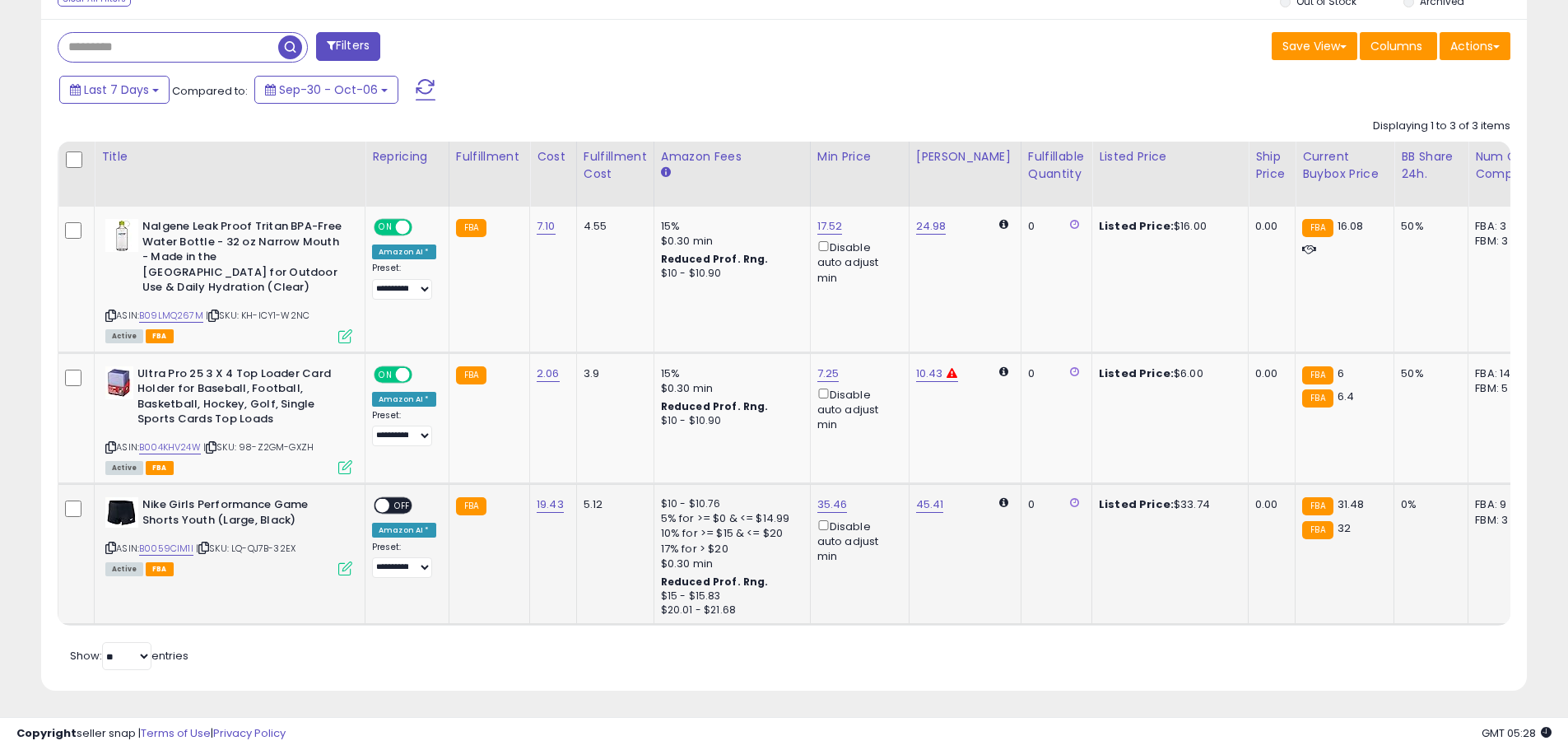
click at [395, 498] on span "OFF" at bounding box center [402, 505] width 26 height 14
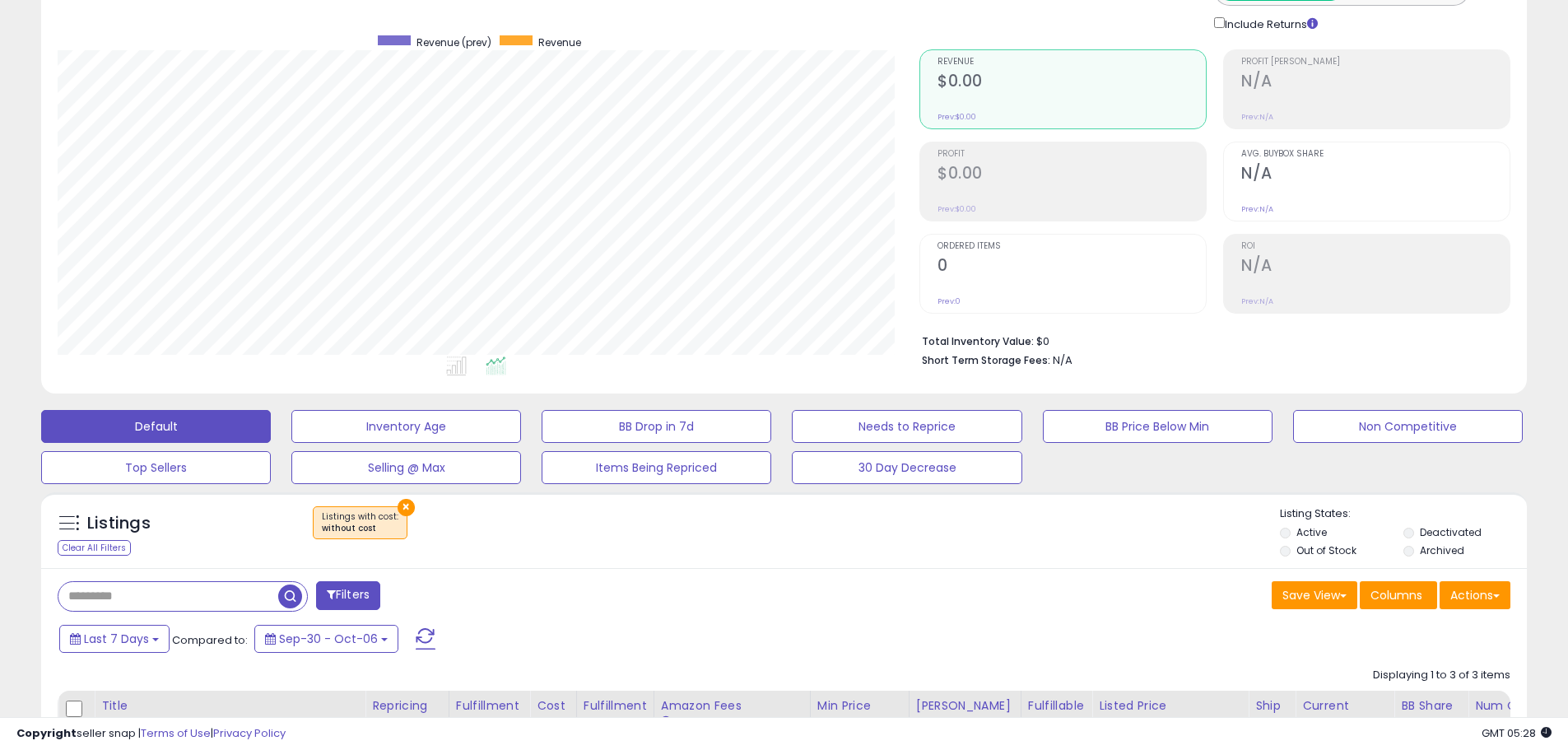
scroll to position [0, 0]
